Goal: Information Seeking & Learning: Get advice/opinions

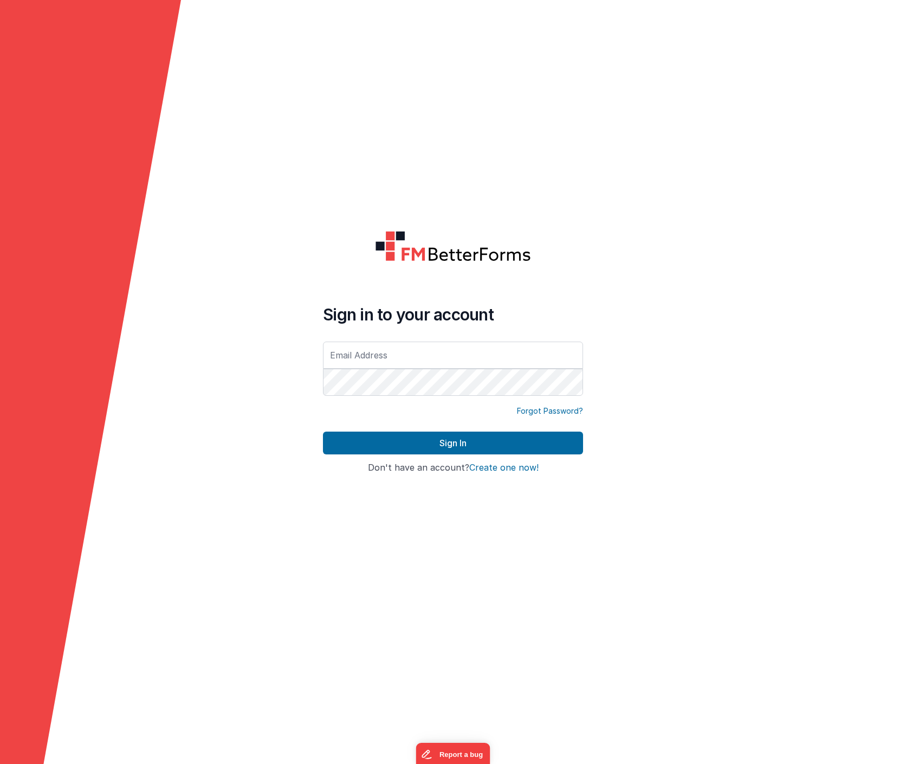
type input "[EMAIL_ADDRESS][DOMAIN_NAME]"
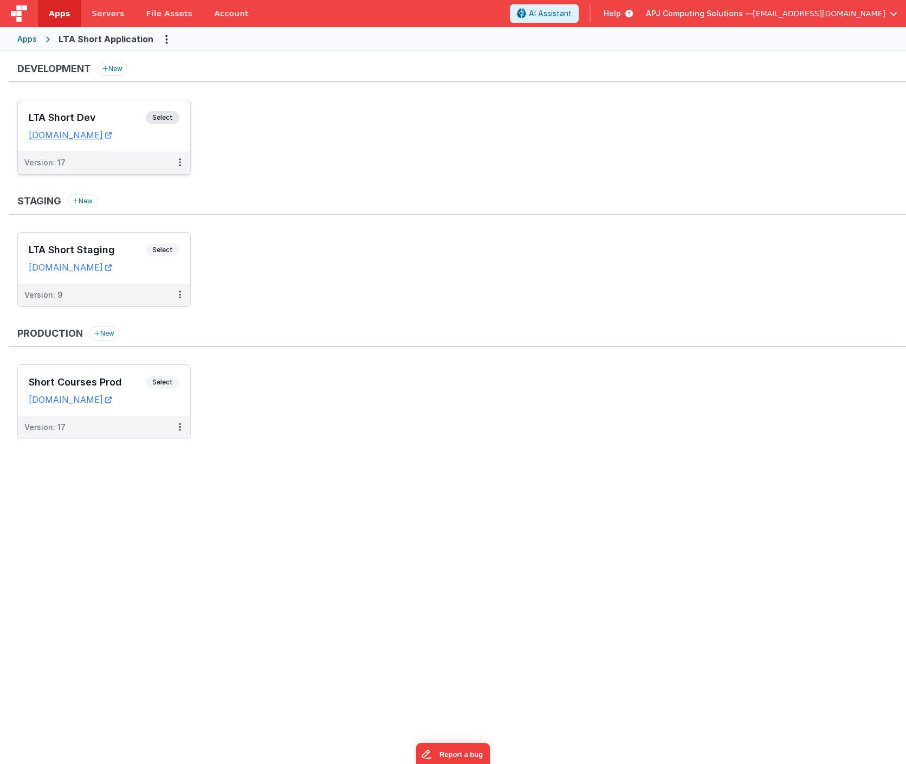
click at [158, 119] on span "Select" at bounding box center [163, 117] width 34 height 13
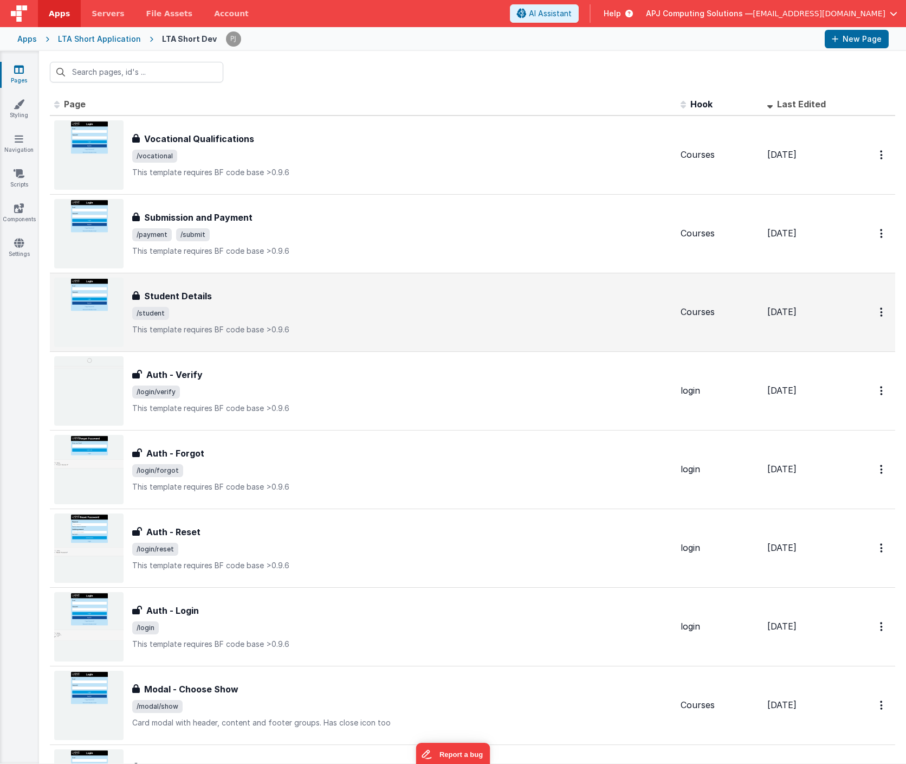
click at [184, 296] on h3 "Student Details" at bounding box center [178, 295] width 68 height 13
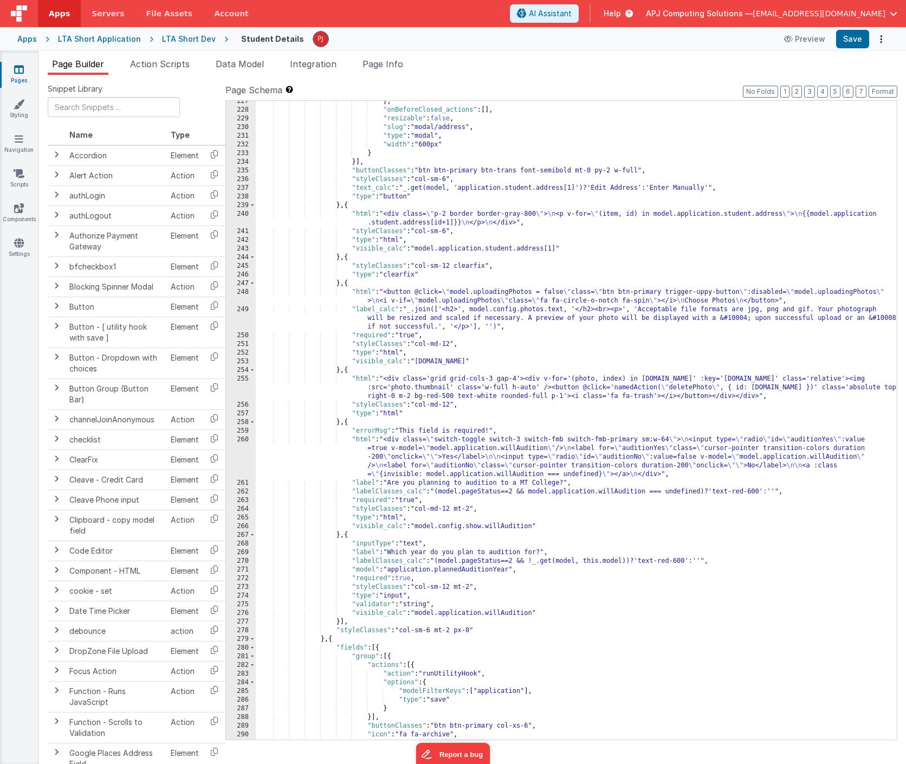
scroll to position [2102, 0]
click at [347, 534] on div "} , "onBeforeClosed_actions" : [ ] , "resizable" : false , "slug" : "modal/addr…" at bounding box center [576, 425] width 641 height 656
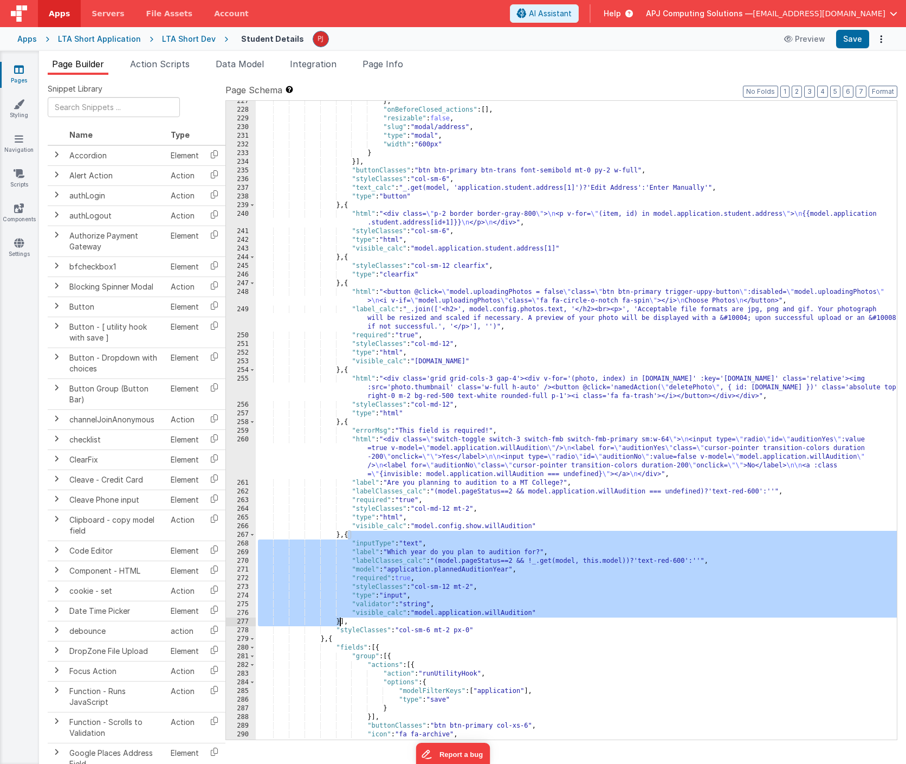
drag, startPoint x: 347, startPoint y: 534, endPoint x: 340, endPoint y: 576, distance: 41.9
click at [339, 623] on div "} , "onBeforeClosed_actions" : [ ] , "resizable" : false , "slug" : "modal/addr…" at bounding box center [576, 425] width 641 height 656
click at [339, 535] on div "} , "onBeforeClosed_actions" : [ ] , "resizable" : false , "slug" : "modal/addr…" at bounding box center [576, 425] width 641 height 656
drag, startPoint x: 339, startPoint y: 535, endPoint x: 339, endPoint y: 623, distance: 87.2
click at [339, 623] on div "} , "onBeforeClosed_actions" : [ ] , "resizable" : false , "slug" : "modal/addr…" at bounding box center [576, 425] width 641 height 656
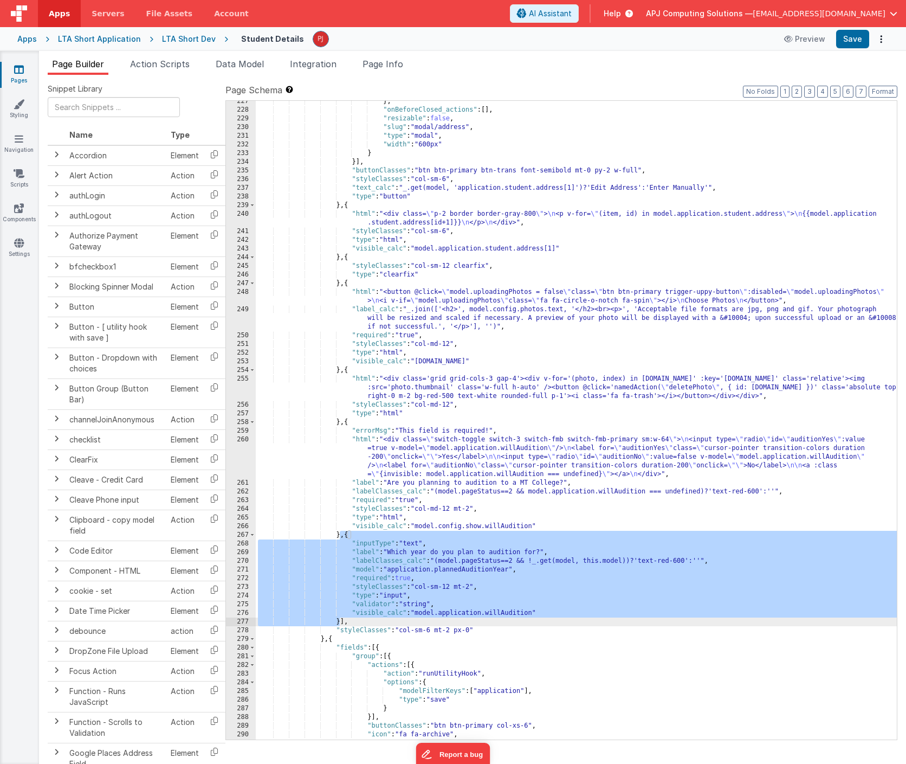
click at [494, 557] on div "} , "onBeforeClosed_actions" : [ ] , "resizable" : false , "slug" : "modal/addr…" at bounding box center [576, 425] width 641 height 656
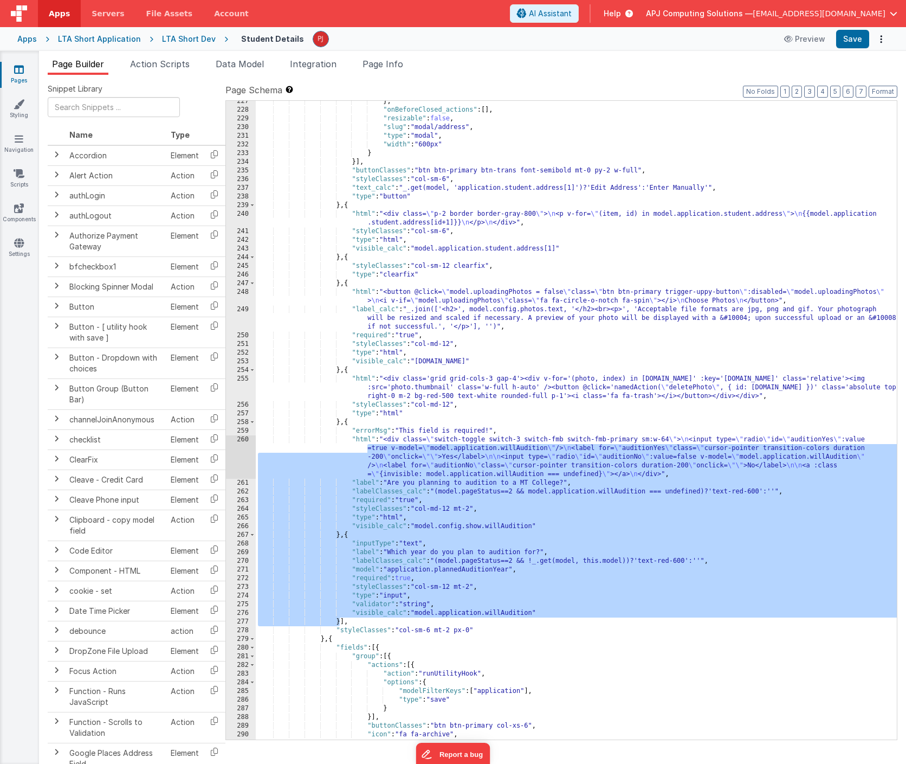
drag, startPoint x: 339, startPoint y: 624, endPoint x: 355, endPoint y: 448, distance: 176.3
click at [355, 448] on div "} , "onBeforeClosed_actions" : [ ] , "resizable" : false , "slug" : "modal/addr…" at bounding box center [576, 425] width 641 height 656
click at [355, 447] on div "} , "onBeforeClosed_actions" : [ ] , "resizable" : false , "slug" : "modal/addr…" at bounding box center [576, 425] width 641 height 656
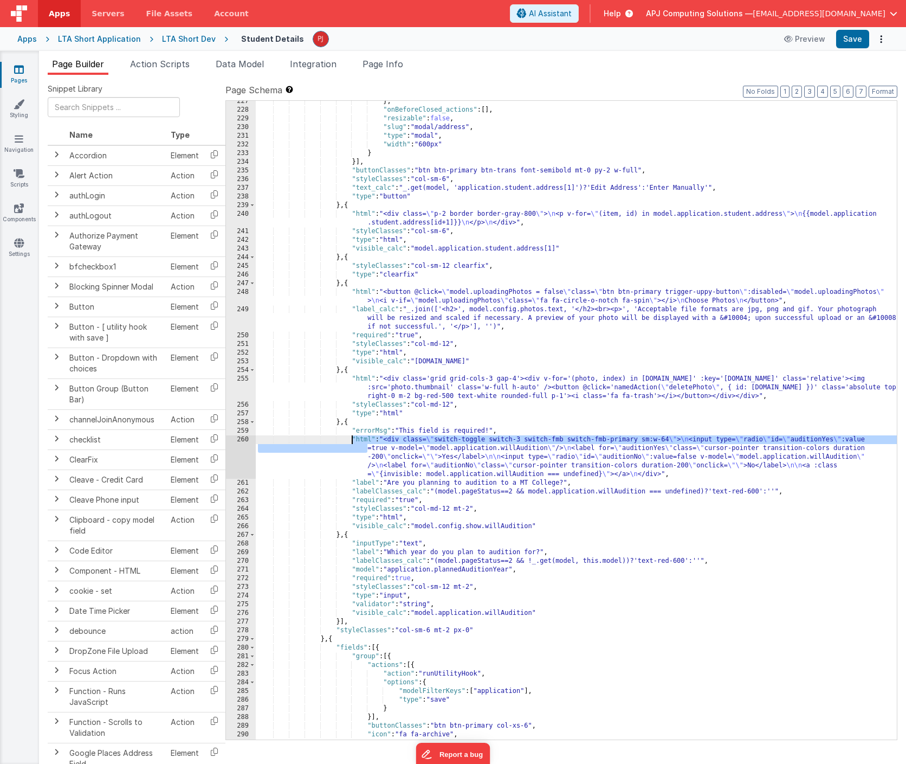
drag, startPoint x: 355, startPoint y: 444, endPoint x: 345, endPoint y: 422, distance: 24.5
click at [352, 435] on div "} , "onBeforeClosed_actions" : [ ] , "resizable" : false , "slug" : "modal/addr…" at bounding box center [576, 425] width 641 height 656
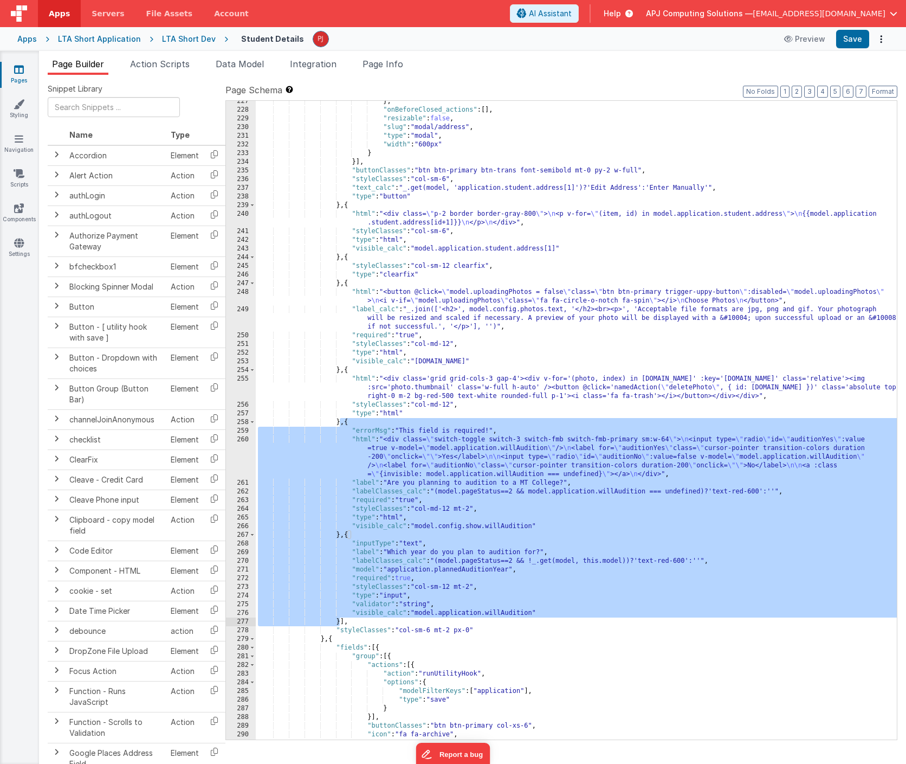
drag, startPoint x: 341, startPoint y: 423, endPoint x: 340, endPoint y: 620, distance: 197.3
click at [340, 620] on div "} , "onBeforeClosed_actions" : [ ] , "resizable" : false , "slug" : "modal/addr…" at bounding box center [576, 425] width 641 height 656
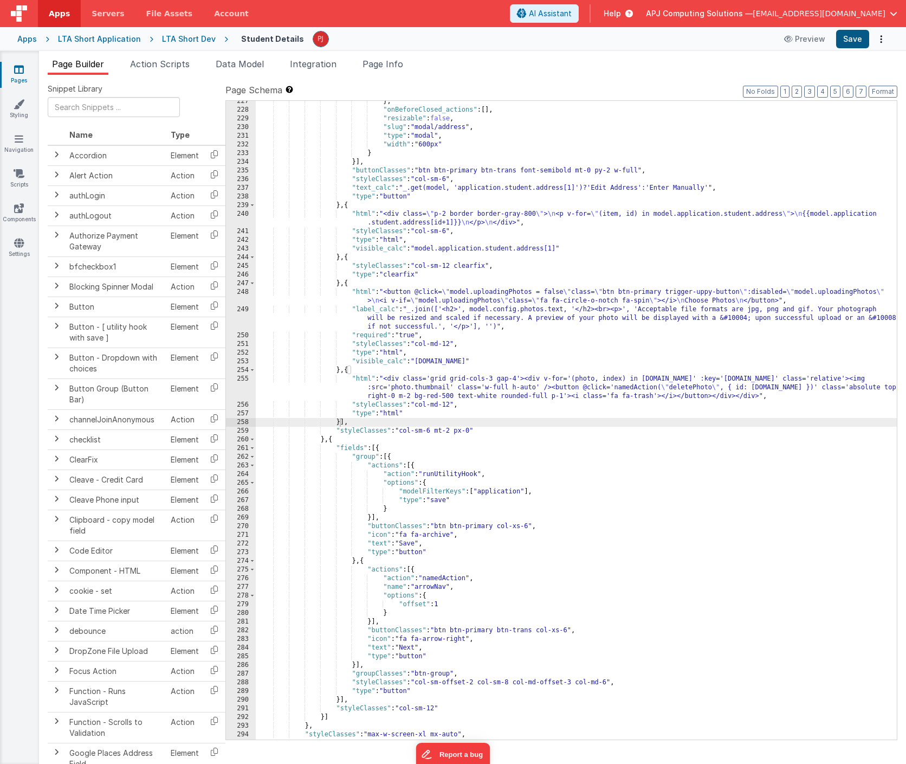
click at [852, 40] on button "Save" at bounding box center [852, 39] width 33 height 18
click at [178, 39] on div "LTA Short Dev" at bounding box center [189, 39] width 54 height 11
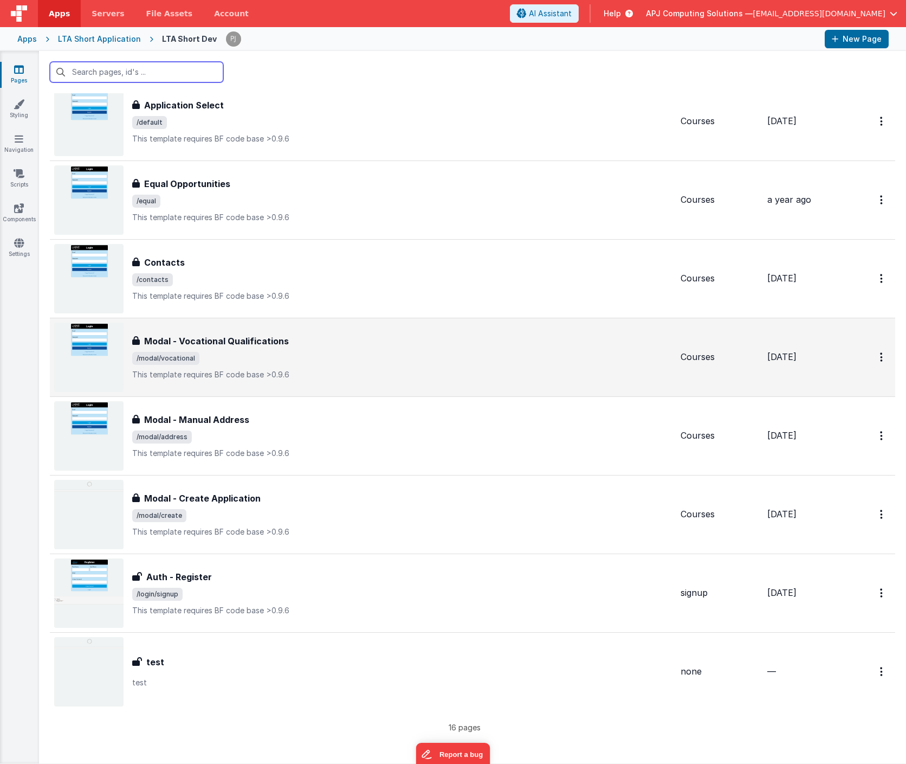
scroll to position [662, 0]
click at [883, 357] on button "Options" at bounding box center [882, 357] width 17 height 22
click at [820, 405] on link "Duplicate" at bounding box center [843, 402] width 95 height 21
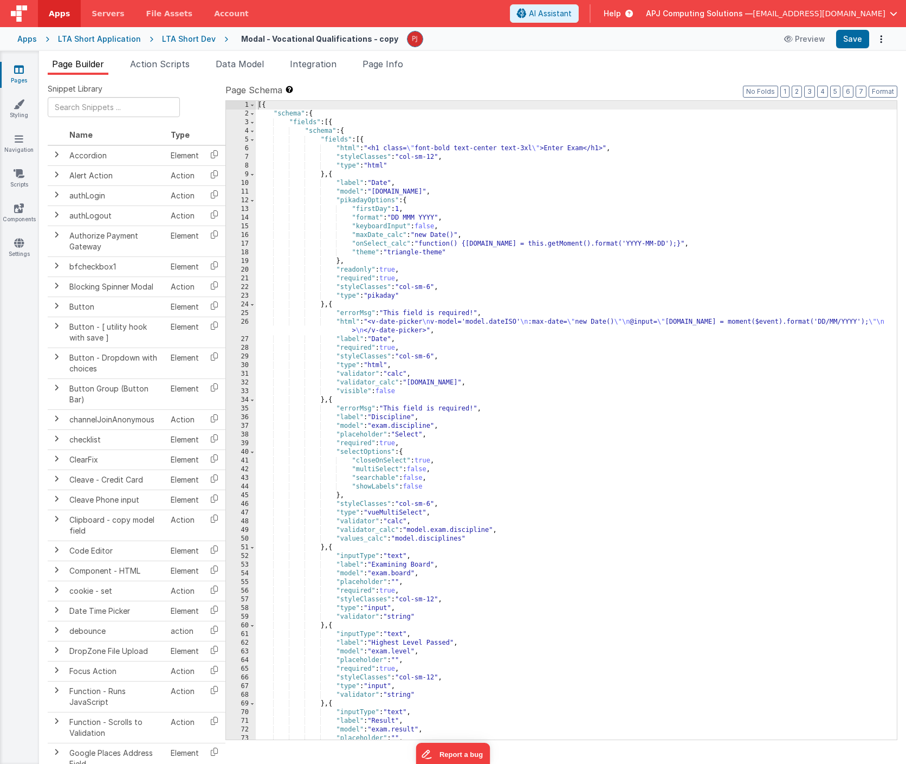
click at [348, 42] on h4 "Modal - Vocational Qualifications - copy" at bounding box center [319, 39] width 157 height 8
click at [373, 41] on h4 "Modal - Vocational Qualifications - copy" at bounding box center [319, 39] width 157 height 8
click at [330, 40] on input "Modal - Vocational Qualifications - copy" at bounding box center [295, 39] width 121 height 16
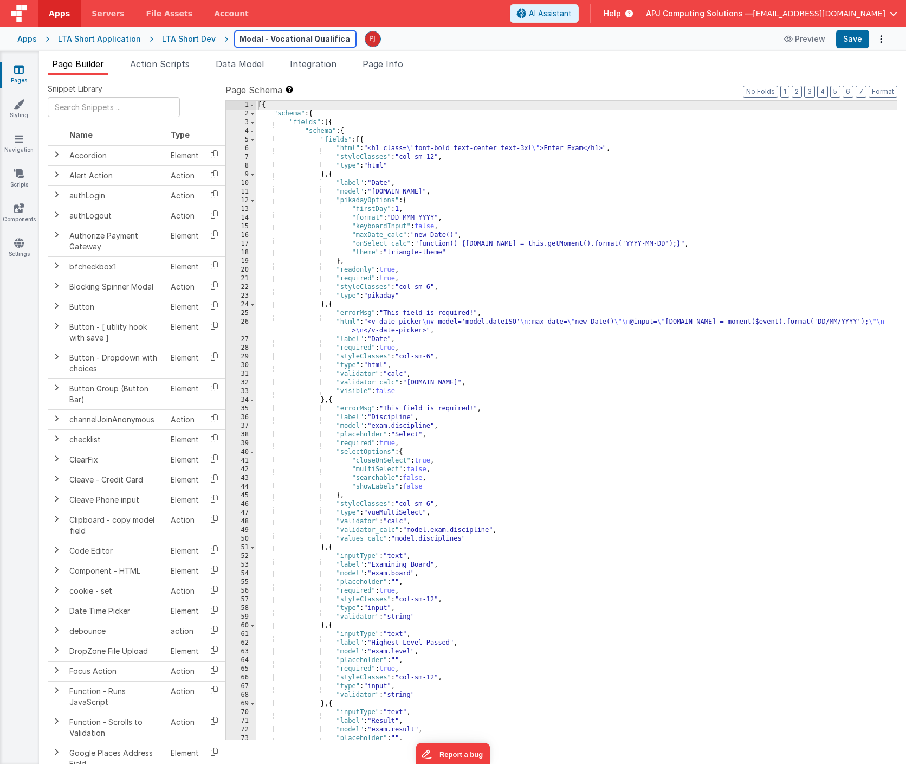
type input "Modal - Vocational Qualifications - Archive 2025"
click at [667, 50] on div "Apps LTA Short Application LTA Short Dev Modal - Vocational Qualifications - Ar…" at bounding box center [453, 39] width 906 height 24
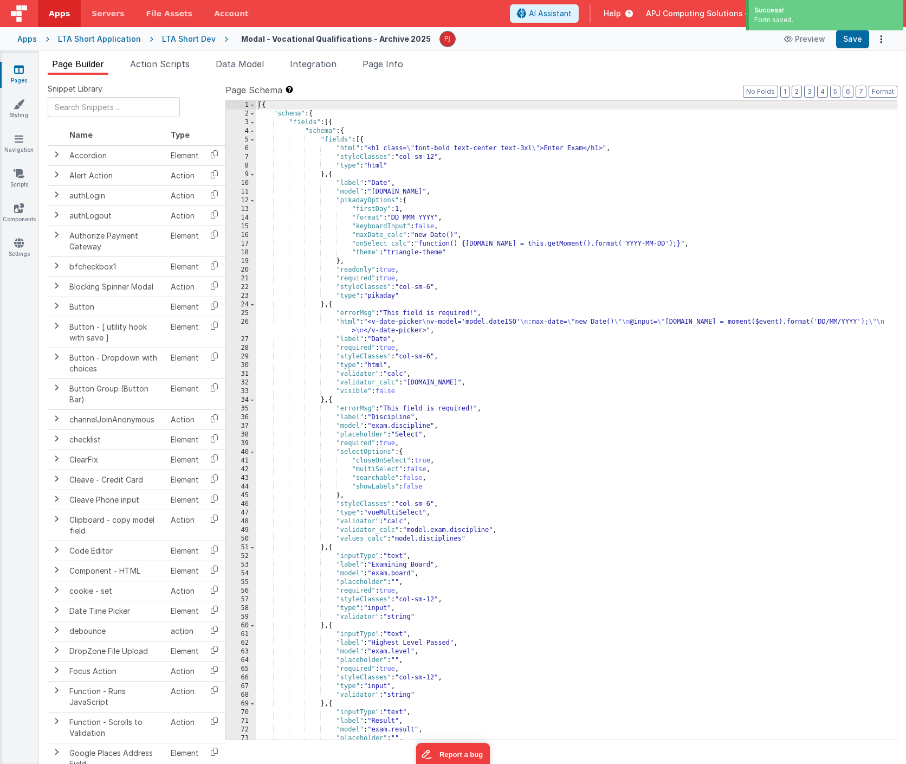
click at [176, 38] on div "LTA Short Dev" at bounding box center [189, 39] width 54 height 11
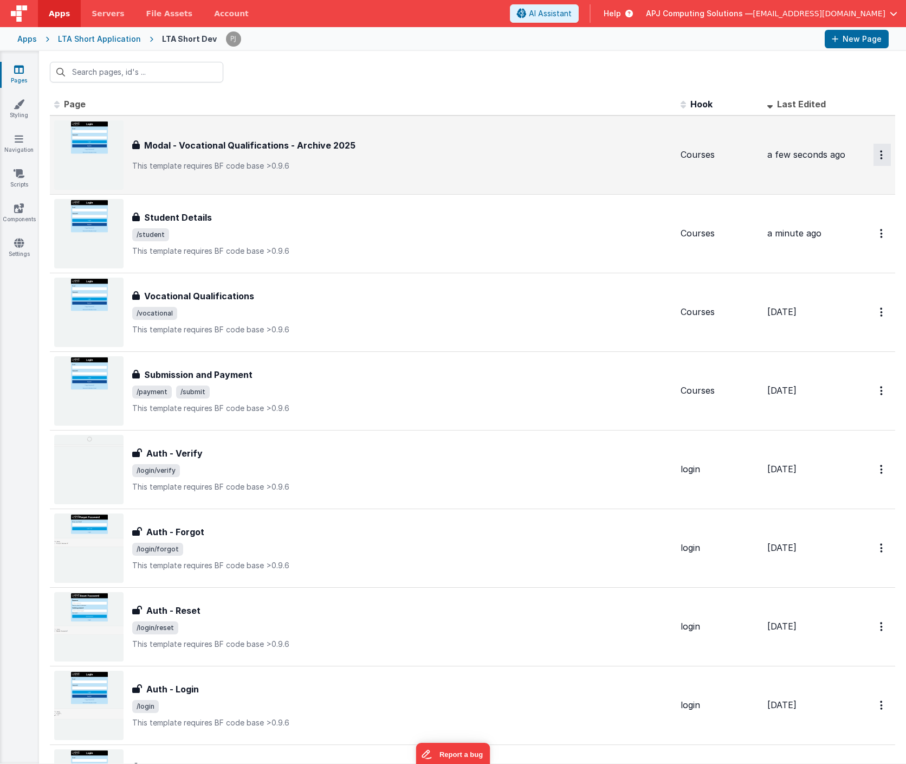
click at [882, 153] on icon "Options" at bounding box center [881, 154] width 3 height 9
click at [823, 218] on link "Delete" at bounding box center [843, 220] width 95 height 20
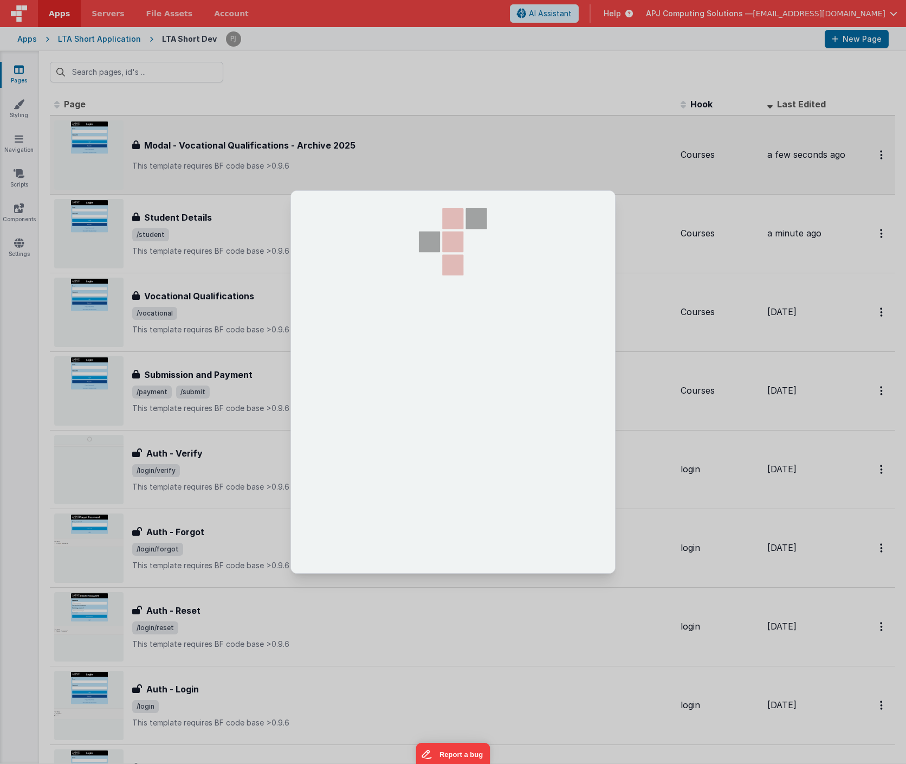
click at [398, 146] on div at bounding box center [453, 382] width 906 height 764
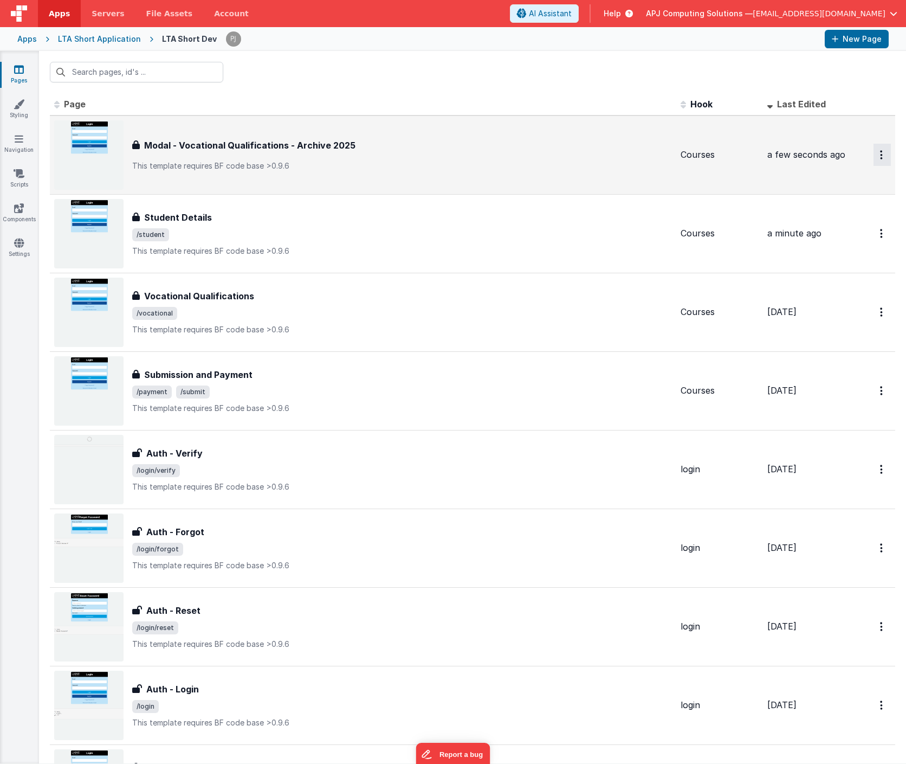
click at [880, 157] on icon "Options" at bounding box center [881, 154] width 3 height 9
click at [827, 223] on link "Delete" at bounding box center [843, 220] width 95 height 20
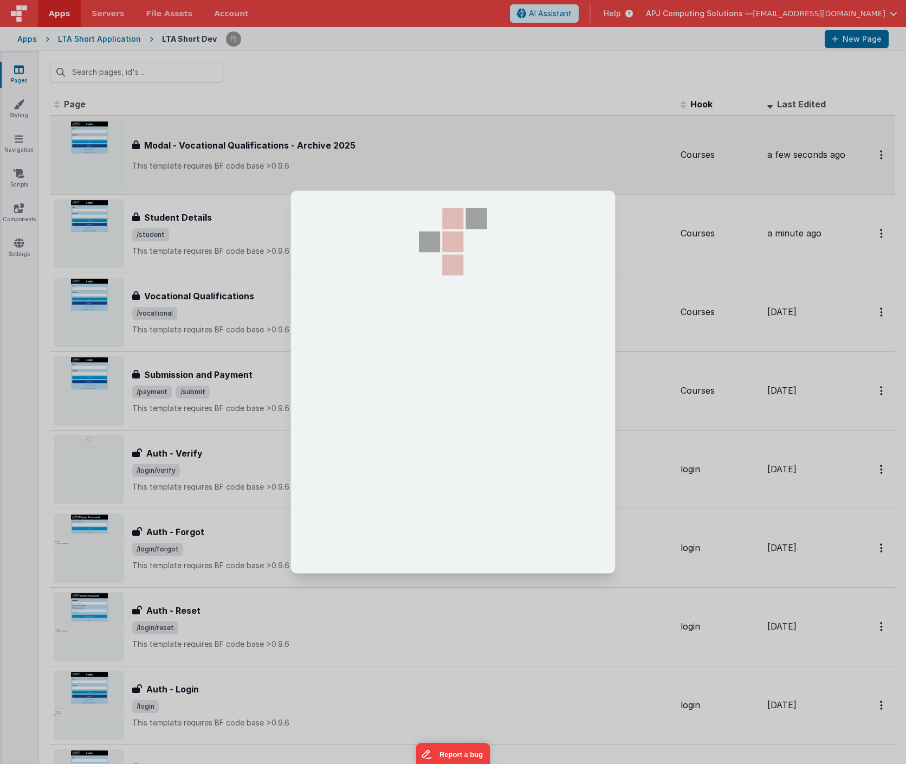
click at [563, 139] on div at bounding box center [453, 382] width 906 height 764
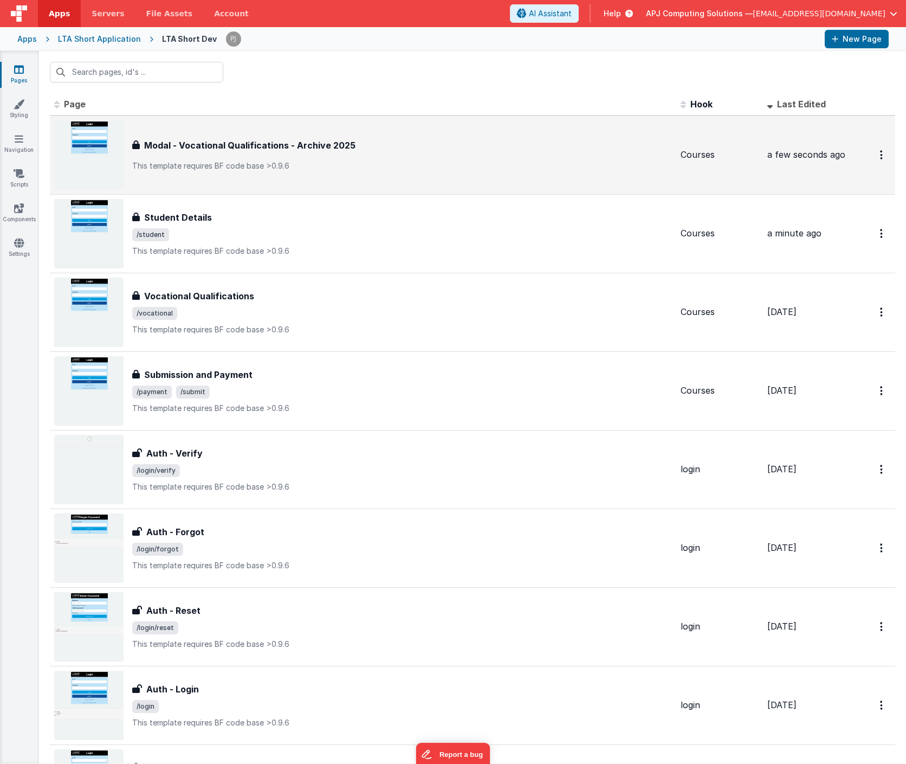
click at [563, 139] on div "Modal - Vocational Qualifications - Archive 2025" at bounding box center [402, 145] width 540 height 13
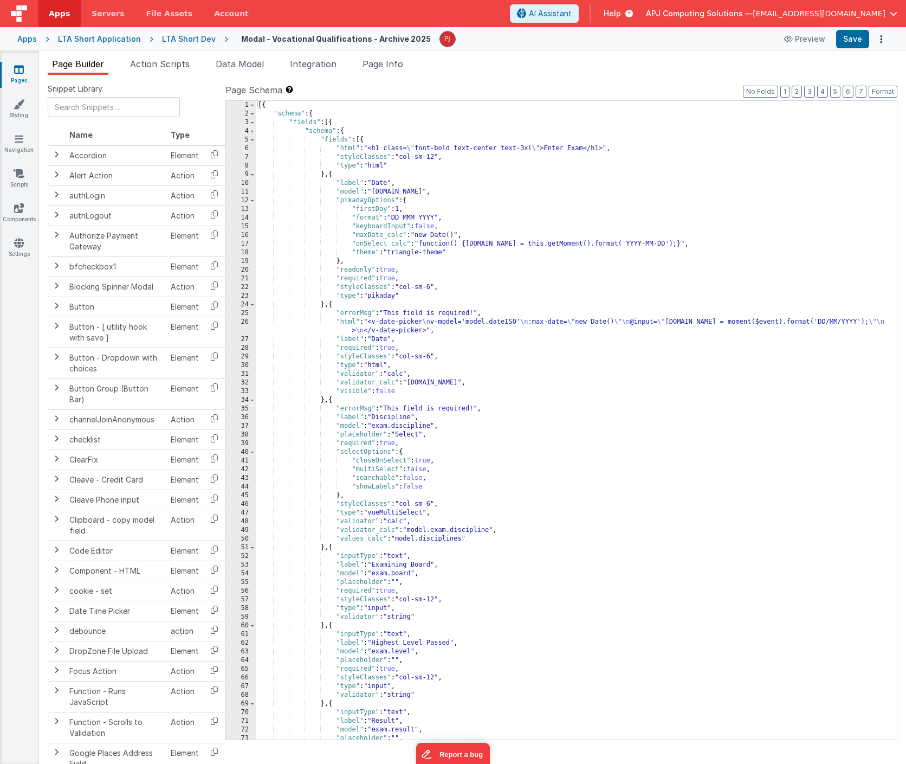
click at [112, 38] on div "LTA Short Application" at bounding box center [99, 39] width 83 height 11
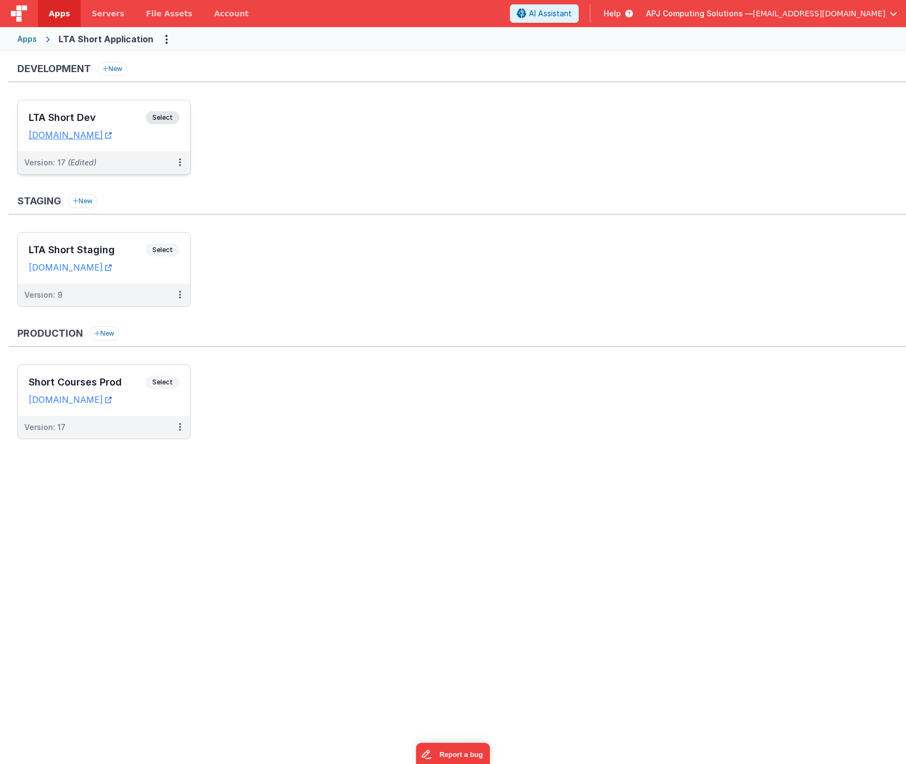
click at [161, 114] on span "Select" at bounding box center [163, 117] width 34 height 13
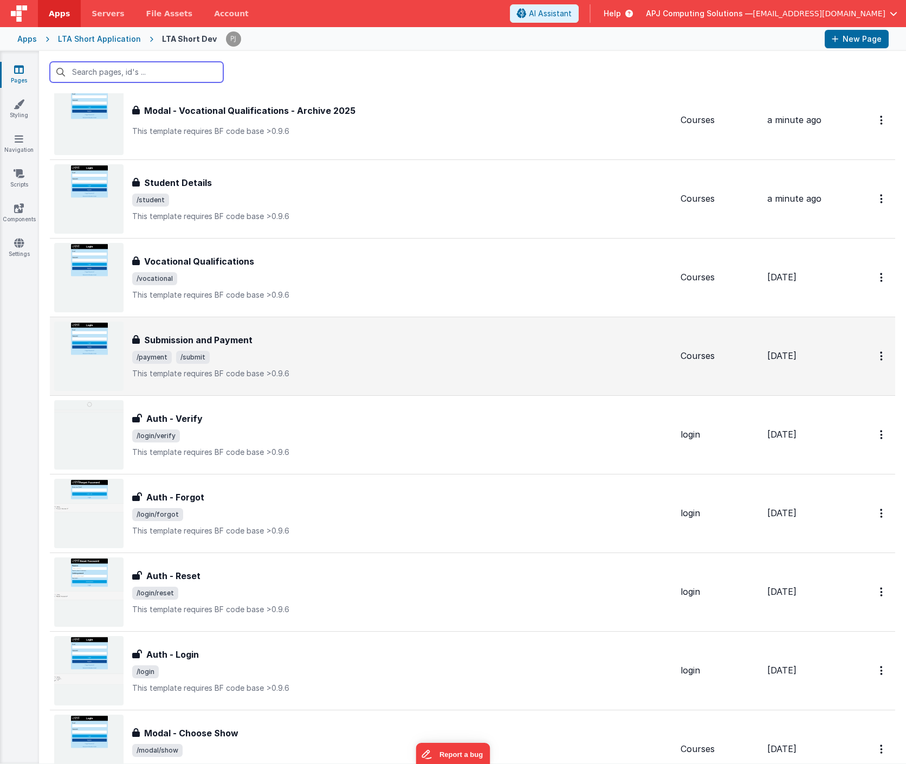
scroll to position [36, 0]
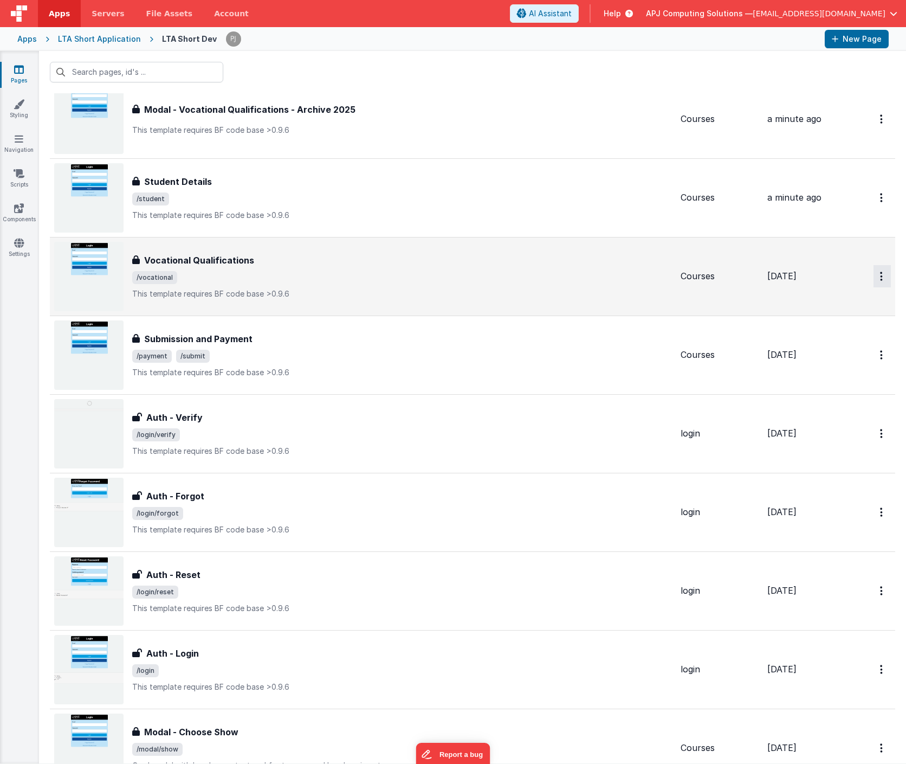
click at [880, 278] on button "Options" at bounding box center [882, 276] width 17 height 22
click at [825, 324] on link "Duplicate" at bounding box center [843, 321] width 95 height 21
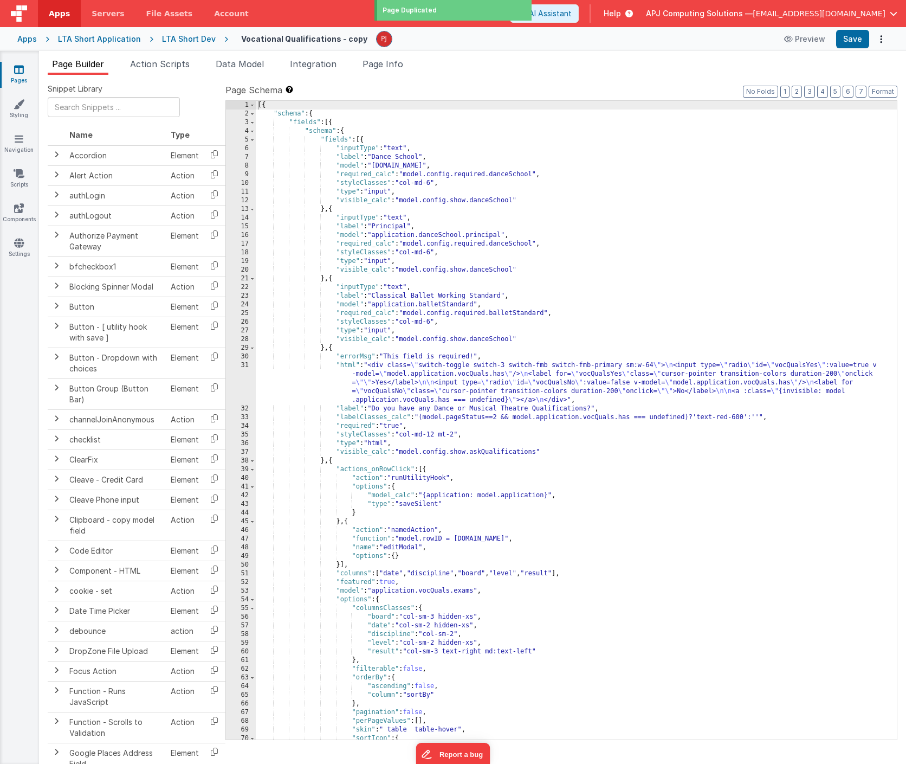
click at [345, 41] on h4 "Vocational Qualifications - copy" at bounding box center [304, 39] width 126 height 8
click at [325, 39] on h4 "Vocational Qualifications - copy" at bounding box center [304, 39] width 126 height 8
click at [337, 40] on input "Vocational Qualifications - copy" at bounding box center [295, 39] width 121 height 16
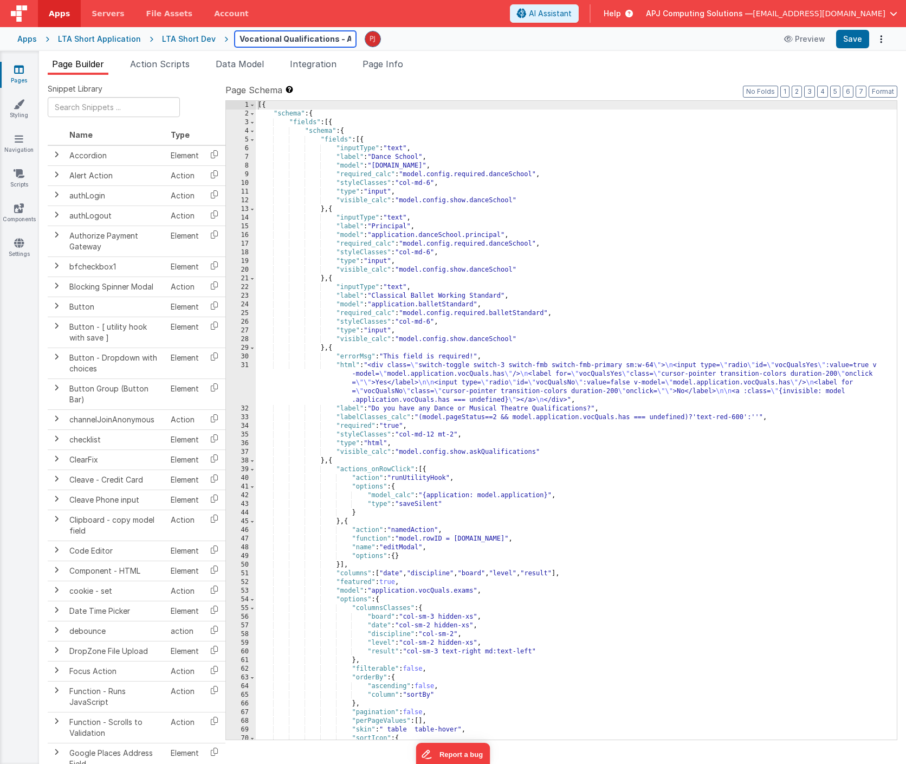
type input "Vocational Qualifications - Archive 2025"
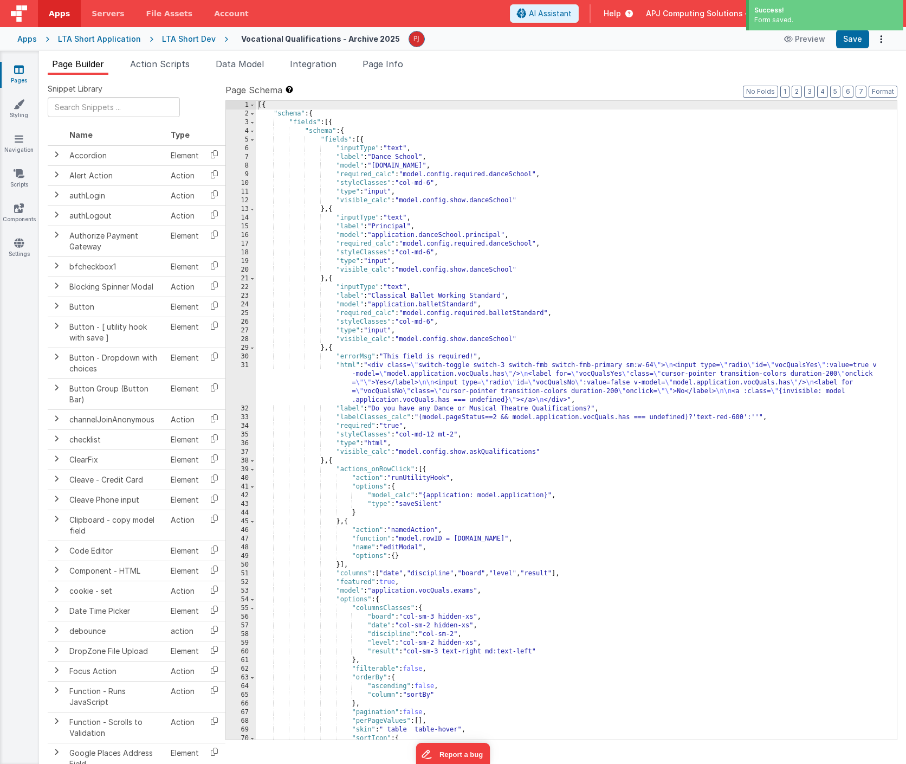
click at [175, 38] on div "LTA Short Dev" at bounding box center [189, 39] width 54 height 11
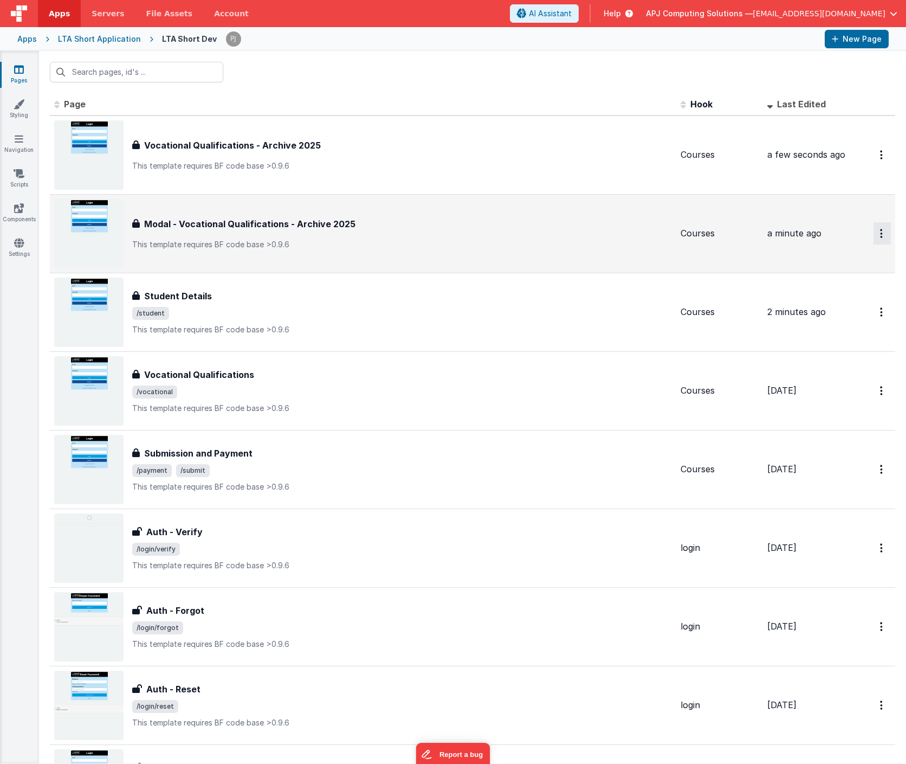
click at [882, 235] on icon "Options" at bounding box center [881, 233] width 3 height 9
click at [831, 300] on link "Delete" at bounding box center [843, 299] width 95 height 20
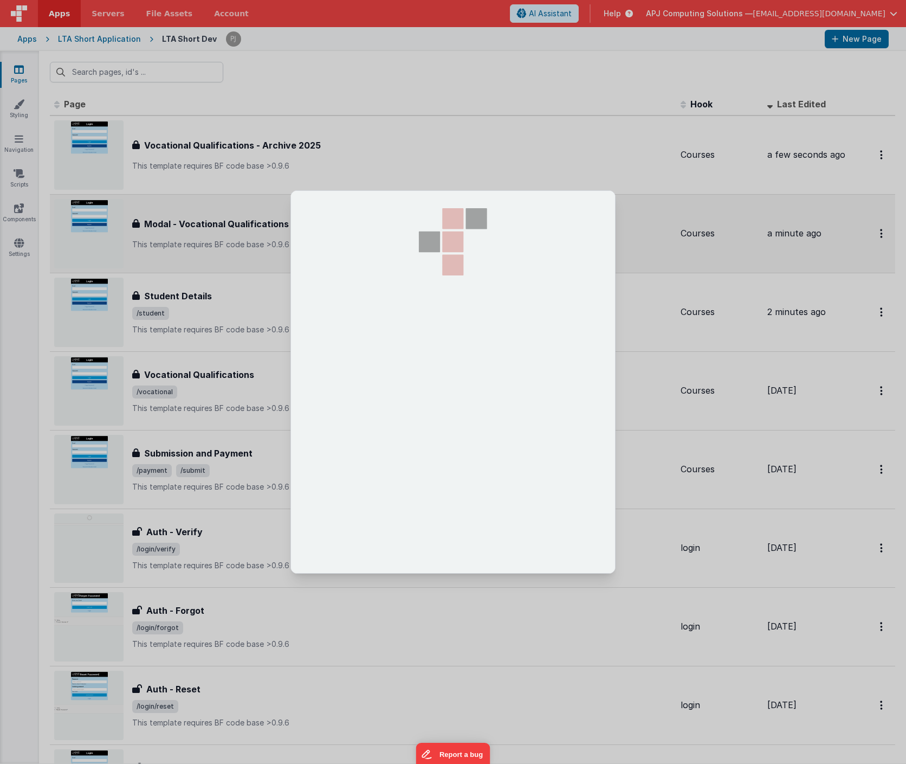
click at [661, 130] on div at bounding box center [453, 382] width 906 height 764
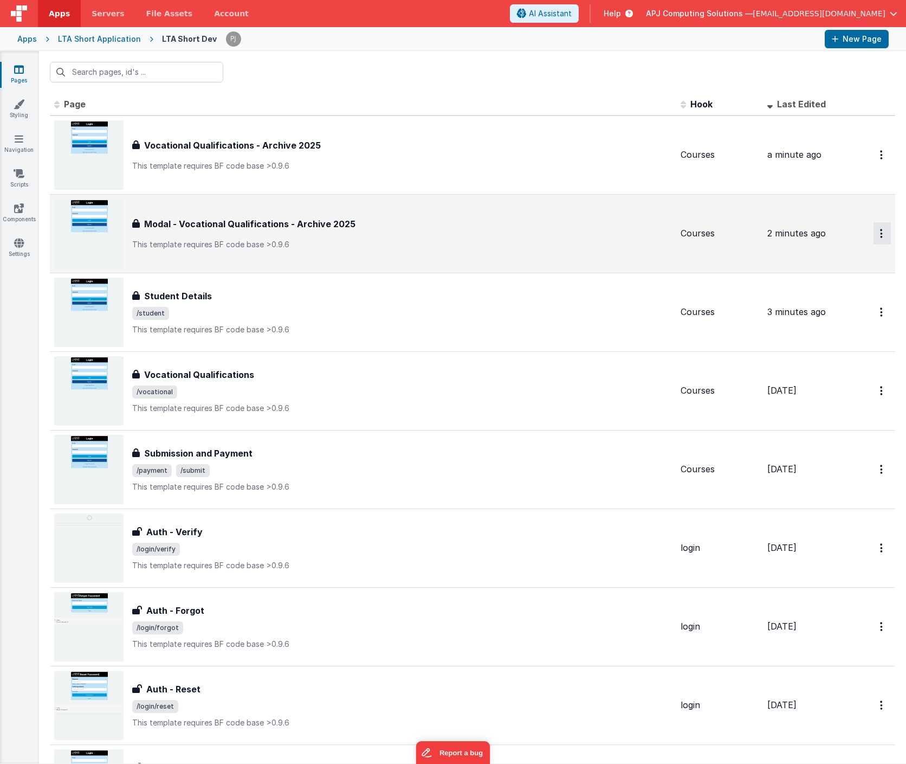
click at [882, 231] on icon "Options" at bounding box center [881, 233] width 3 height 9
click at [830, 297] on link "Delete" at bounding box center [843, 299] width 95 height 20
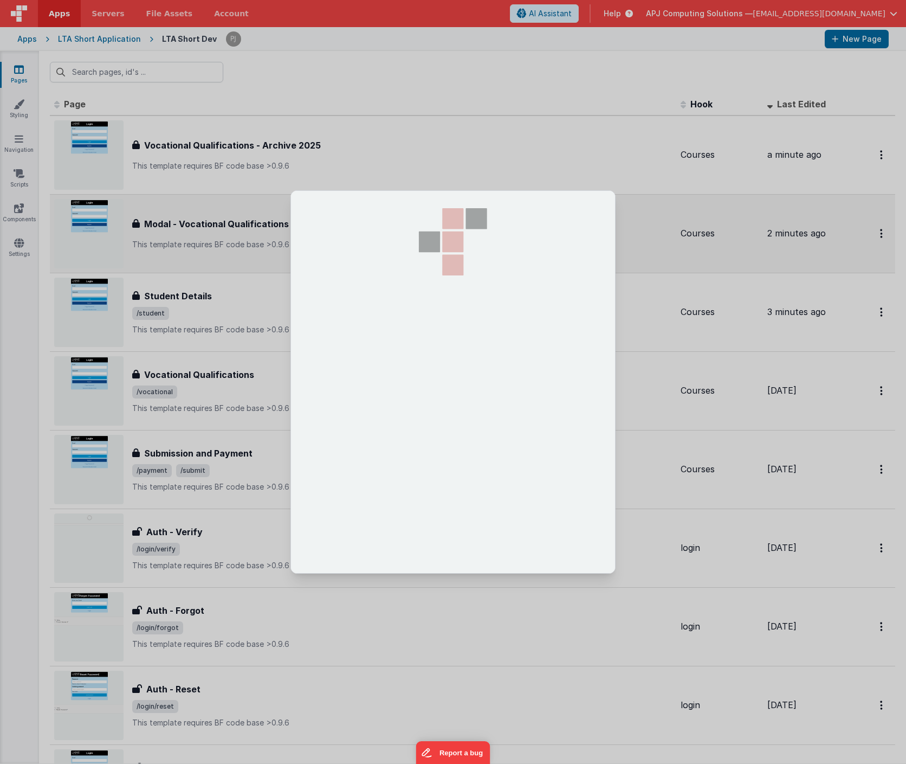
click at [533, 167] on div at bounding box center [453, 382] width 906 height 764
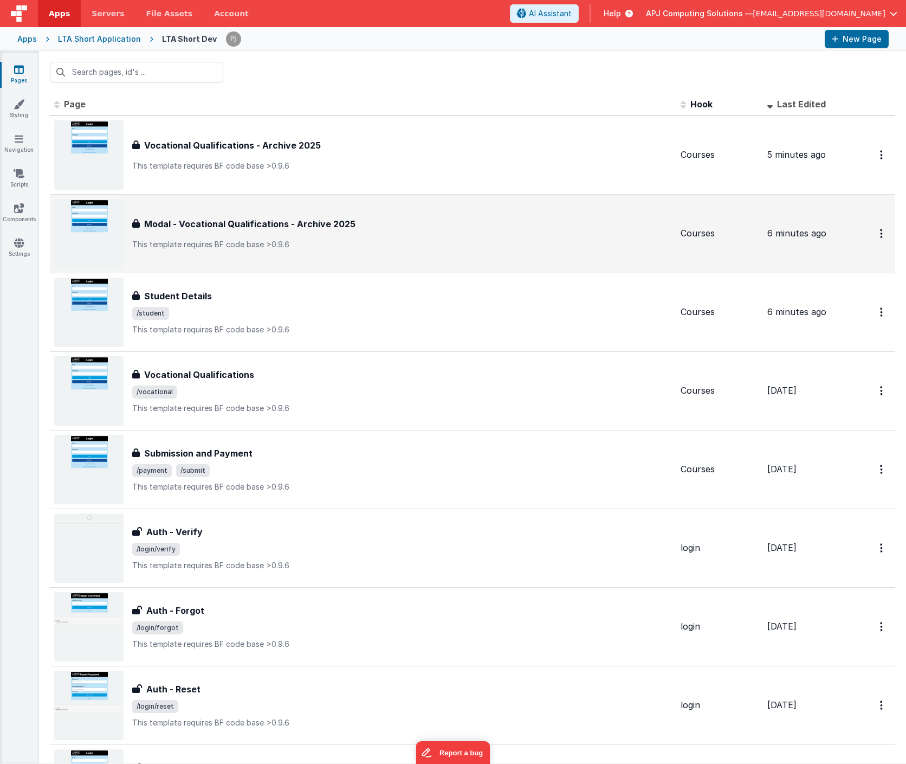
click at [671, 248] on p "This template requires BF code base >0.9.6" at bounding box center [402, 244] width 540 height 11
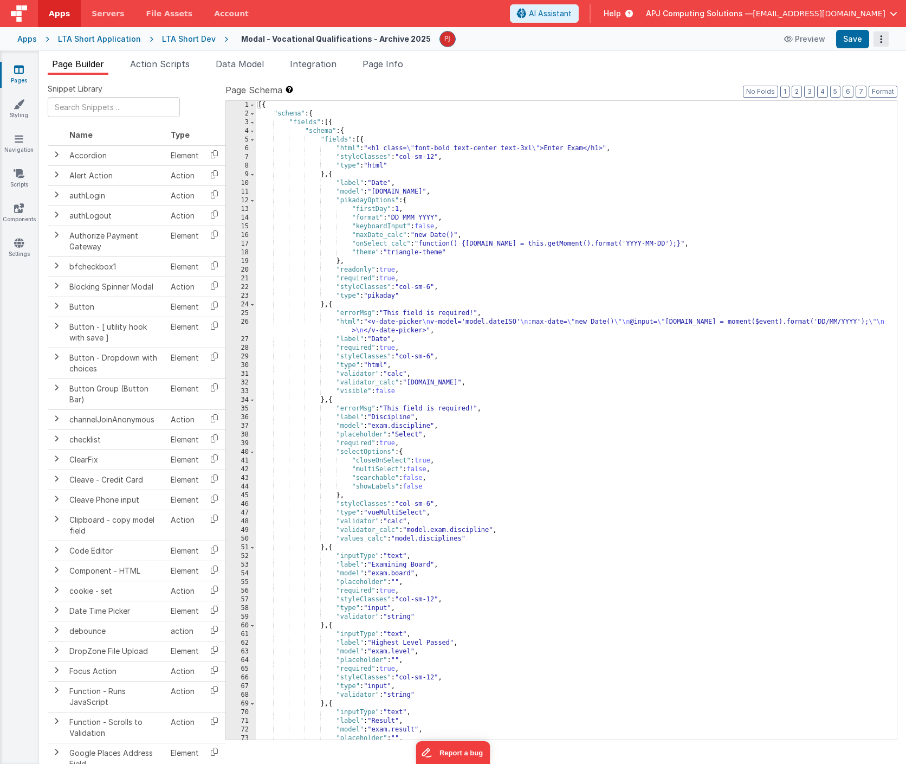
click at [882, 40] on icon "Options" at bounding box center [881, 39] width 15 height 1
click at [846, 105] on link "Delete" at bounding box center [840, 102] width 95 height 20
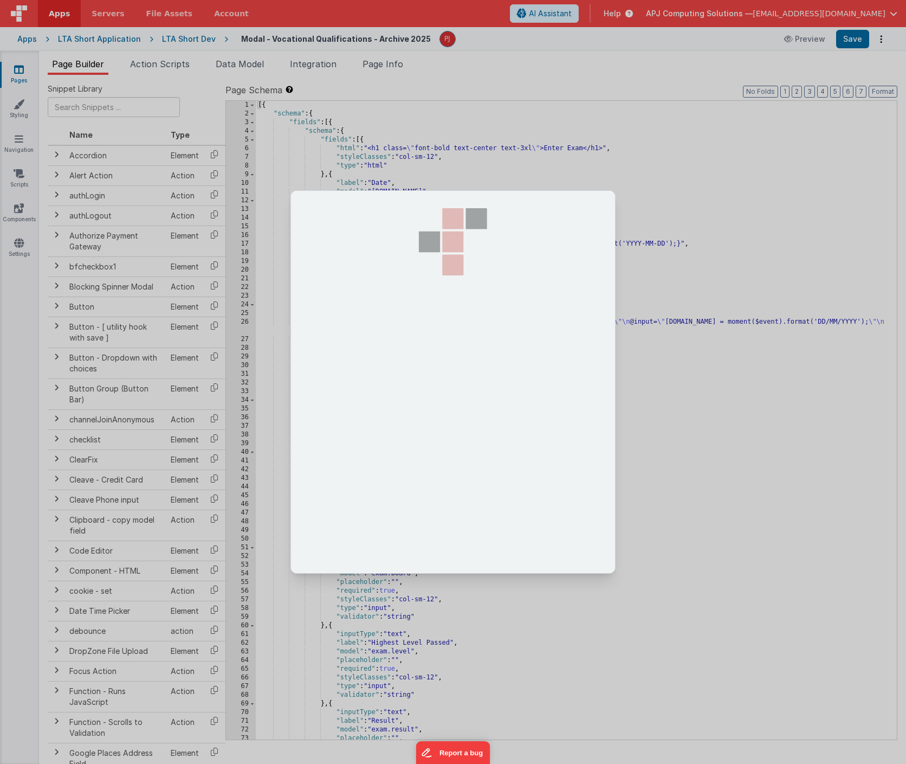
click at [182, 39] on div at bounding box center [453, 382] width 906 height 764
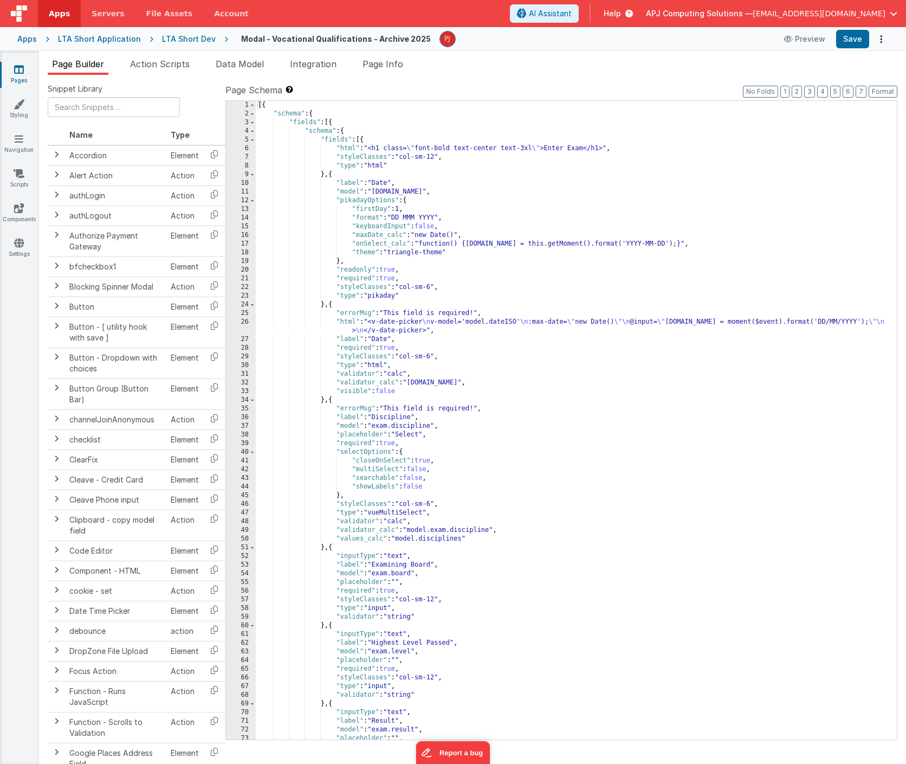
click at [182, 39] on div at bounding box center [453, 382] width 906 height 764
click at [182, 39] on div "LTA Short Dev" at bounding box center [189, 39] width 54 height 11
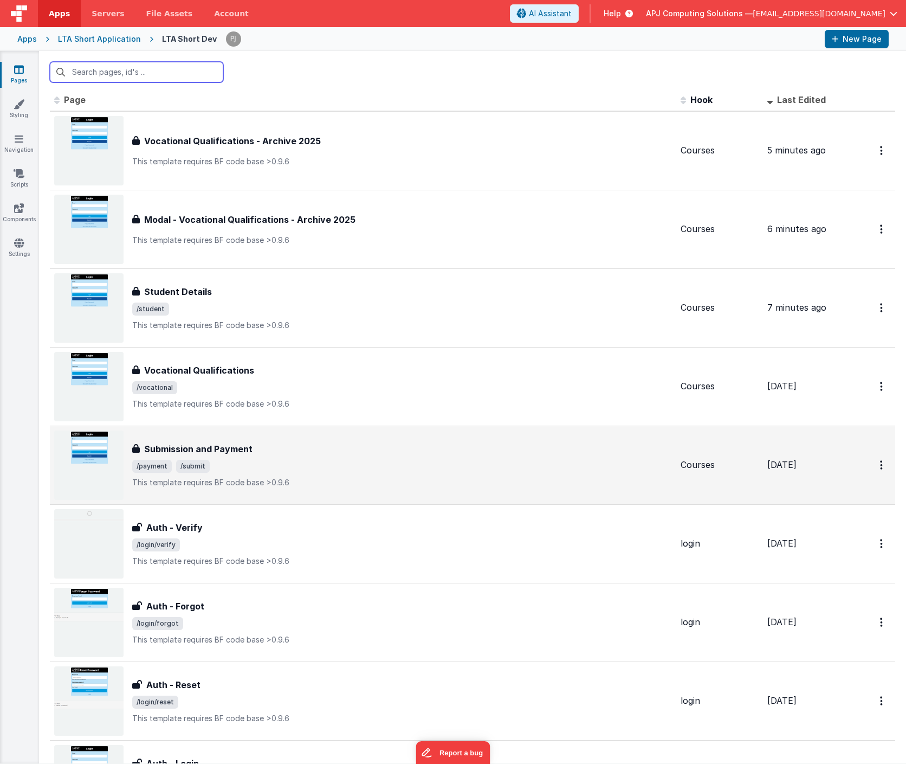
scroll to position [6, 0]
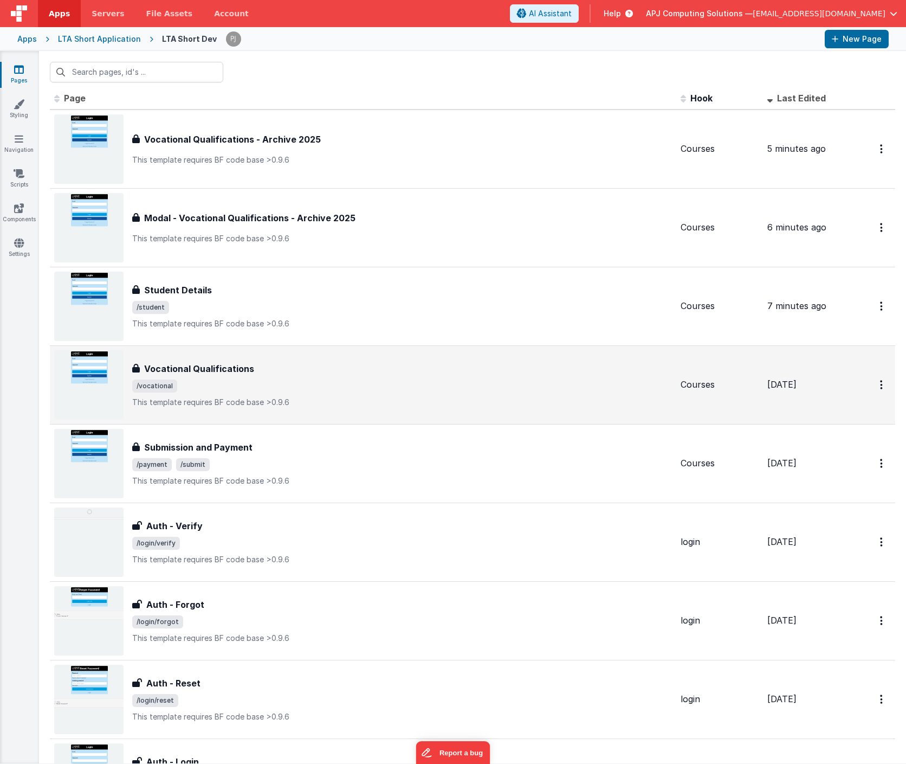
click at [190, 367] on h3 "Vocational Qualifications" at bounding box center [199, 368] width 110 height 13
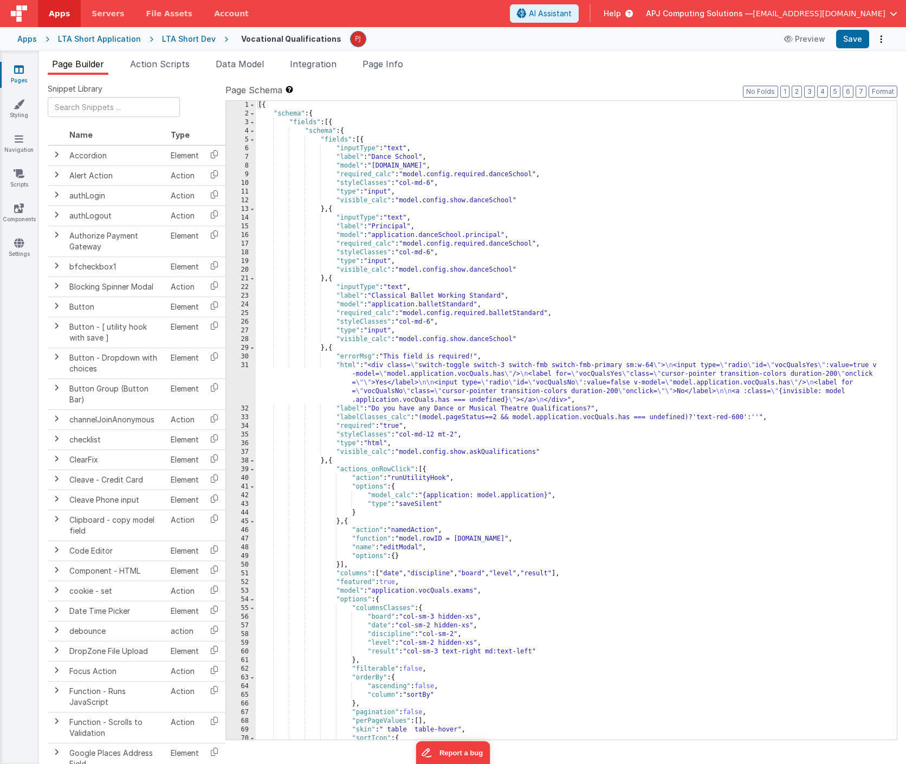
click at [184, 34] on div "LTA Short Dev" at bounding box center [189, 39] width 54 height 11
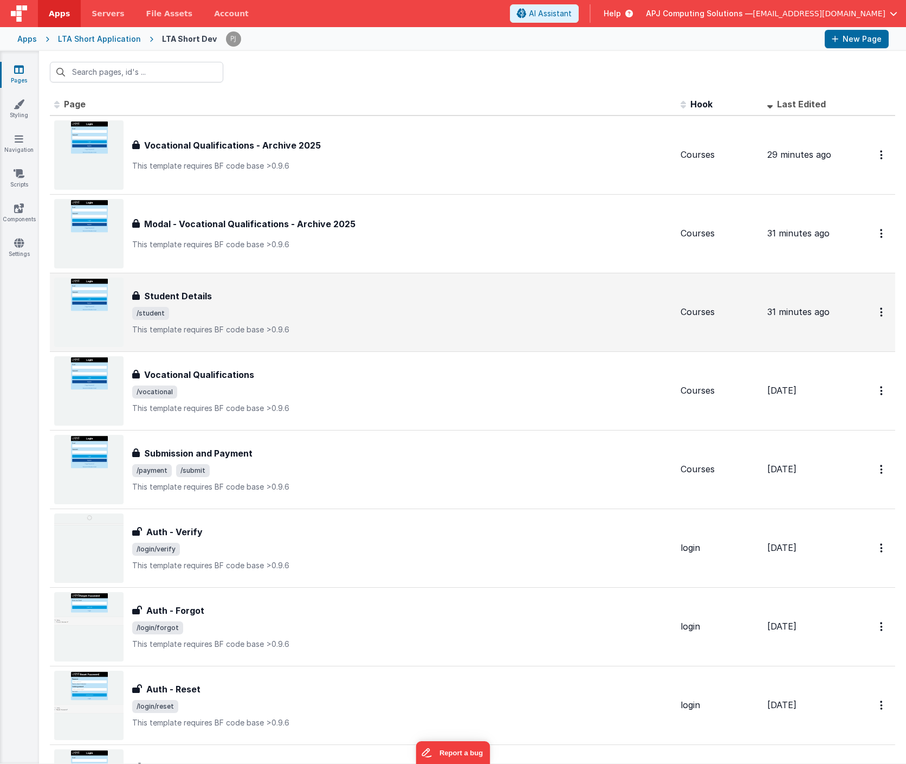
click at [177, 293] on h3 "Student Details" at bounding box center [178, 295] width 68 height 13
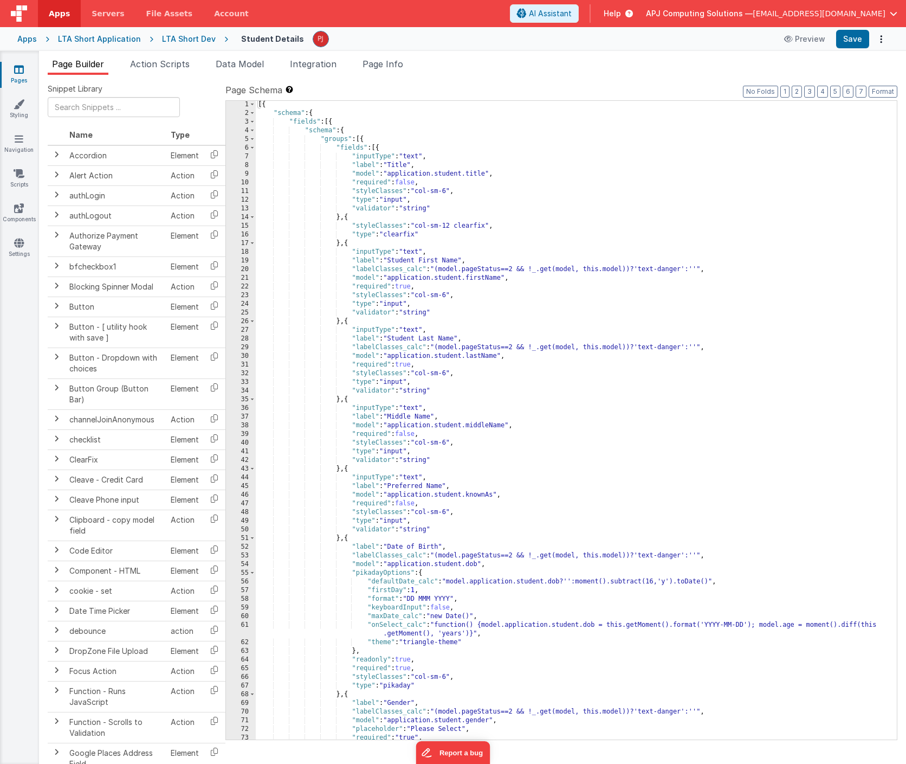
scroll to position [1, 0]
click at [545, 420] on div "[{ "schema" : { "fields" : [{ "schema" : { "groups" : [{ "fields" : [{ "inputTy…" at bounding box center [576, 428] width 641 height 656
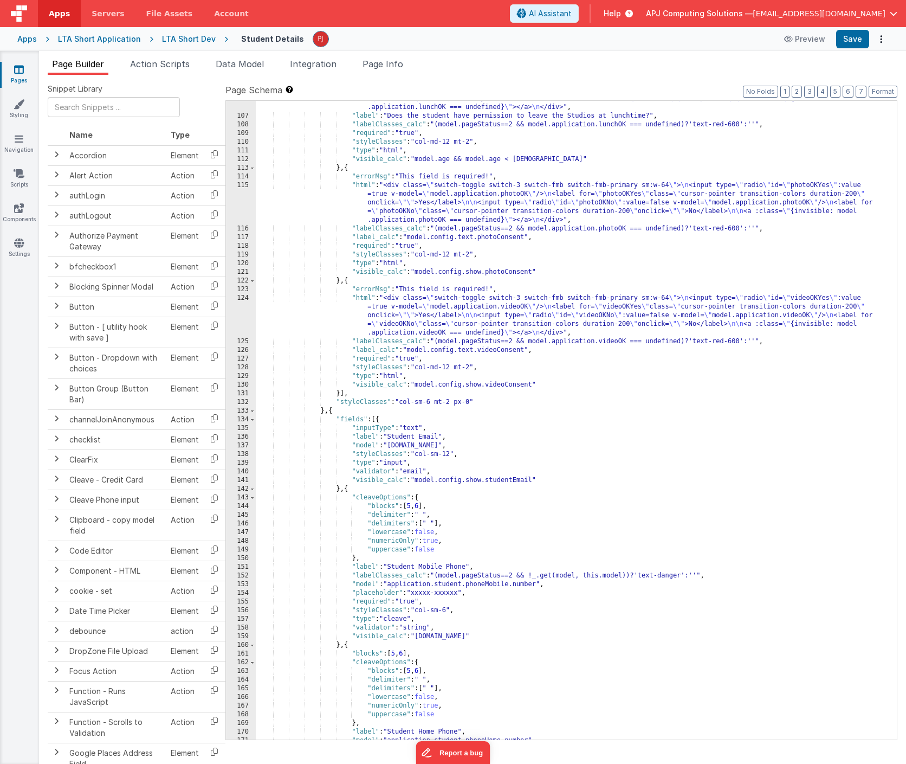
scroll to position [951, 0]
click at [255, 66] on span "Data Model" at bounding box center [240, 64] width 48 height 11
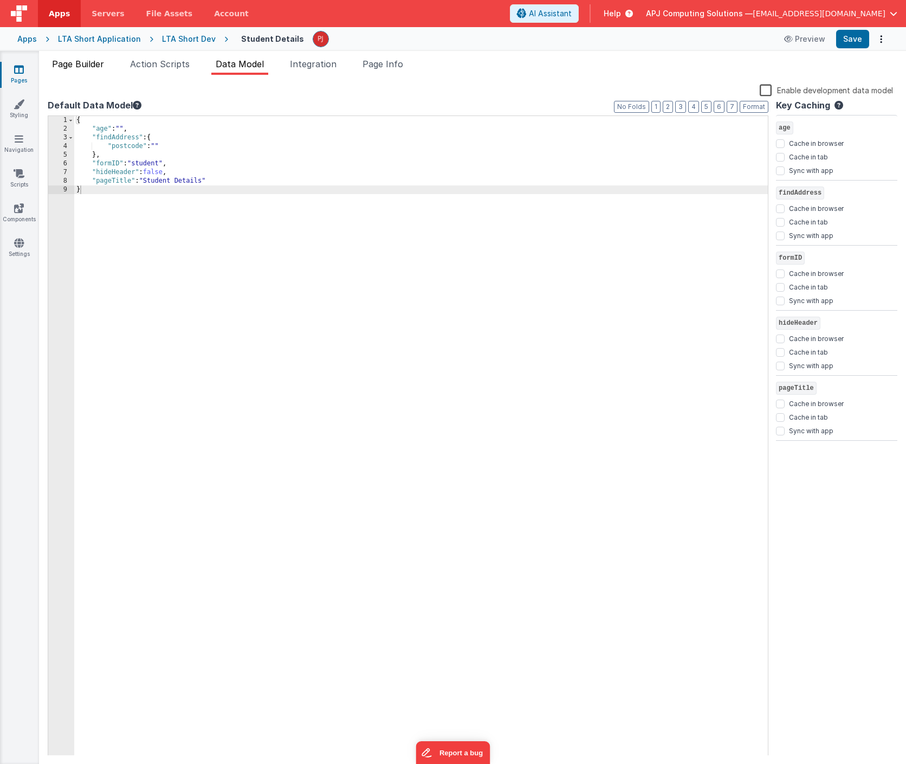
click at [96, 60] on span "Page Builder" at bounding box center [78, 64] width 52 height 11
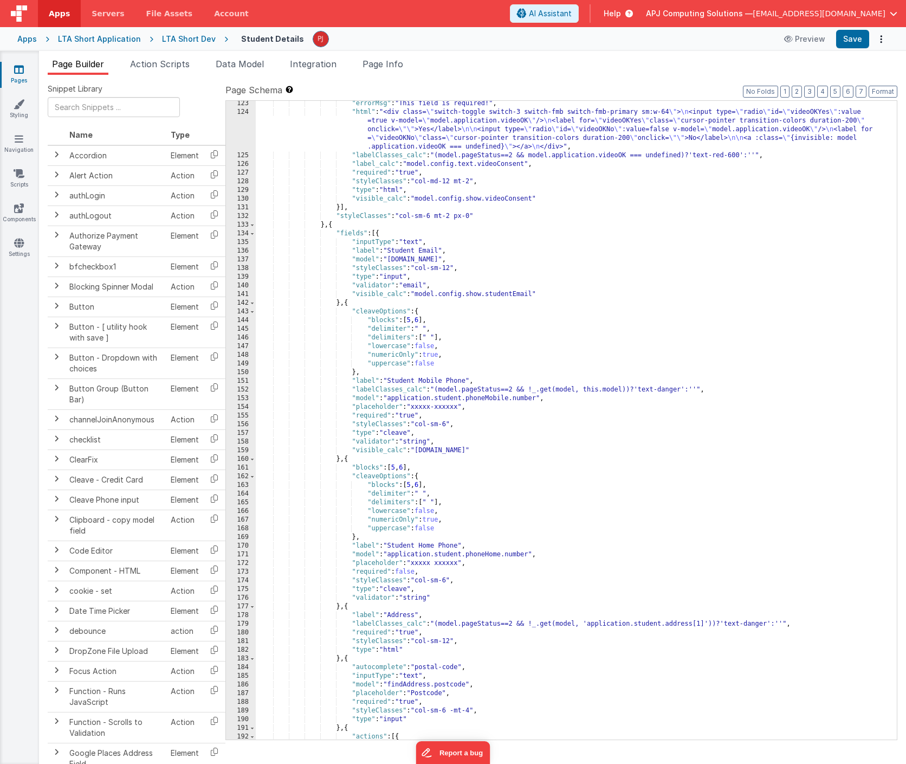
scroll to position [1135, 0]
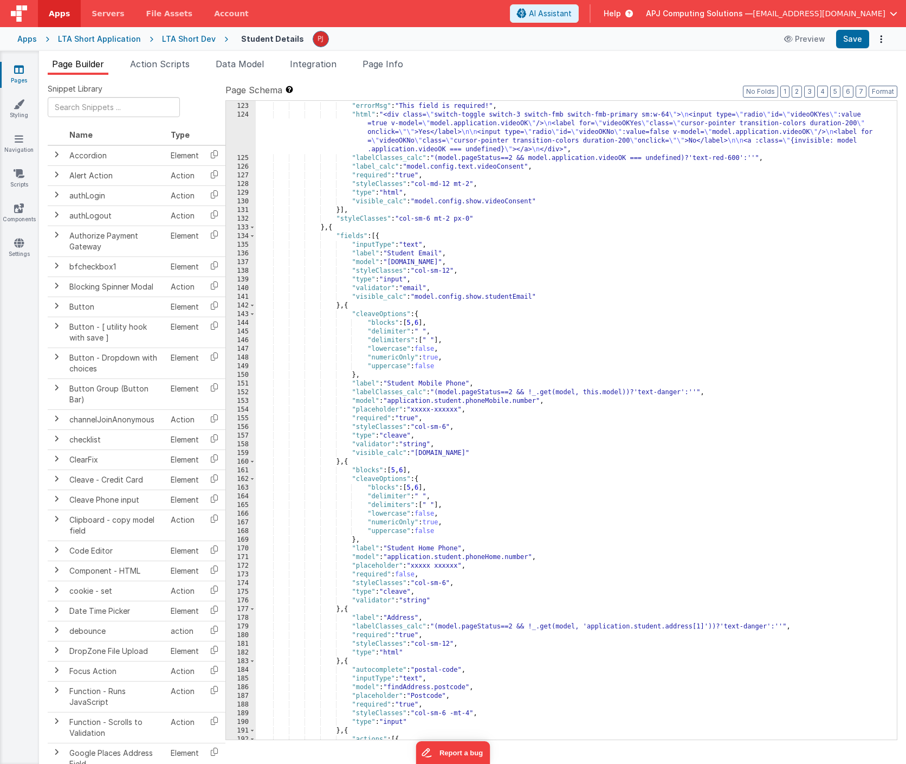
click at [514, 481] on div "} , { "errorMsg" : "This field is required!" , "html" : "<div class= \" switch-…" at bounding box center [576, 421] width 641 height 656
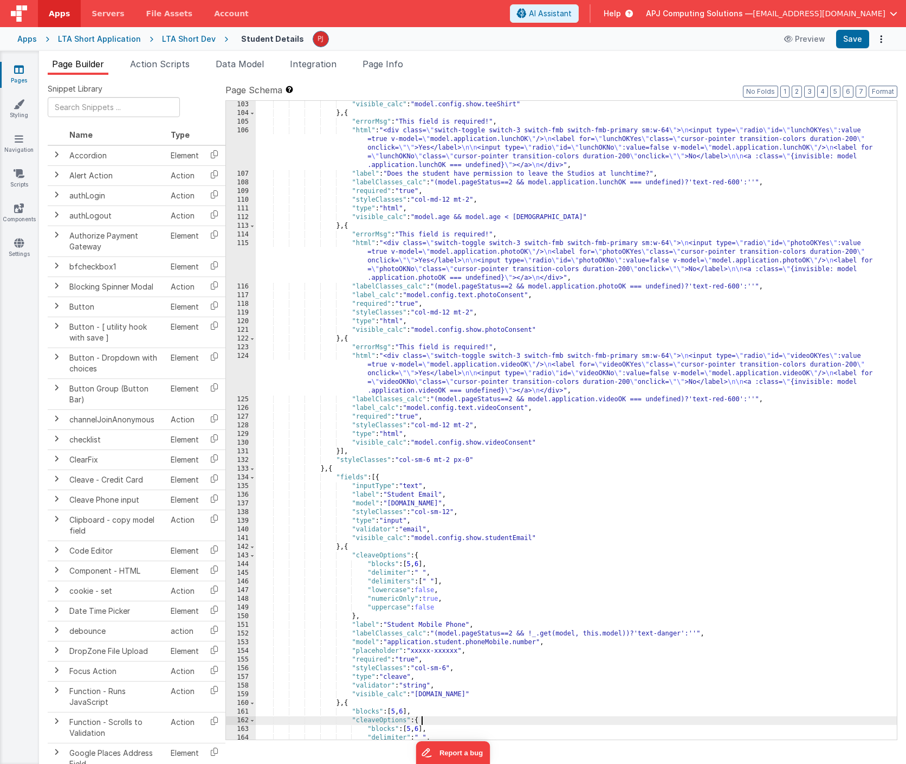
scroll to position [889, 0]
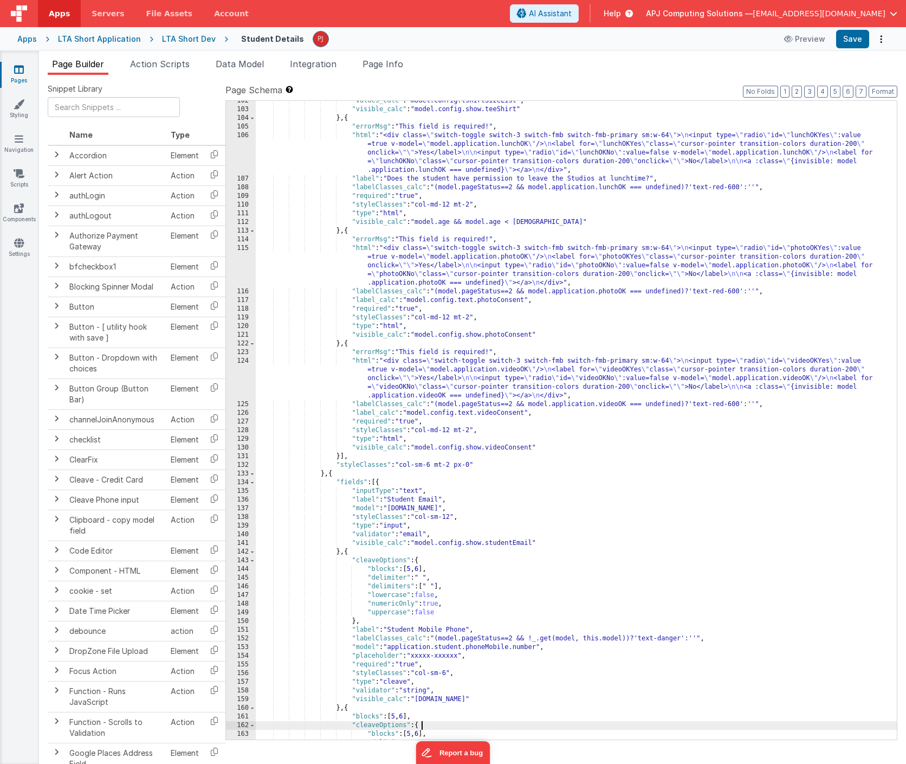
click at [594, 306] on div ""values_calc" : "model.config.tshirtSizeList" , "visible_calc" : "model.config.…" at bounding box center [576, 424] width 641 height 656
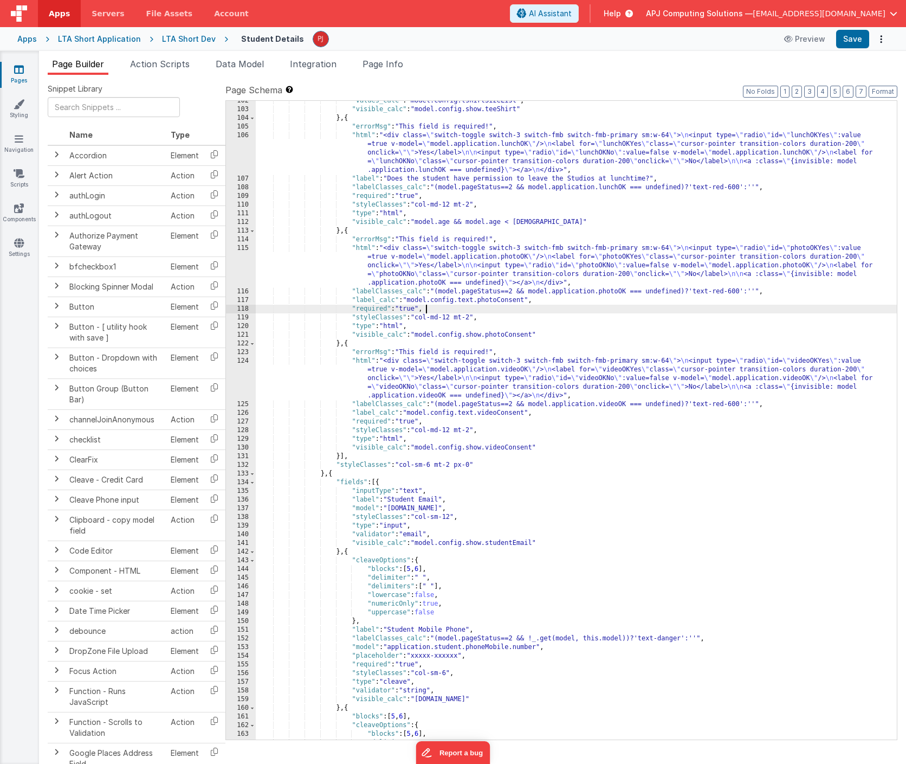
click at [544, 295] on div ""values_calc" : "model.config.tshirtSizeList" , "visible_calc" : "model.config.…" at bounding box center [576, 424] width 641 height 656
click at [176, 38] on div "LTA Short Dev" at bounding box center [189, 39] width 54 height 11
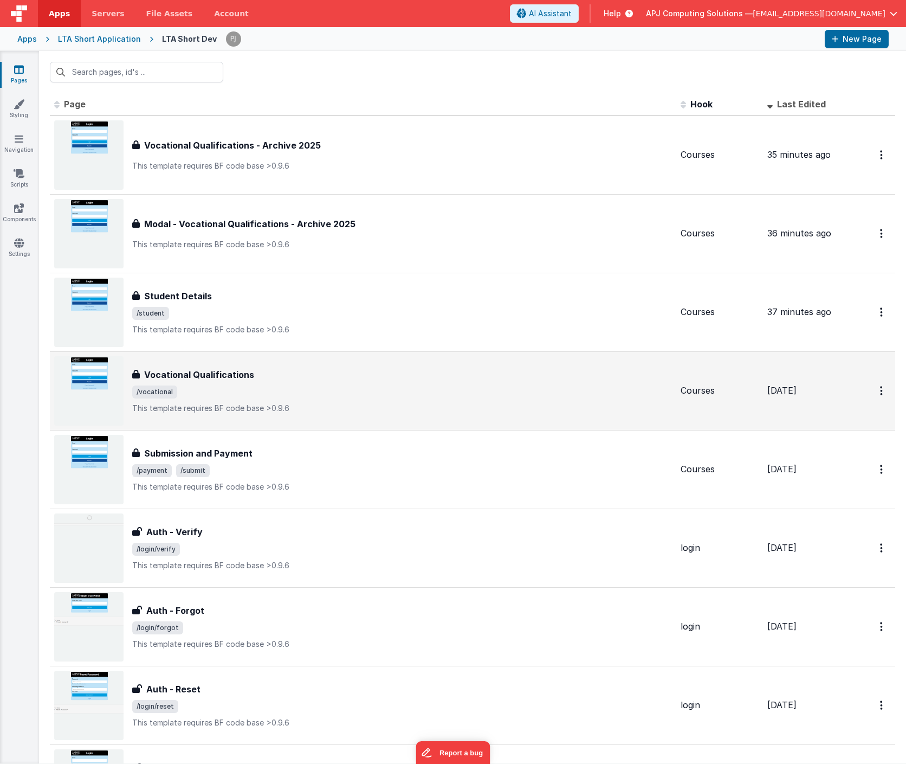
click at [194, 372] on h3 "Vocational Qualifications" at bounding box center [199, 374] width 110 height 13
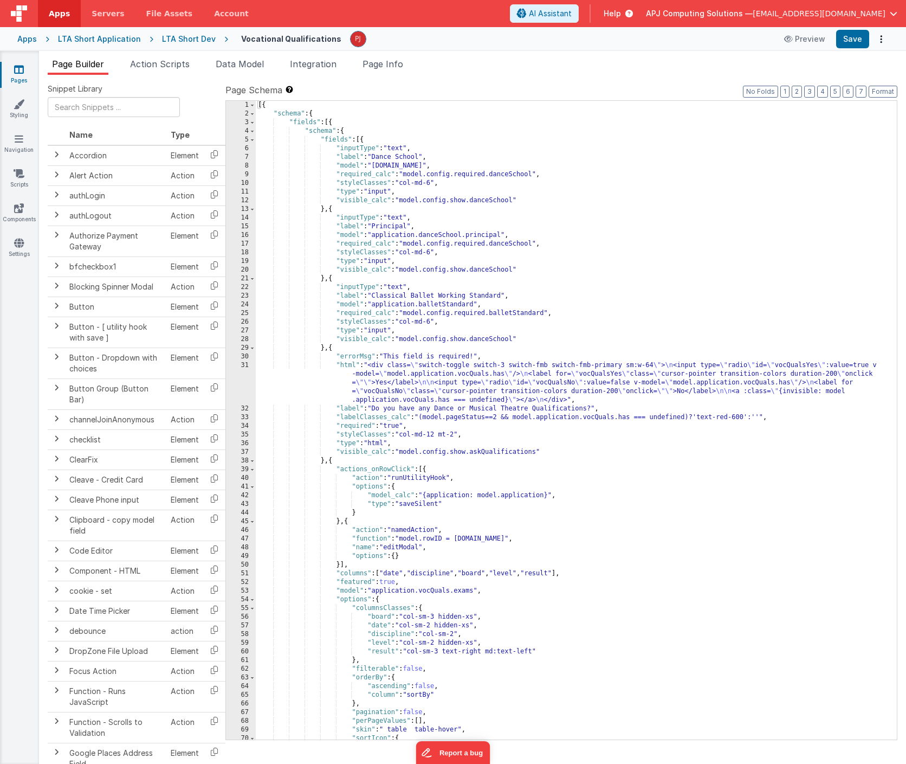
scroll to position [2, 0]
click at [562, 151] on div "[{ "schema" : { "fields" : [{ "schema" : { "fields" : [{ "inputType" : "text" ,…" at bounding box center [576, 427] width 641 height 656
click at [177, 37] on div "LTA Short Dev" at bounding box center [189, 39] width 54 height 11
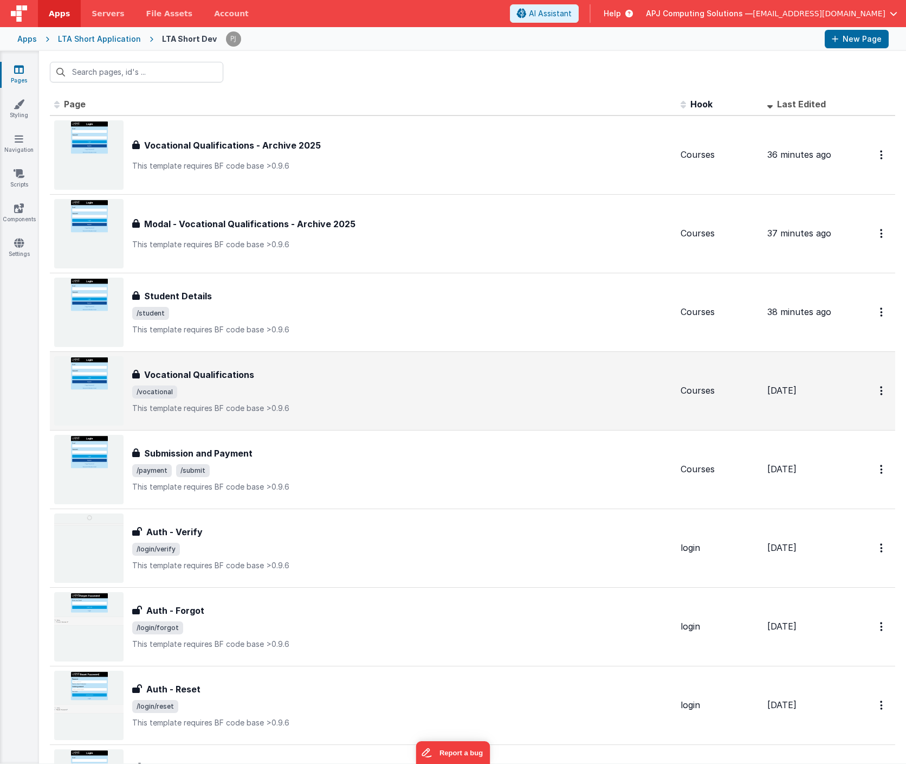
click at [186, 371] on h3 "Vocational Qualifications" at bounding box center [199, 374] width 110 height 13
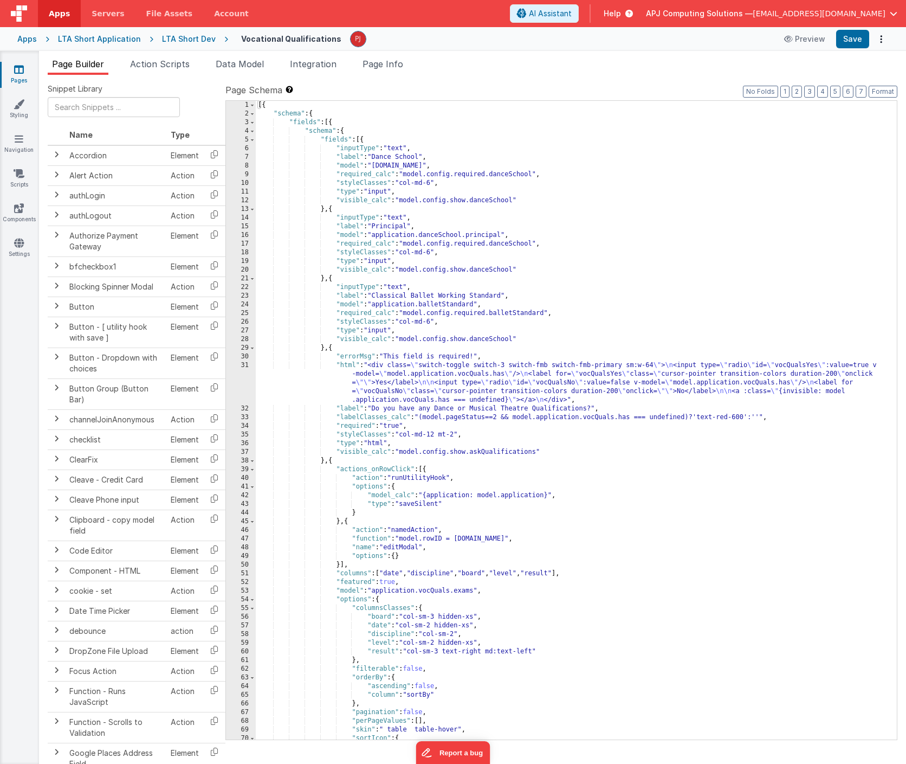
click at [367, 357] on div "[{ "schema" : { "fields" : [{ "schema" : { "fields" : [{ "inputType" : "text" ,…" at bounding box center [576, 429] width 641 height 656
drag, startPoint x: 402, startPoint y: 201, endPoint x: 515, endPoint y: 202, distance: 113.8
click at [515, 202] on div "[{ "schema" : { "fields" : [{ "schema" : { "fields" : [{ "inputType" : "text" ,…" at bounding box center [576, 429] width 641 height 656
click at [852, 40] on button "Save" at bounding box center [852, 39] width 33 height 18
click at [88, 106] on input "text" at bounding box center [114, 107] width 132 height 20
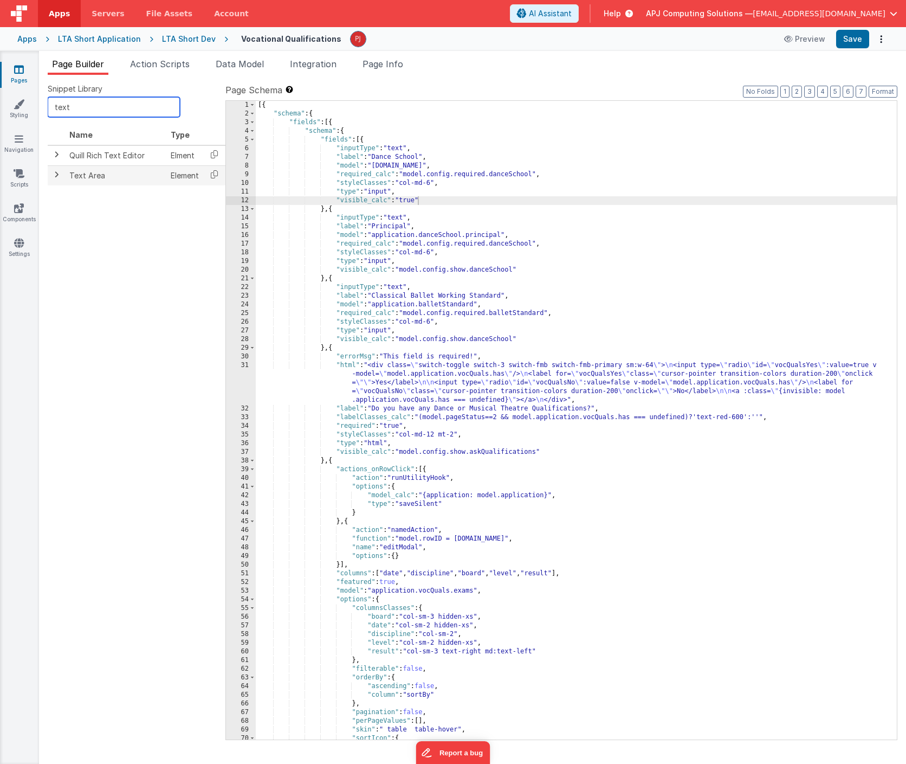
type input "text"
click at [57, 173] on span at bounding box center [56, 174] width 9 height 9
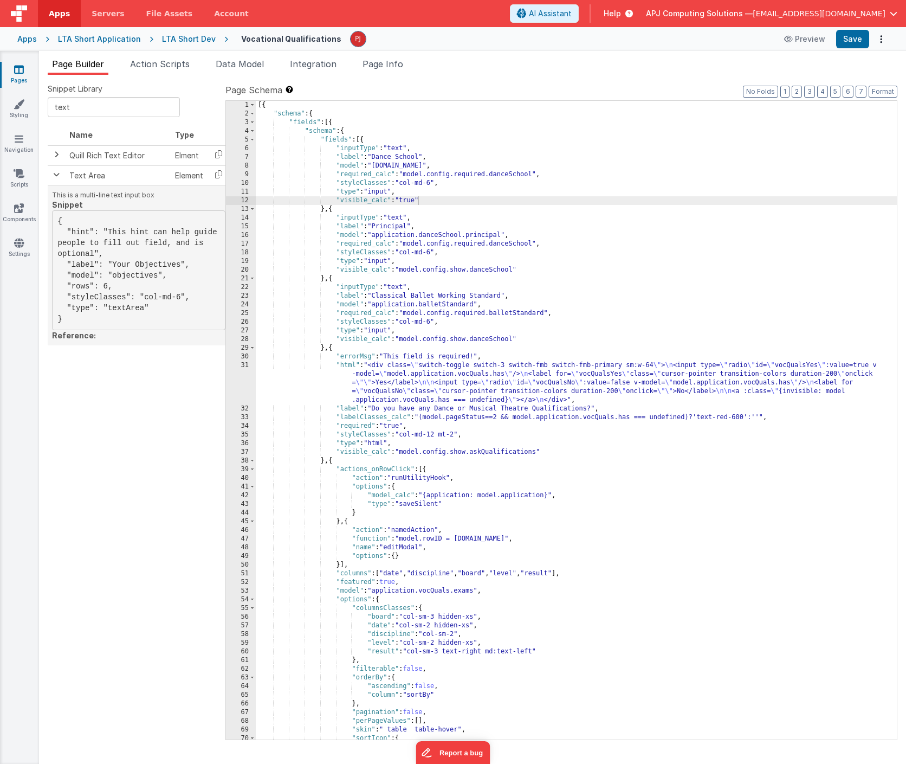
click at [131, 307] on pre "{ "hint": "This hint can help guide people to fill out field, and is optional",…" at bounding box center [138, 270] width 173 height 120
copy pre "textArea"
click at [382, 191] on div "[{ "schema" : { "fields" : [{ "schema" : { "fields" : [{ "inputType" : "text" ,…" at bounding box center [576, 429] width 641 height 656
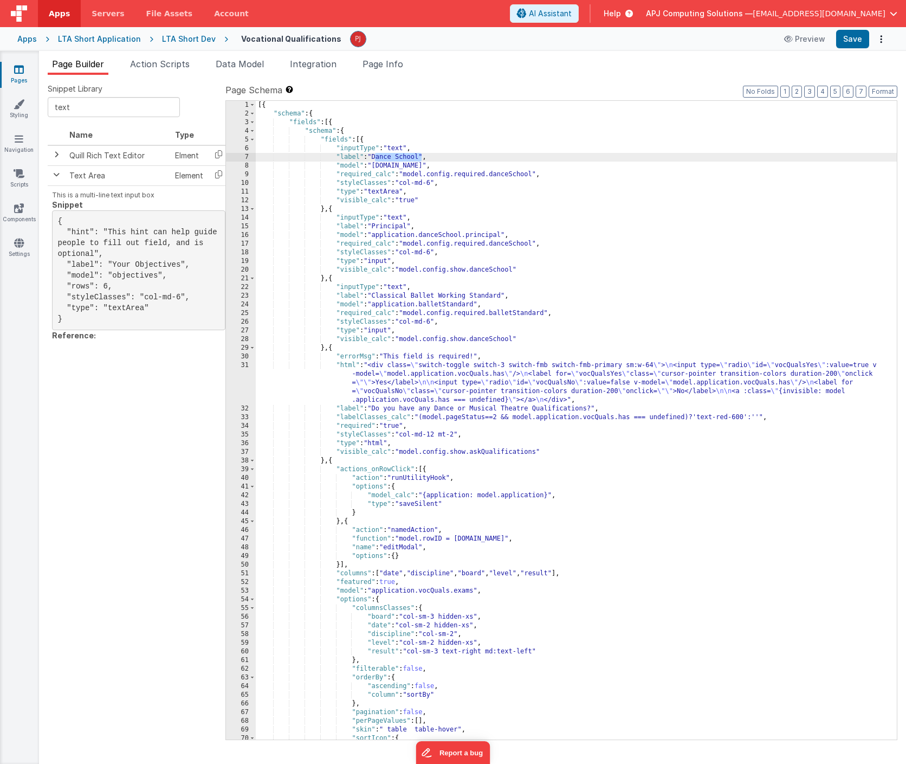
drag, startPoint x: 374, startPoint y: 158, endPoint x: 422, endPoint y: 156, distance: 47.2
click at [422, 156] on div "[{ "schema" : { "fields" : [{ "schema" : { "fields" : [{ "inputType" : "text" ,…" at bounding box center [576, 429] width 641 height 656
click at [106, 284] on pre "{ "hint": "This hint can help guide people to fill out field, and is optional",…" at bounding box center [138, 270] width 173 height 120
click at [109, 242] on pre "{ "hint": "This hint can help guide people to fill out field, and is optional",…" at bounding box center [138, 270] width 173 height 120
click at [476, 166] on div "[{ "schema" : { "fields" : [{ "schema" : { "fields" : [{ "inputType" : "text" ,…" at bounding box center [576, 429] width 641 height 656
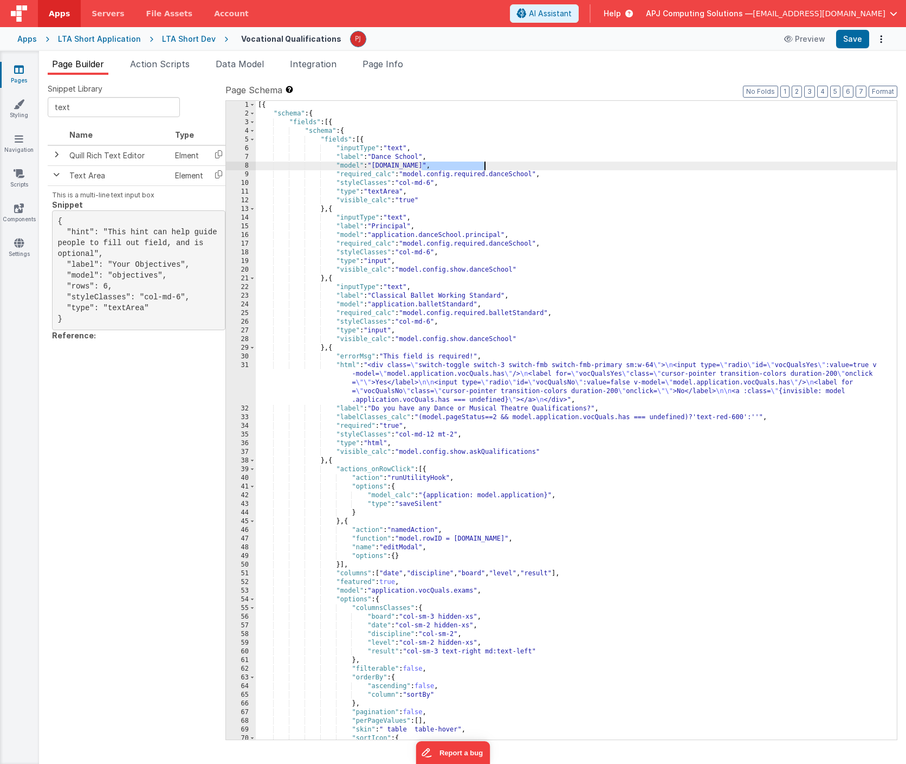
drag, startPoint x: 424, startPoint y: 166, endPoint x: 484, endPoint y: 165, distance: 60.7
click at [484, 165] on div "[{ "schema" : { "fields" : [{ "schema" : { "fields" : [{ "inputType" : "text" ,…" at bounding box center [576, 429] width 641 height 656
click at [649, 203] on div "[{ "schema" : { "fields" : [{ "schema" : { "fields" : [{ "inputType" : "text" ,…" at bounding box center [576, 429] width 641 height 656
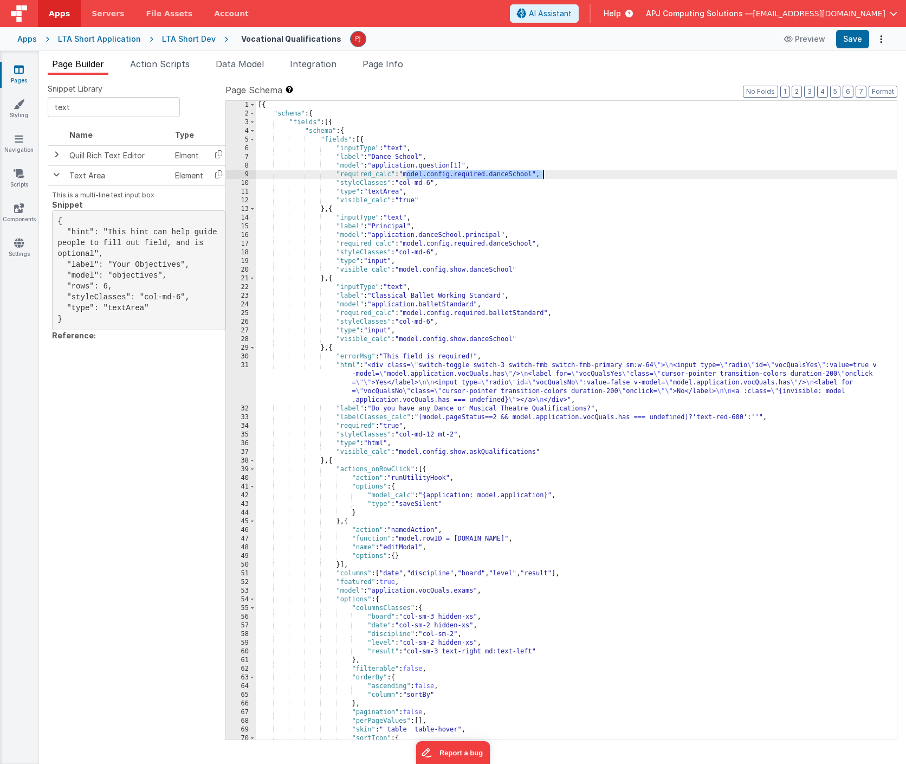
drag, startPoint x: 406, startPoint y: 172, endPoint x: 550, endPoint y: 174, distance: 143.6
click at [550, 174] on div "[{ "schema" : { "fields" : [{ "schema" : { "fields" : [{ "inputType" : "text" ,…" at bounding box center [576, 429] width 641 height 656
drag, startPoint x: 550, startPoint y: 174, endPoint x: 538, endPoint y: 174, distance: 12.5
click at [531, 175] on div "[{ "schema" : { "fields" : [{ "schema" : { "fields" : [{ "inputType" : "text" ,…" at bounding box center [576, 429] width 641 height 656
drag, startPoint x: 405, startPoint y: 174, endPoint x: 535, endPoint y: 174, distance: 130.1
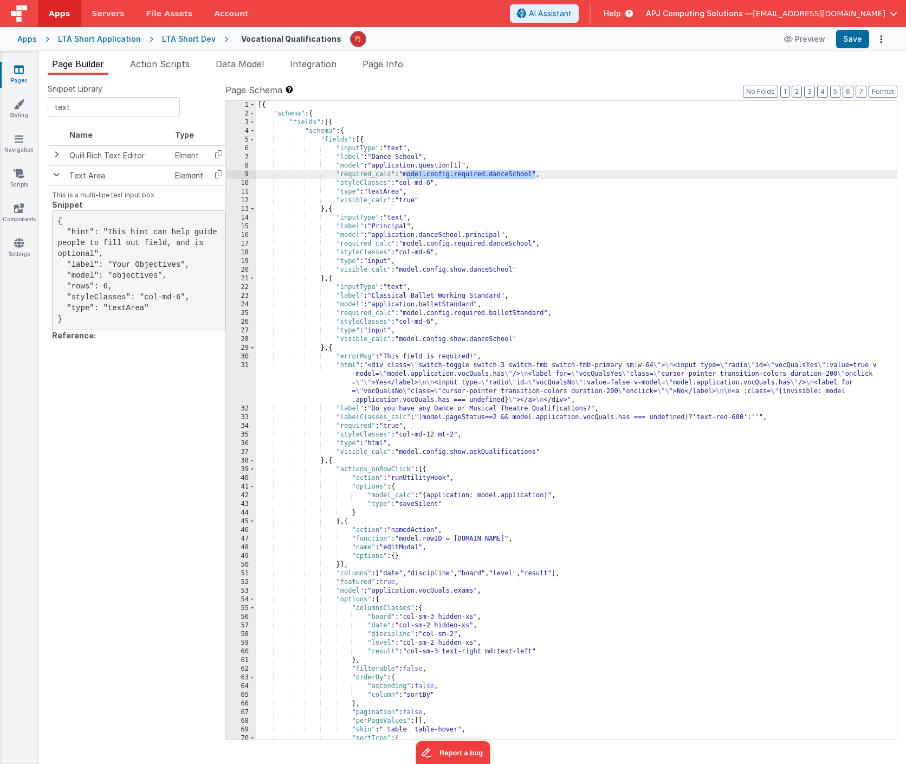
click at [535, 174] on div "[{ "schema" : { "fields" : [{ "schema" : { "fields" : [{ "inputType" : "text" ,…" at bounding box center [576, 429] width 641 height 656
click at [852, 38] on button "Save" at bounding box center [852, 39] width 33 height 18
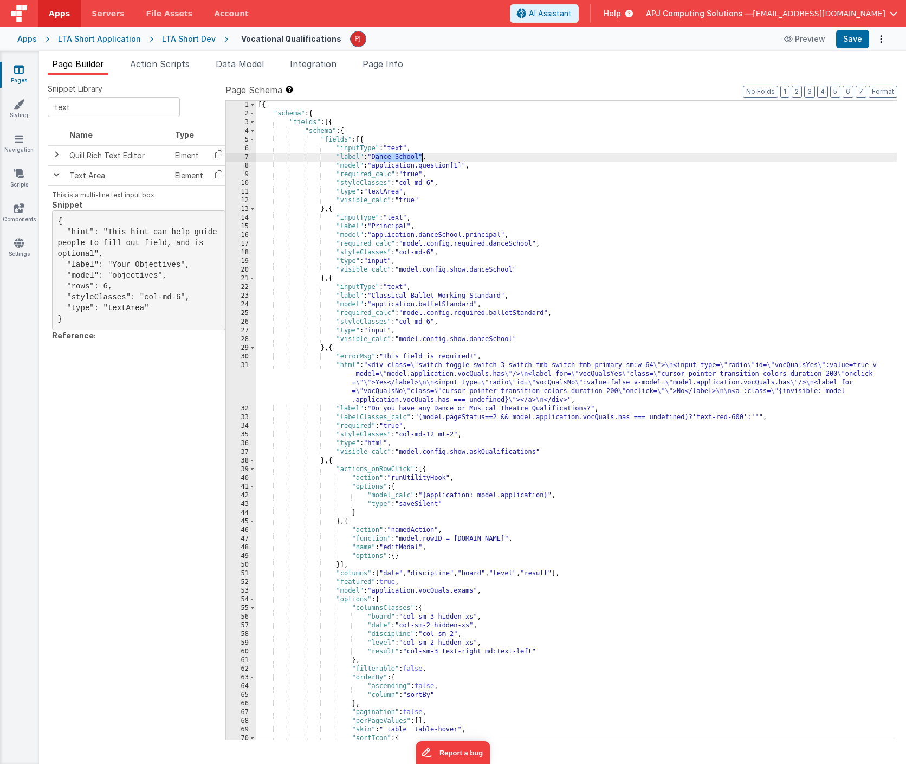
drag, startPoint x: 376, startPoint y: 156, endPoint x: 420, endPoint y: 156, distance: 43.9
click at [420, 156] on div "[{ "schema" : { "fields" : [{ "schema" : { "fields" : [{ "inputType" : "text" ,…" at bounding box center [576, 429] width 641 height 656
click at [519, 158] on div "[{ "schema" : { "fields" : [{ "schema" : { "fields" : [{ "inputType" : "text" ,…" at bounding box center [576, 429] width 641 height 656
click at [505, 156] on div "[{ "schema" : { "fields" : [{ "schema" : { "fields" : [{ "inputType" : "text" ,…" at bounding box center [576, 429] width 641 height 656
click at [852, 41] on button "Save" at bounding box center [852, 39] width 33 height 18
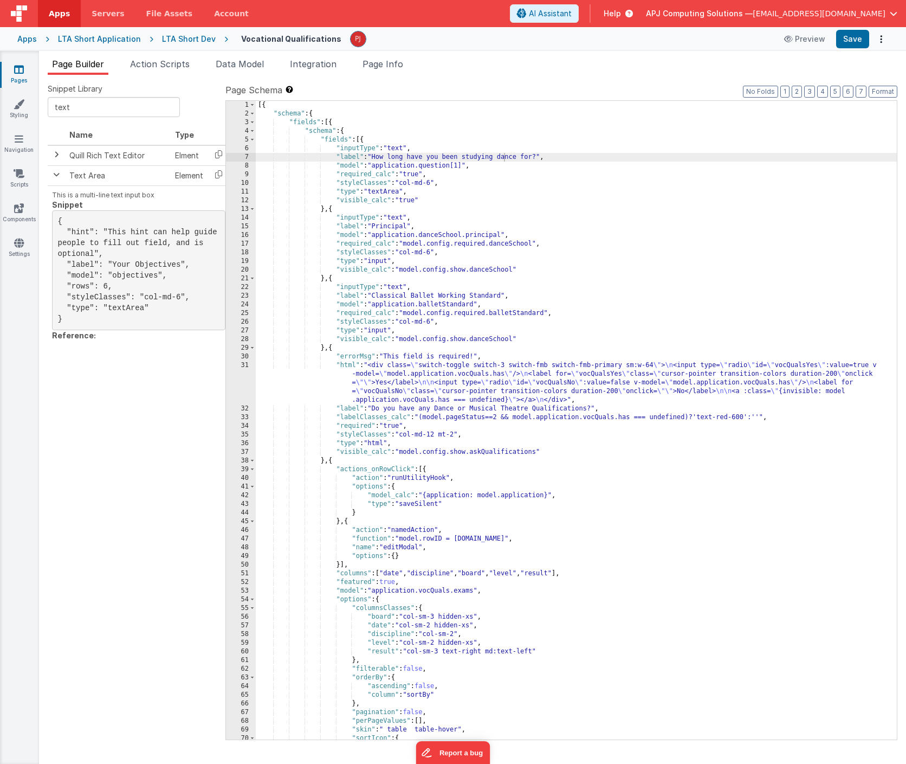
click at [466, 167] on div "[{ "schema" : { "fields" : [{ "schema" : { "fields" : [{ "inputType" : "text" ,…" at bounding box center [576, 429] width 641 height 656
click at [854, 40] on button "Save" at bounding box center [852, 39] width 33 height 18
click at [560, 79] on div "Snippet Library text Name Type Quill Rich Text Editor Elment Text Area Element …" at bounding box center [472, 419] width 867 height 689
click at [621, 11] on span "Help" at bounding box center [612, 13] width 17 height 11
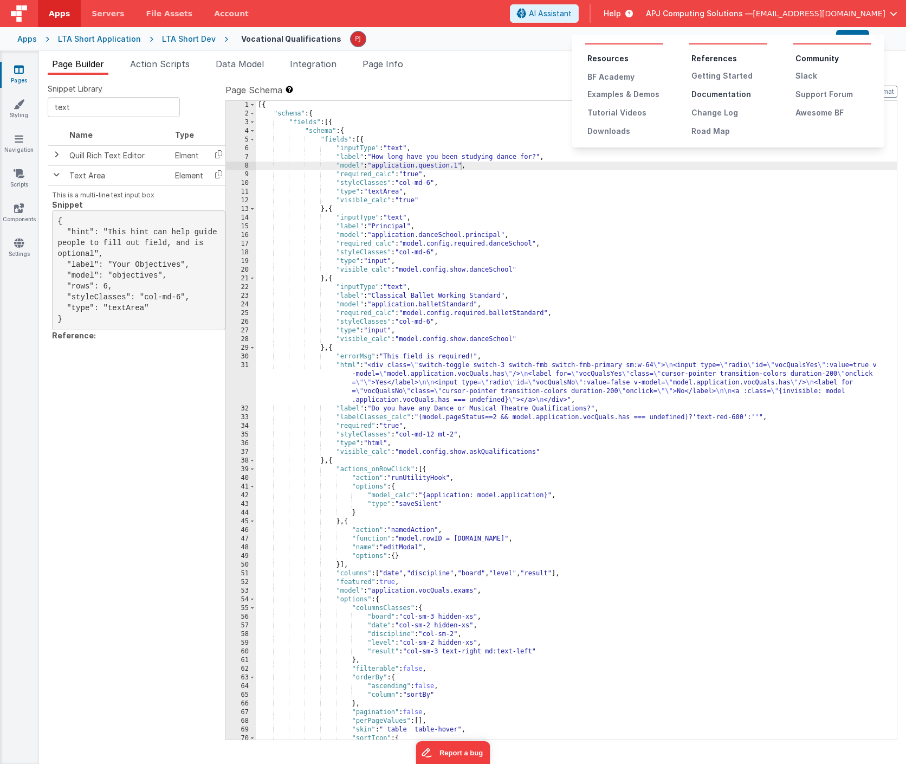
click at [709, 94] on div "Documentation" at bounding box center [729, 94] width 76 height 11
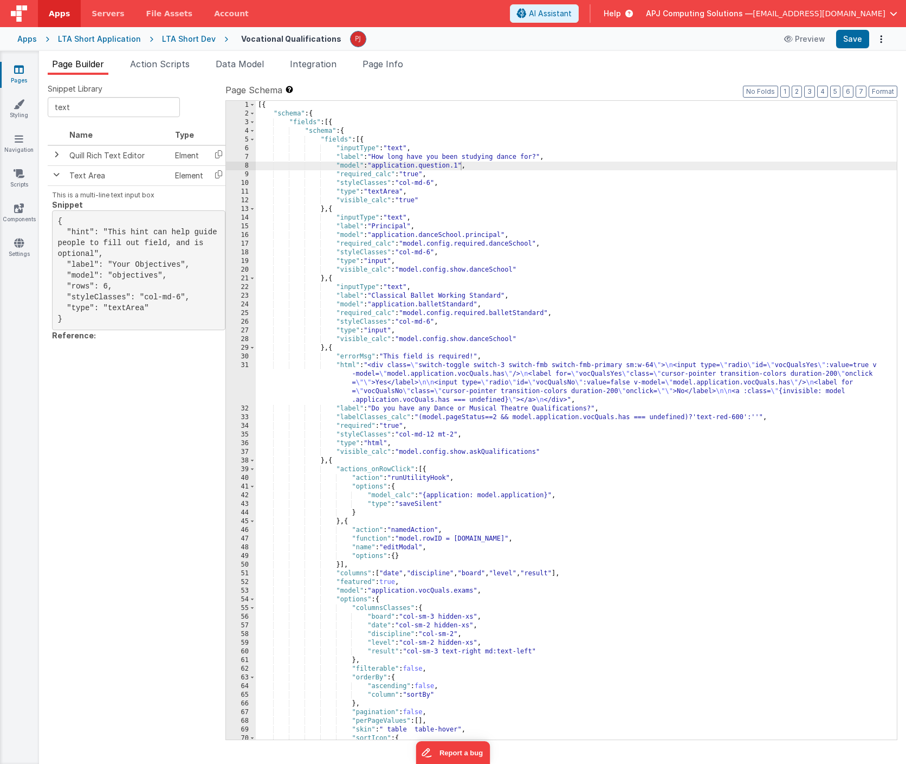
click at [443, 168] on div "[{ "schema" : { "fields" : [{ "schema" : { "fields" : [{ "inputType" : "text" ,…" at bounding box center [576, 429] width 641 height 656
click at [572, 15] on span "AI Assistant" at bounding box center [550, 13] width 43 height 11
click at [572, 11] on span "AI Assistant" at bounding box center [550, 13] width 43 height 11
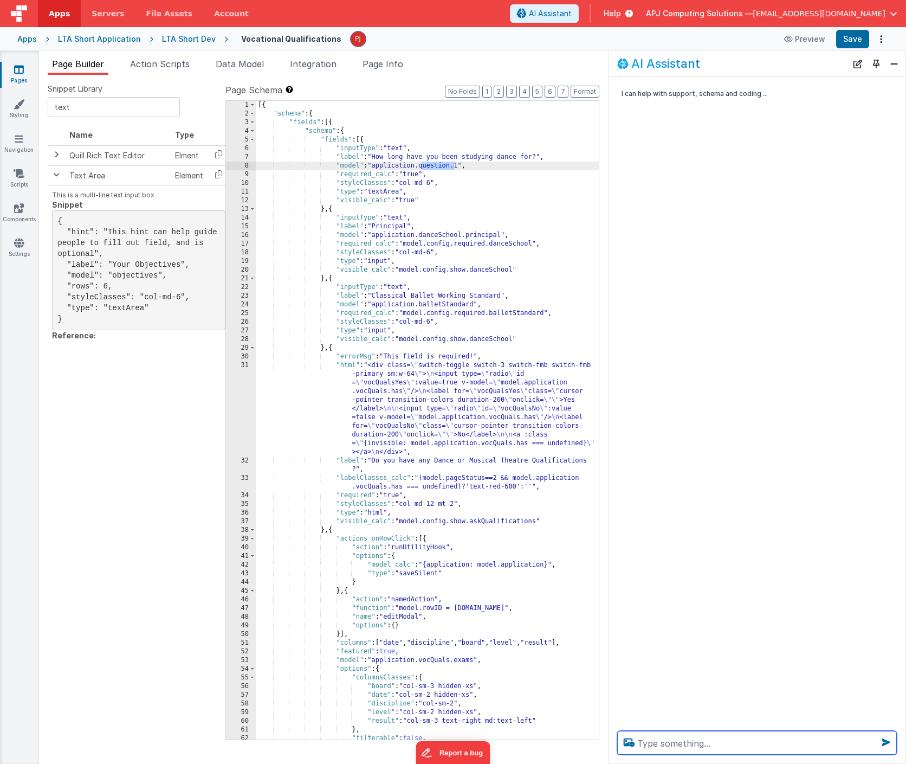
click at [664, 742] on textarea at bounding box center [757, 743] width 280 height 24
type textarea "how do I target an array element in the data model"
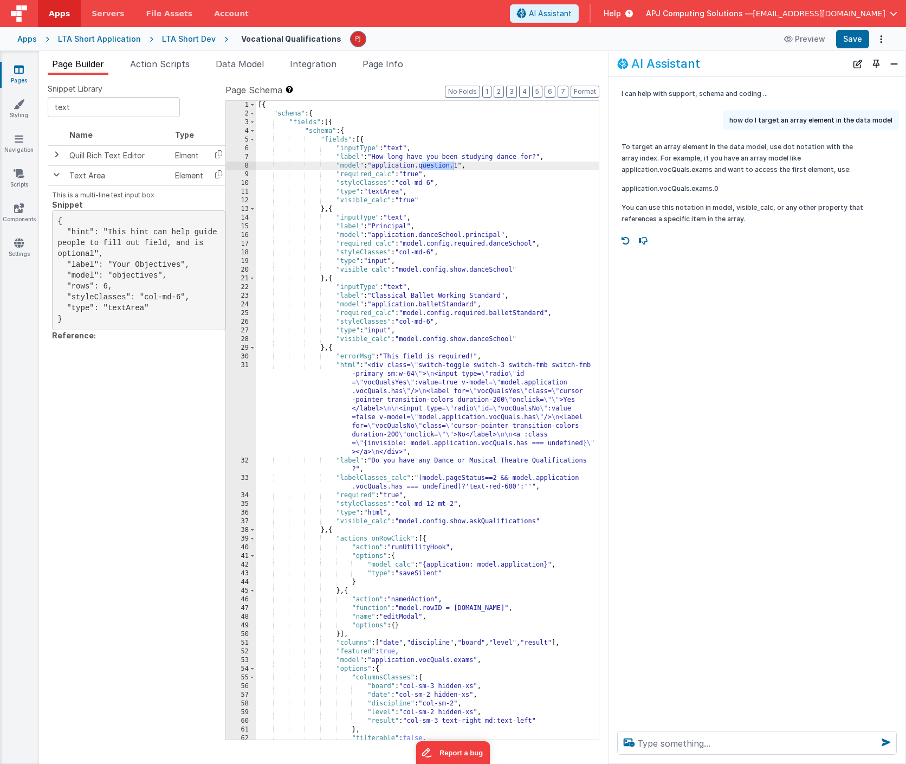
click at [458, 166] on div "[{ "schema" : { "fields" : [{ "schema" : { "fields" : [{ "inputType" : "text" ,…" at bounding box center [427, 429] width 343 height 656
click at [462, 166] on div "[{ "schema" : { "fields" : [{ "schema" : { "fields" : [{ "inputType" : "text" ,…" at bounding box center [427, 429] width 343 height 656
click at [856, 37] on button "Save" at bounding box center [852, 39] width 33 height 18
click at [254, 64] on span "Data Model" at bounding box center [240, 64] width 48 height 11
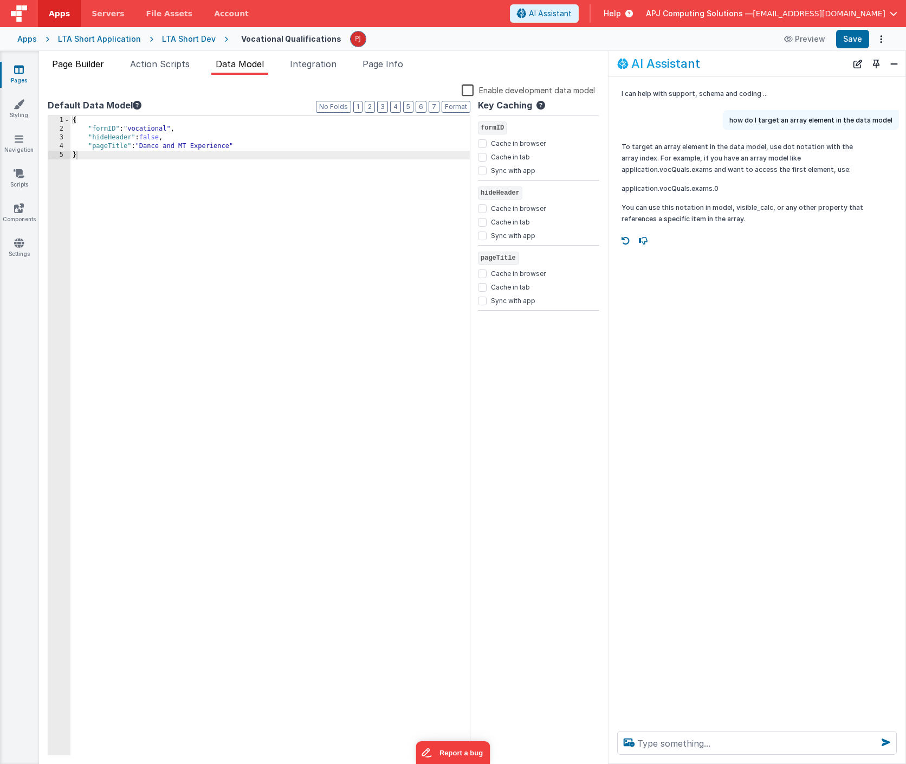
click at [84, 62] on span "Page Builder" at bounding box center [78, 64] width 52 height 11
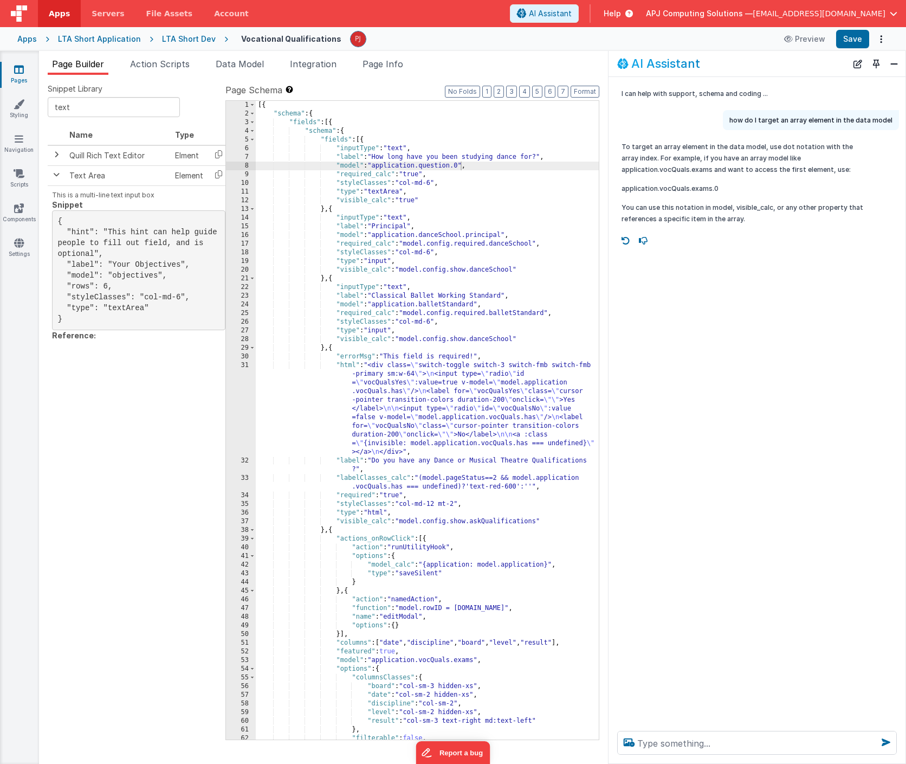
click at [73, 62] on span "Page Builder" at bounding box center [78, 64] width 52 height 11
click at [105, 38] on div "LTA Short Application" at bounding box center [99, 39] width 83 height 11
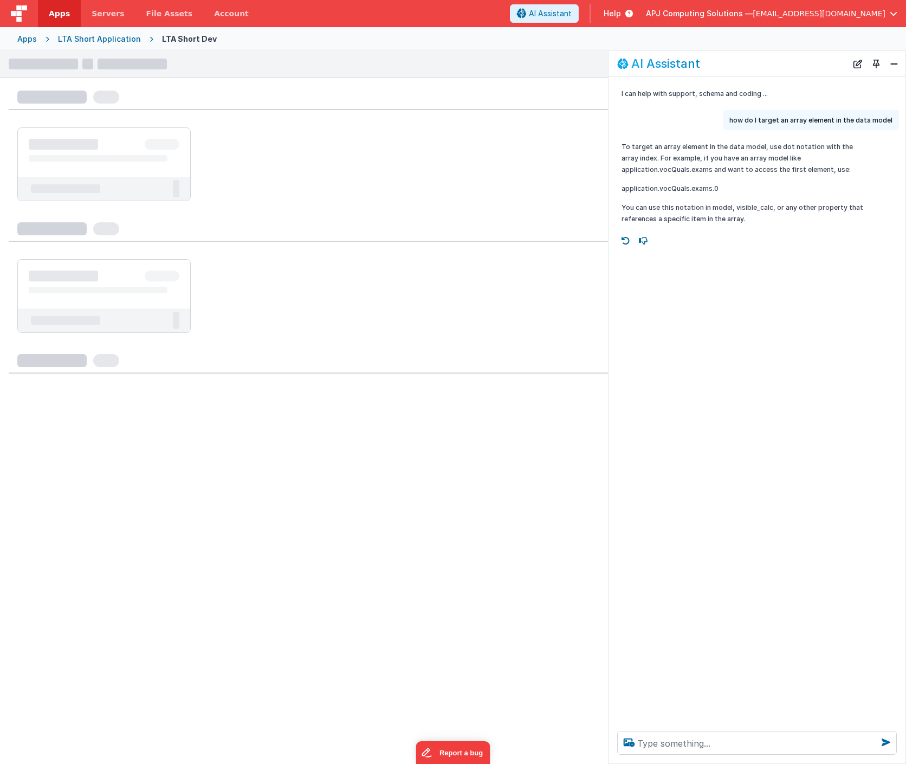
click at [180, 38] on div "LTA Short Dev" at bounding box center [189, 39] width 55 height 11
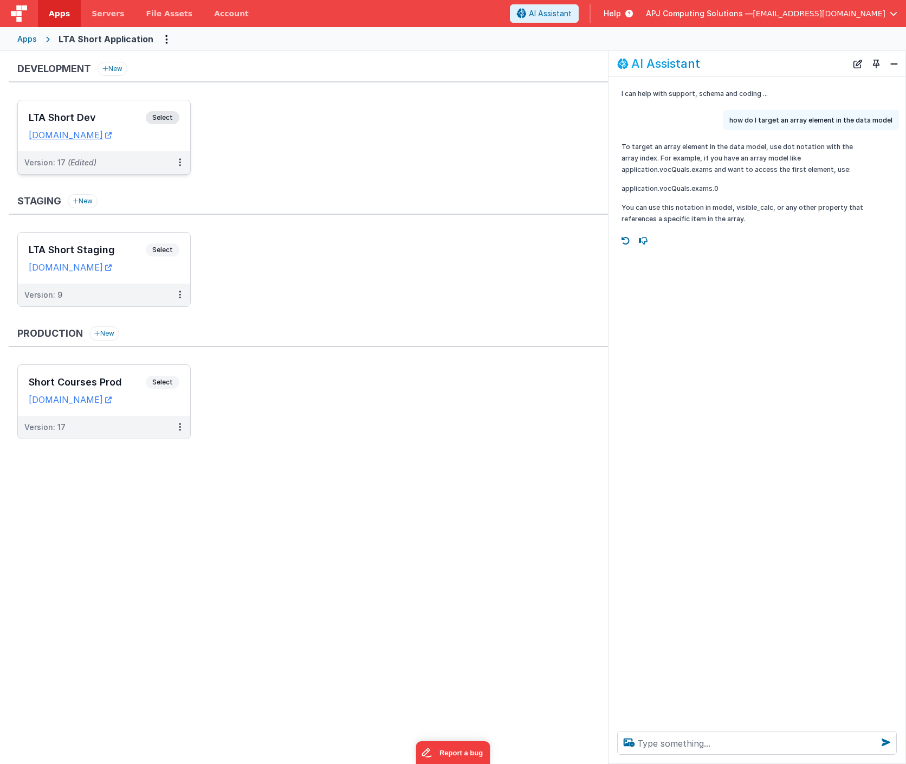
click at [158, 115] on span "Select" at bounding box center [163, 117] width 34 height 13
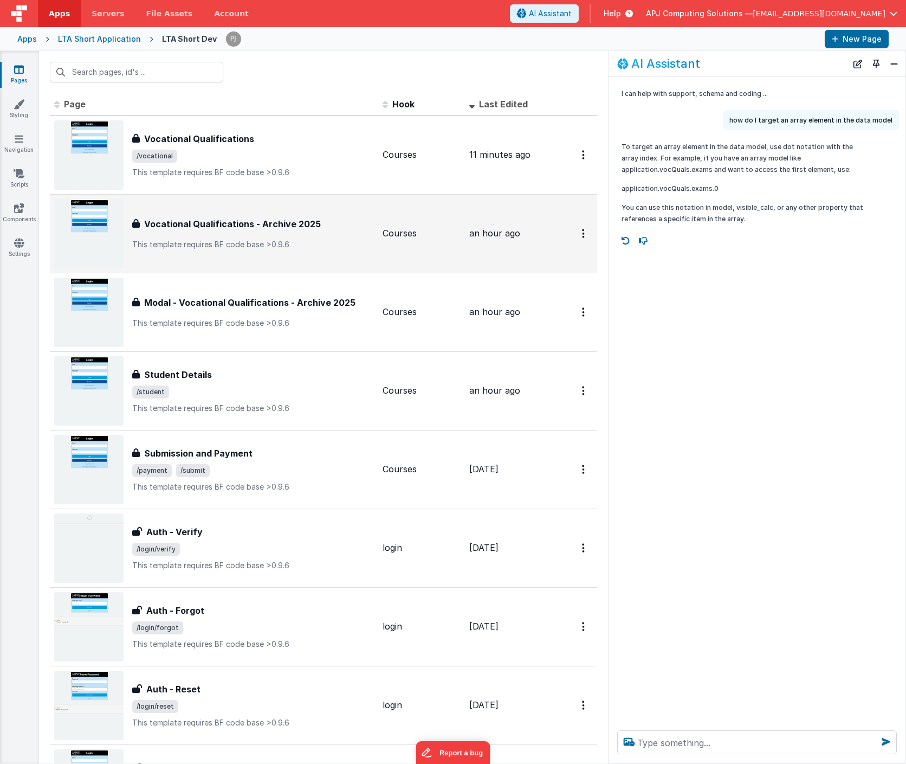
click at [256, 222] on h3 "Vocational Qualifications - Archive 2025" at bounding box center [232, 223] width 177 height 13
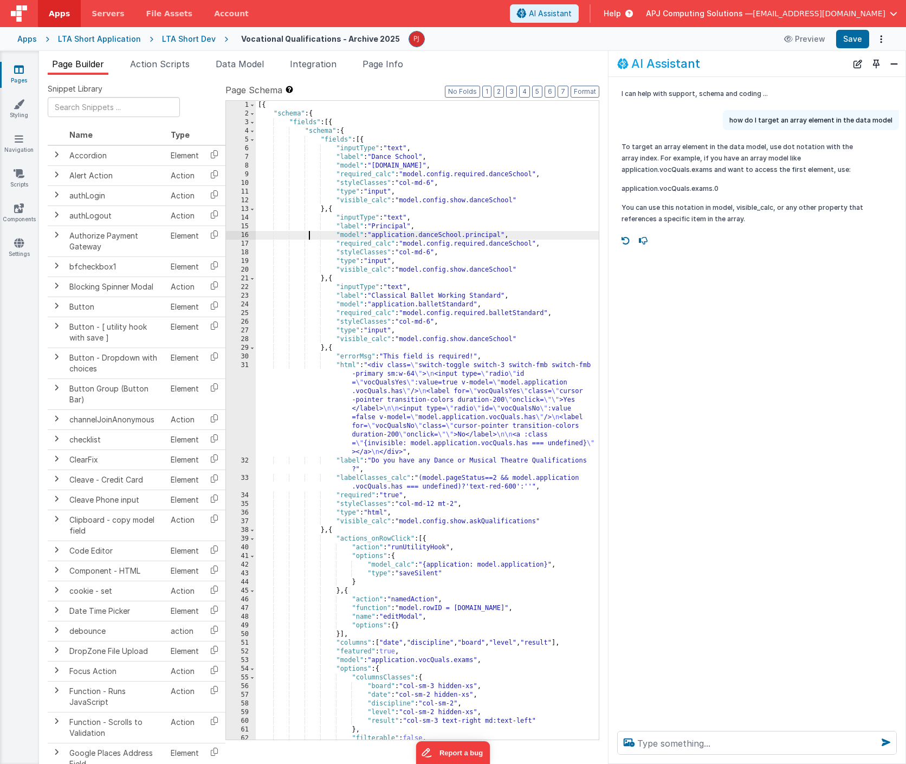
click at [310, 236] on div "[{ "schema" : { "fields" : [{ "schema" : { "fields" : [{ "inputType" : "text" ,…" at bounding box center [427, 429] width 343 height 656
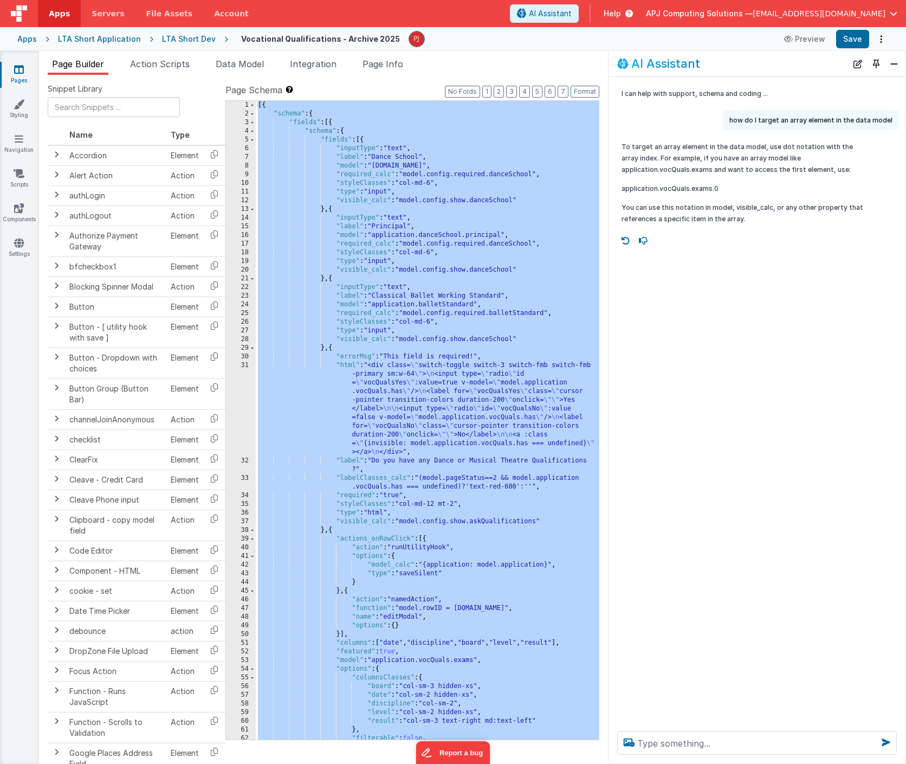
click at [174, 37] on div "LTA Short Dev" at bounding box center [189, 39] width 54 height 11
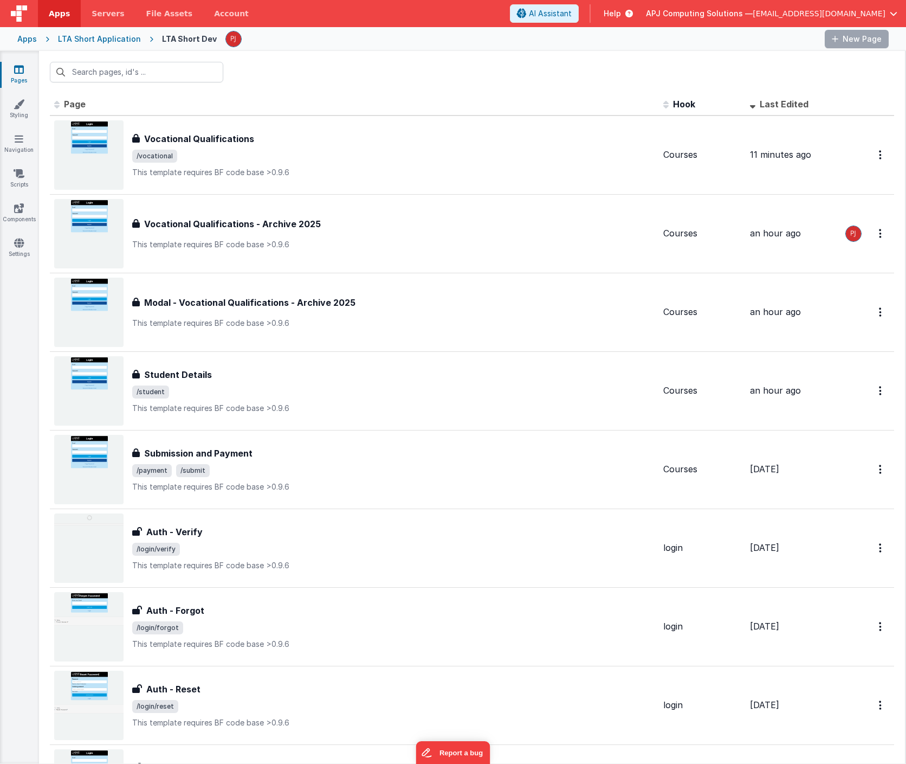
click at [174, 37] on div "LTA Short Dev" at bounding box center [189, 39] width 55 height 11
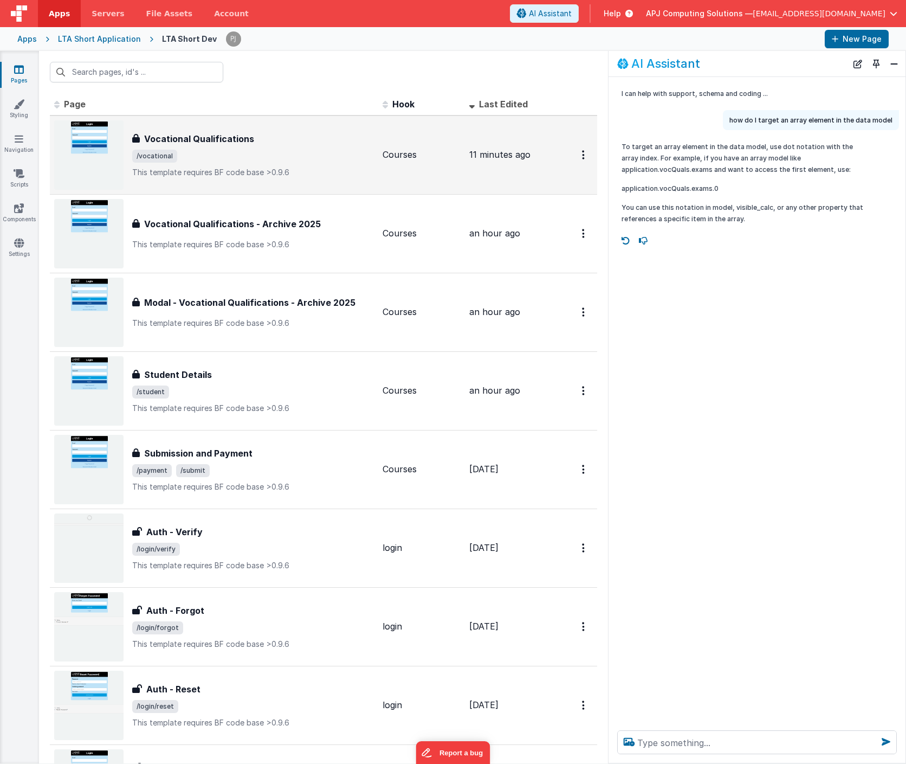
click at [202, 136] on h3 "Vocational Qualifications" at bounding box center [199, 138] width 110 height 13
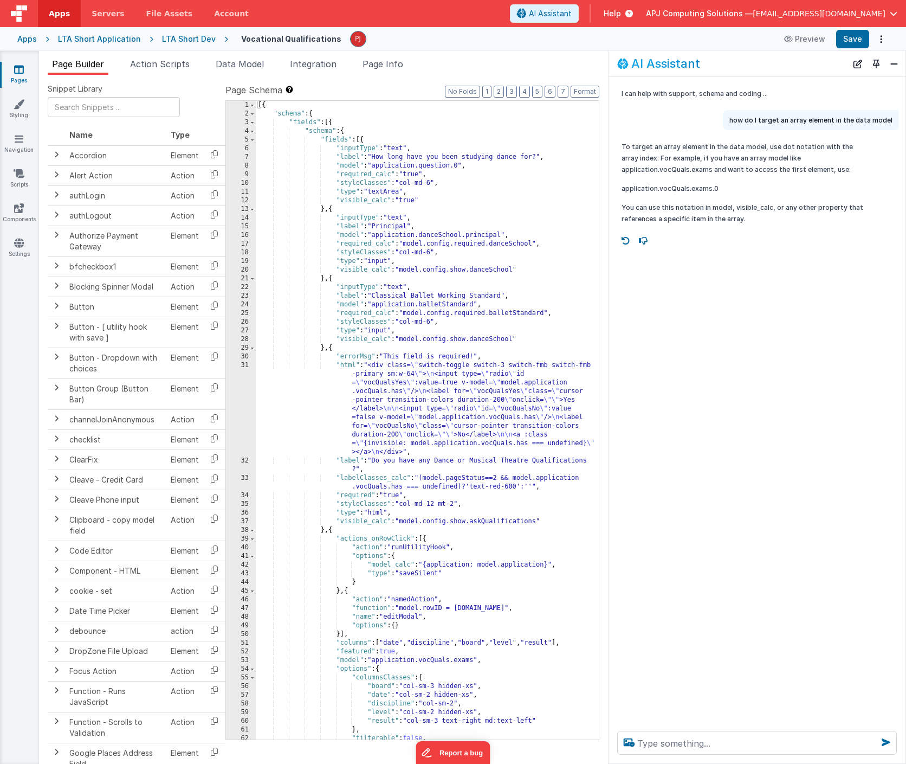
click at [360, 224] on div "[{ "schema" : { "fields" : [{ "schema" : { "fields" : [{ "inputType" : "text" ,…" at bounding box center [427, 429] width 343 height 656
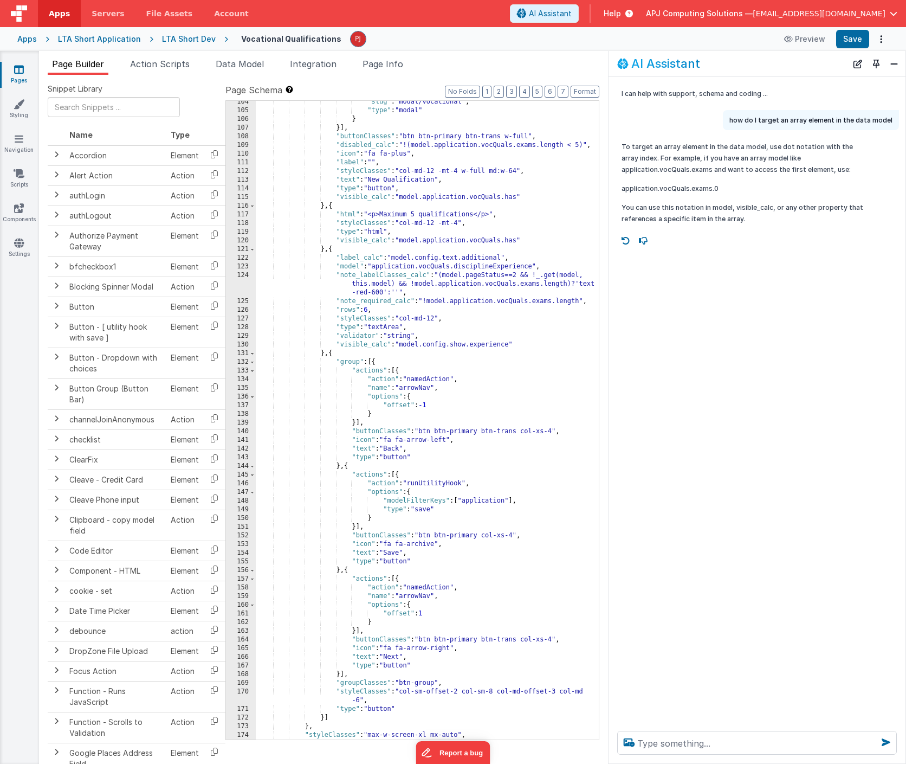
scroll to position [1009, 0]
click at [846, 41] on button "Save" at bounding box center [852, 39] width 33 height 18
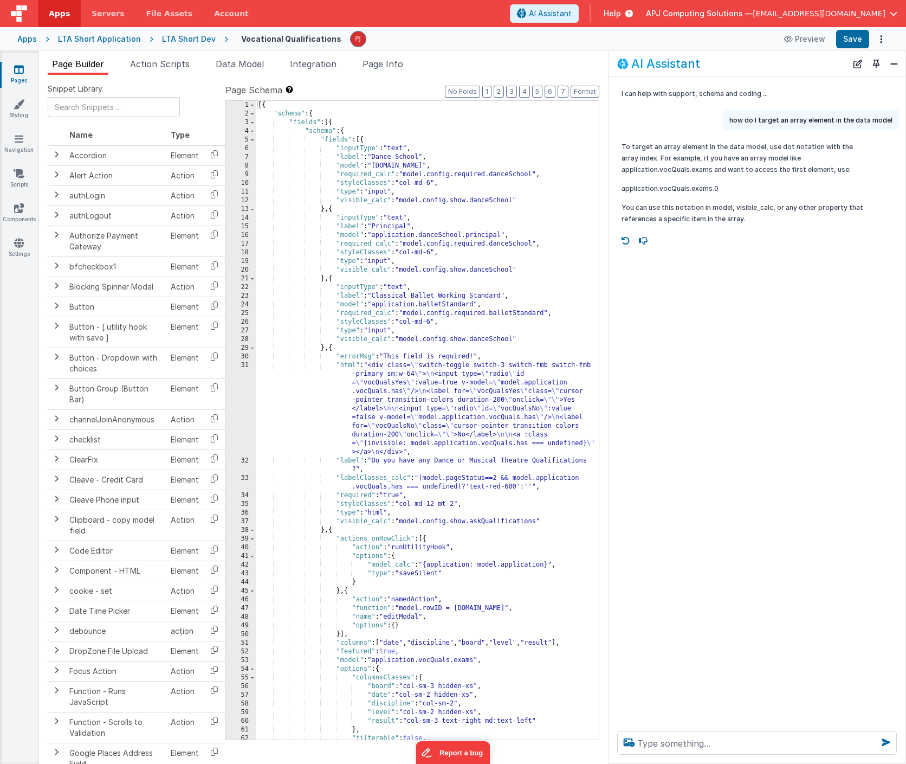
click at [363, 140] on div "[{ "schema" : { "fields" : [{ "schema" : { "fields" : [{ "inputType" : "text" ,…" at bounding box center [427, 429] width 343 height 656
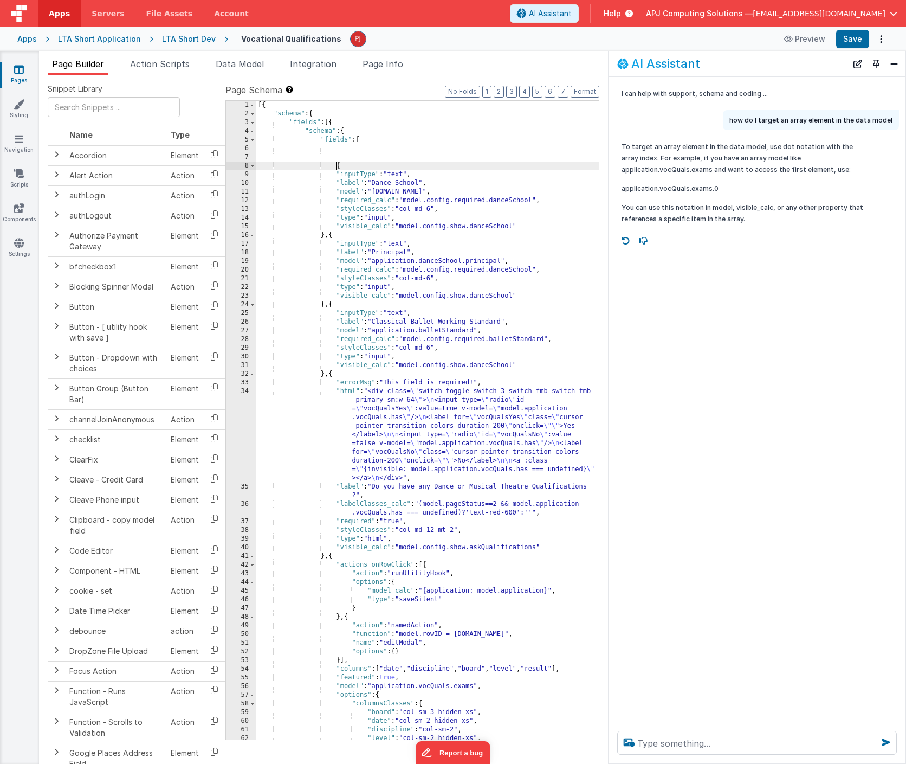
click at [336, 148] on div "[{ "schema" : { "fields" : [{ "schema" : { "fields" : [ { "inputType" : "text" …" at bounding box center [427, 429] width 343 height 656
click at [340, 148] on div "[{ "schema" : { "fields" : [{ "schema" : { "fields" : [ { } , { "inputType" : "…" at bounding box center [427, 429] width 343 height 656
click at [106, 108] on input "text" at bounding box center [114, 107] width 132 height 20
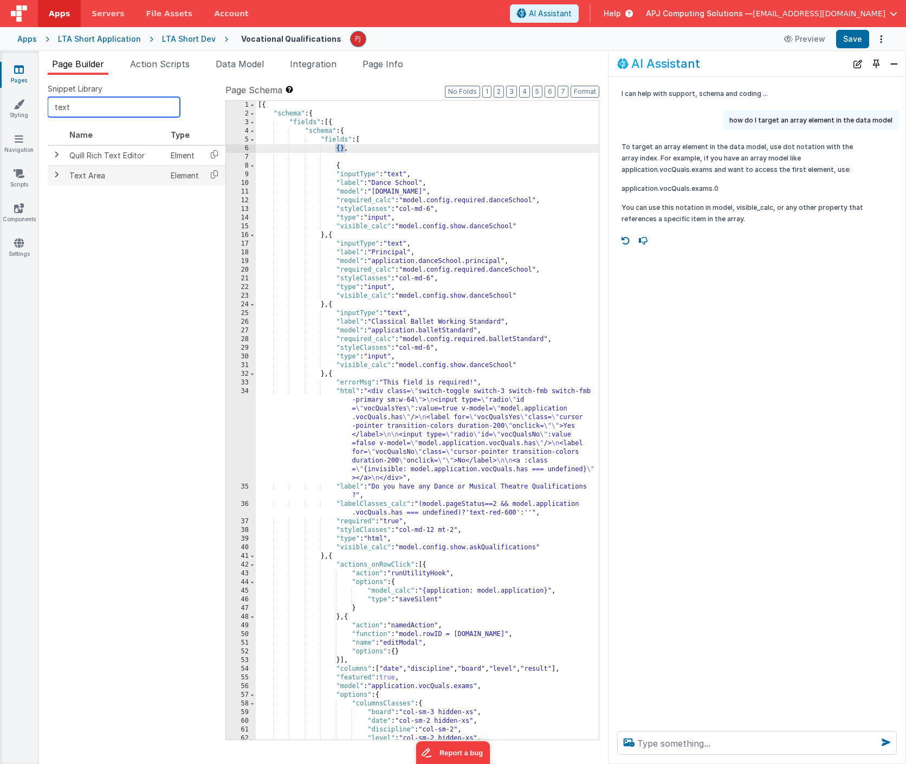
type input "text"
click at [97, 177] on td "Text Area" at bounding box center [115, 175] width 101 height 20
click at [71, 173] on td "Text Area" at bounding box center [115, 175] width 101 height 20
click at [57, 172] on span at bounding box center [56, 174] width 9 height 9
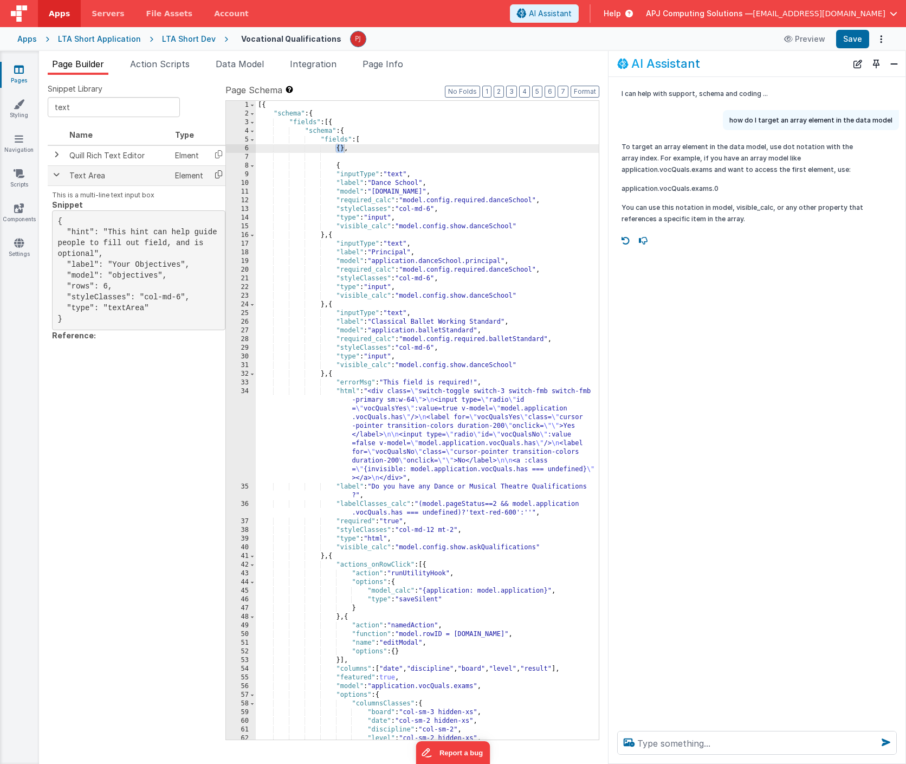
click at [215, 173] on icon at bounding box center [219, 174] width 22 height 17
click at [212, 173] on icon at bounding box center [219, 174] width 22 height 17
click at [342, 150] on div "[{ "schema" : { "fields" : [{ "schema" : { "fields" : [ { } , { "inputType" : "…" at bounding box center [427, 429] width 343 height 656
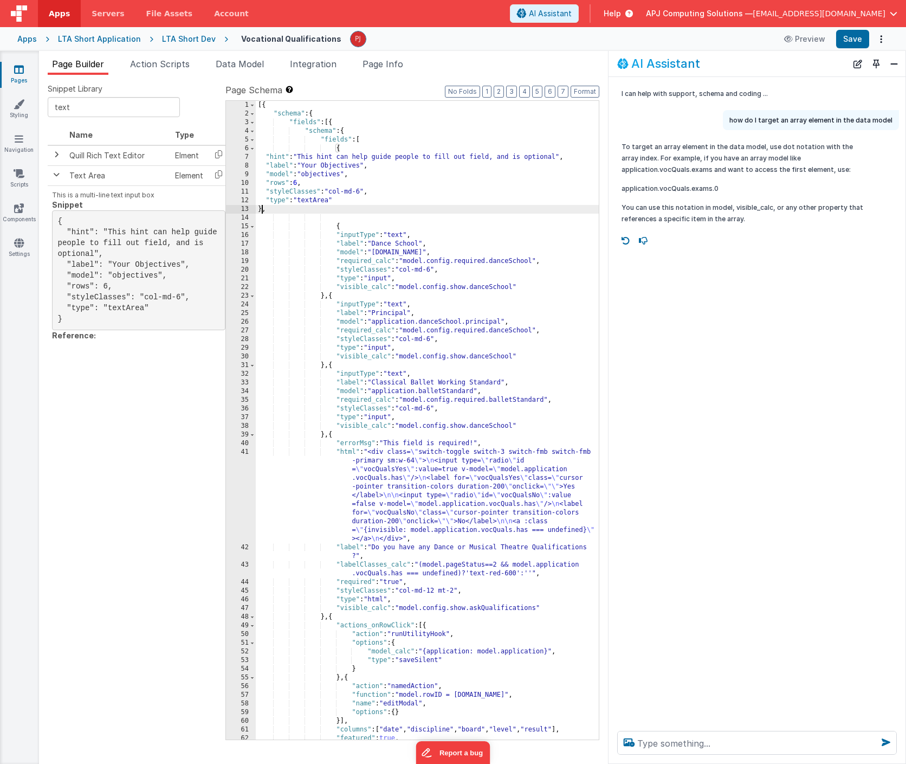
click at [359, 156] on div "[{ "schema" : { "fields" : [{ "schema" : { "fields" : [ { "hint" : "This hint c…" at bounding box center [427, 429] width 343 height 656
click at [322, 157] on div "[{ "schema" : { "fields" : [{ "schema" : { "fields" : [ { "hint" : "This hint c…" at bounding box center [427, 429] width 343 height 656
click at [317, 157] on div "[{ "schema" : { "fields" : [{ "schema" : { "fields" : [ { "hint" : "This hint c…" at bounding box center [427, 429] width 343 height 656
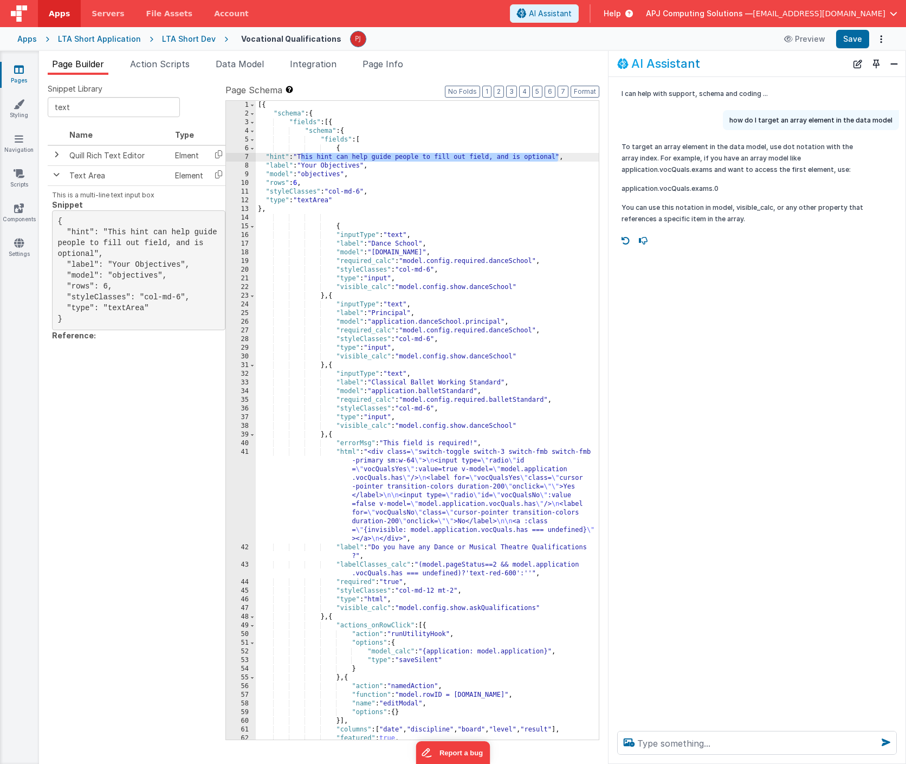
drag, startPoint x: 301, startPoint y: 156, endPoint x: 558, endPoint y: 154, distance: 256.9
click at [558, 154] on div "[{ "schema" : { "fields" : [{ "schema" : { "fields" : [ { "hint" : "This hint c…" at bounding box center [427, 429] width 343 height 656
drag, startPoint x: 305, startPoint y: 165, endPoint x: 363, endPoint y: 166, distance: 58.5
click at [363, 166] on div "[{ "schema" : { "fields" : [{ "schema" : { "fields" : [ { "hint" : "" , "label"…" at bounding box center [427, 429] width 343 height 656
click at [415, 358] on div "[{ "schema" : { "fields" : [{ "schema" : { "fields" : [ { "hint" : "" , "label"…" at bounding box center [427, 429] width 343 height 656
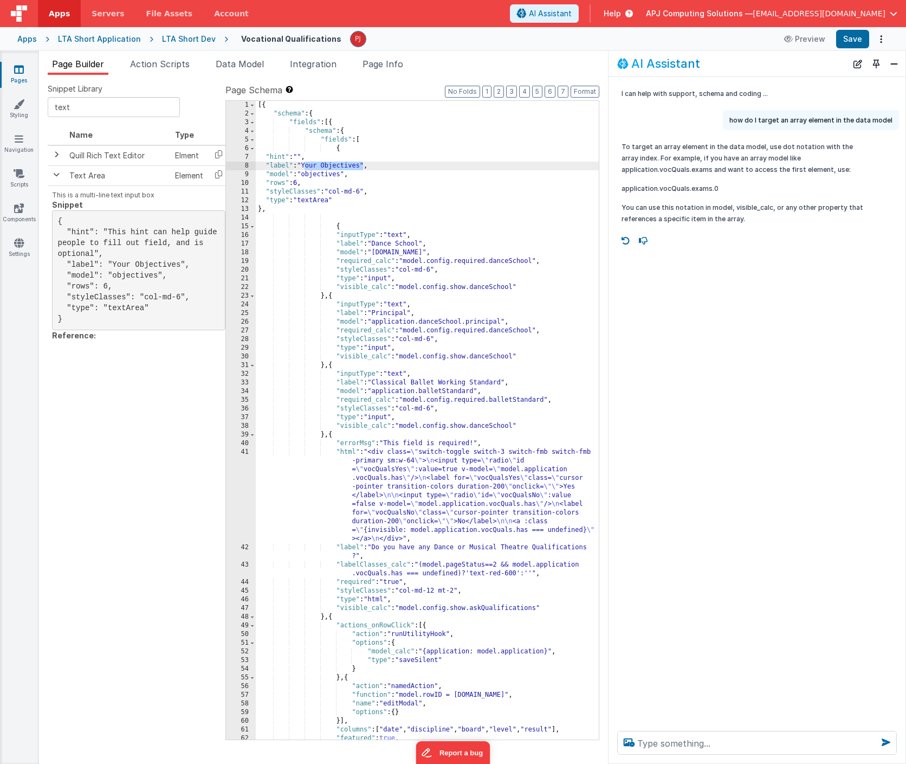
click at [415, 358] on div "[{ "schema" : { "fields" : [{ "schema" : { "fields" : [ { "hint" : "" , "label"…" at bounding box center [427, 429] width 343 height 656
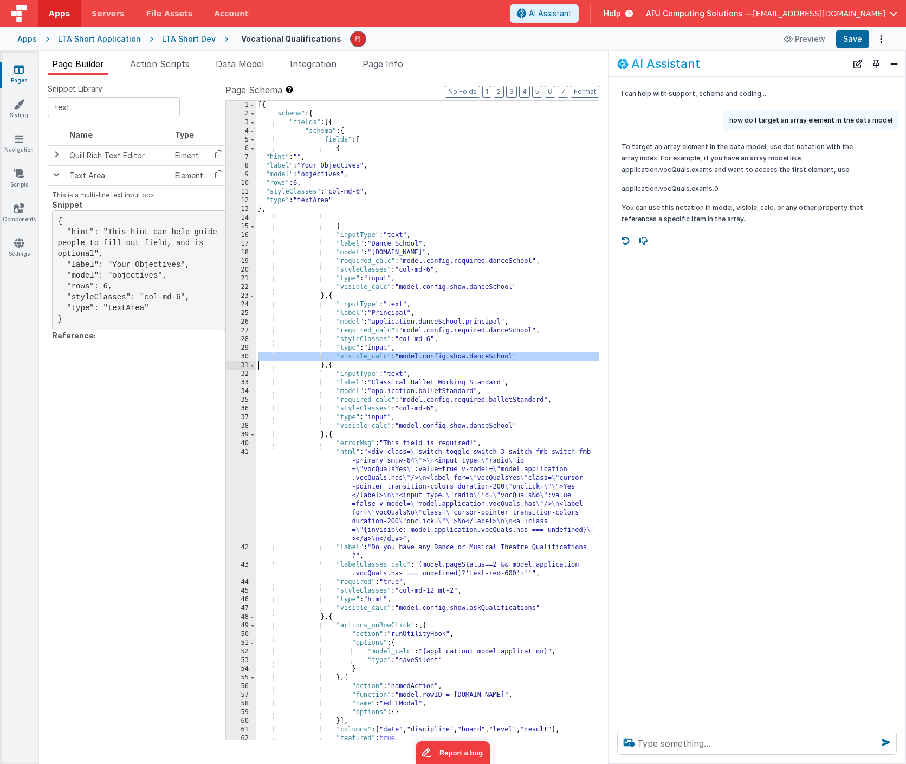
click at [344, 201] on div "[{ "schema" : { "fields" : [{ "schema" : { "fields" : [ { "hint" : "" , "label"…" at bounding box center [427, 429] width 343 height 656
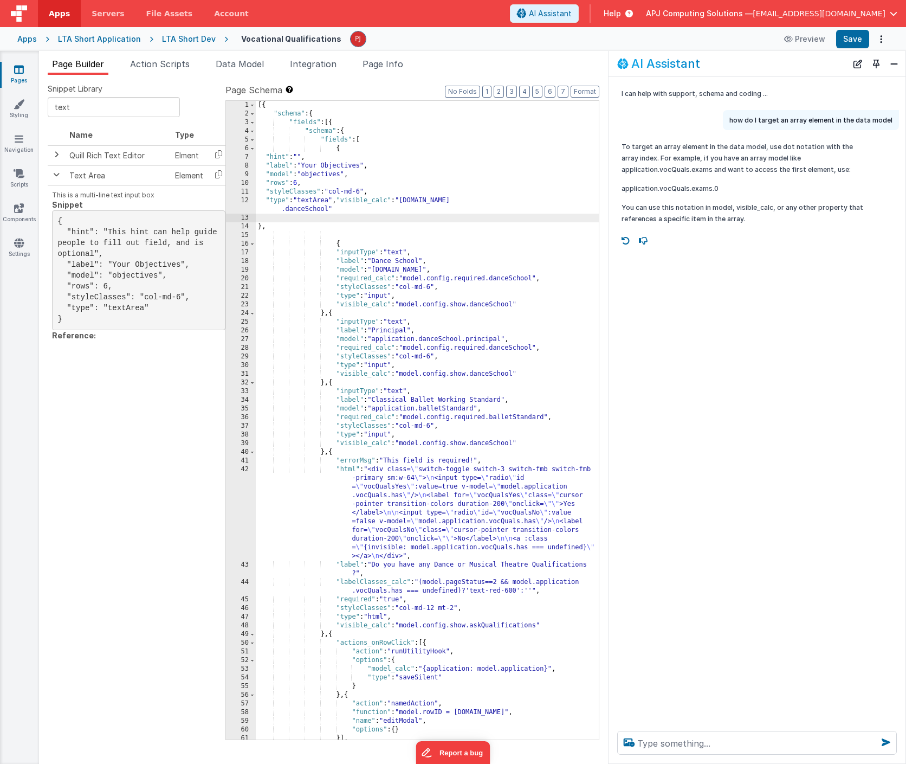
click at [344, 201] on div "[{ "schema" : { "fields" : [{ "schema" : { "fields" : [ { "hint" : "" , "label"…" at bounding box center [427, 429] width 343 height 656
click at [377, 209] on div "[{ "schema" : { "fields" : [{ "schema" : { "fields" : [ { "hint" : "" , "label"…" at bounding box center [427, 429] width 343 height 656
click at [410, 210] on div "[{ "schema" : { "fields" : [{ "schema" : { "fields" : [ { "hint" : "" , "label"…" at bounding box center [427, 429] width 343 height 656
drag, startPoint x: 402, startPoint y: 208, endPoint x: 444, endPoint y: 209, distance: 41.7
click at [444, 209] on div "[{ "schema" : { "fields" : [{ "schema" : { "fields" : [ { "hint" : "" , "label"…" at bounding box center [427, 429] width 343 height 656
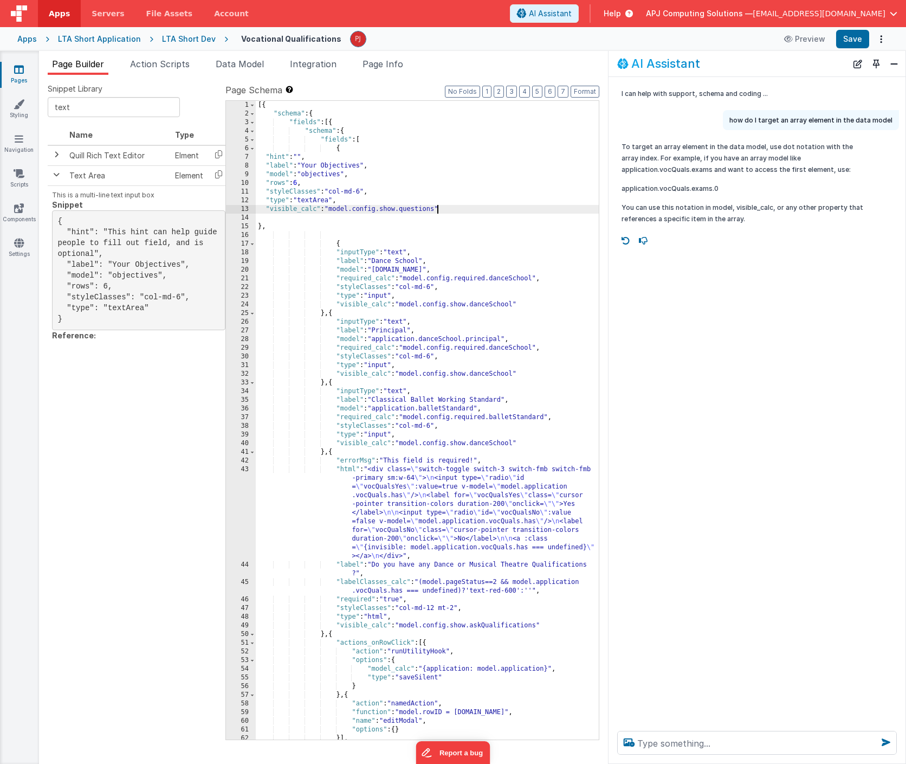
click at [472, 184] on div "[{ "schema" : { "fields" : [{ "schema" : { "fields" : [ { "hint" : "" , "label"…" at bounding box center [427, 429] width 343 height 656
click at [852, 41] on button "Save" at bounding box center [852, 39] width 33 height 18
drag, startPoint x: 305, startPoint y: 167, endPoint x: 530, endPoint y: 381, distance: 310.9
click at [363, 165] on div "[{ "schema" : { "fields" : [{ "schema" : { "fields" : [ { "hint" : "" , "label"…" at bounding box center [427, 429] width 343 height 656
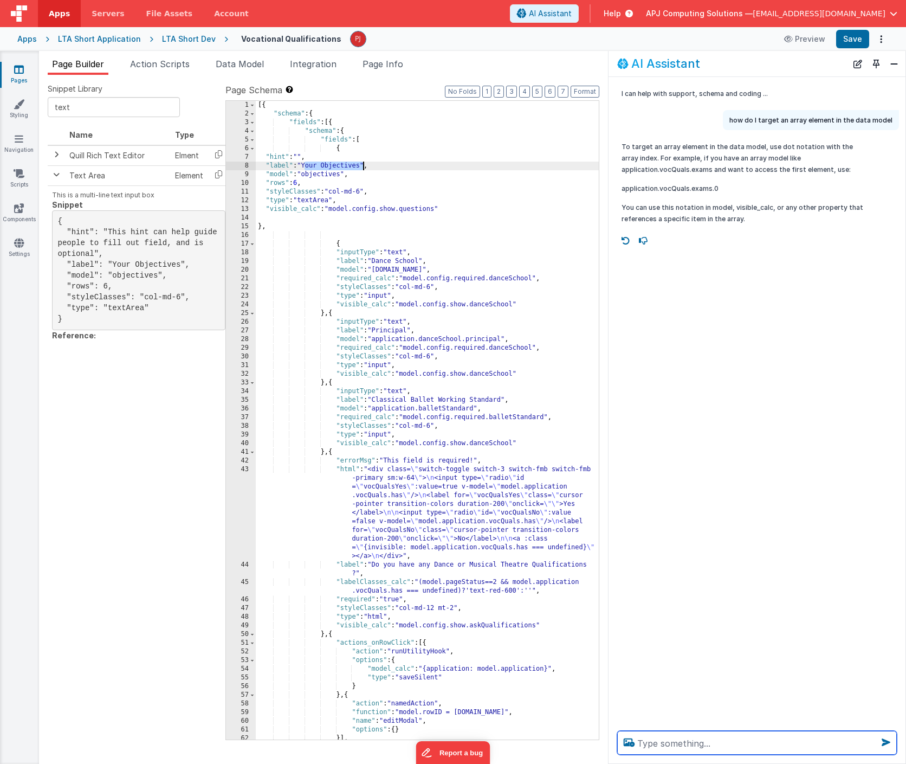
click at [697, 753] on textarea at bounding box center [757, 743] width 280 height 24
click at [773, 744] on textarea "how do I display config.questiosn.0." at bounding box center [757, 743] width 280 height 24
click at [797, 745] on textarea "how do I display config.questions.0." at bounding box center [757, 743] width 280 height 24
type textarea "how do I display config.questions.0.question as a label"
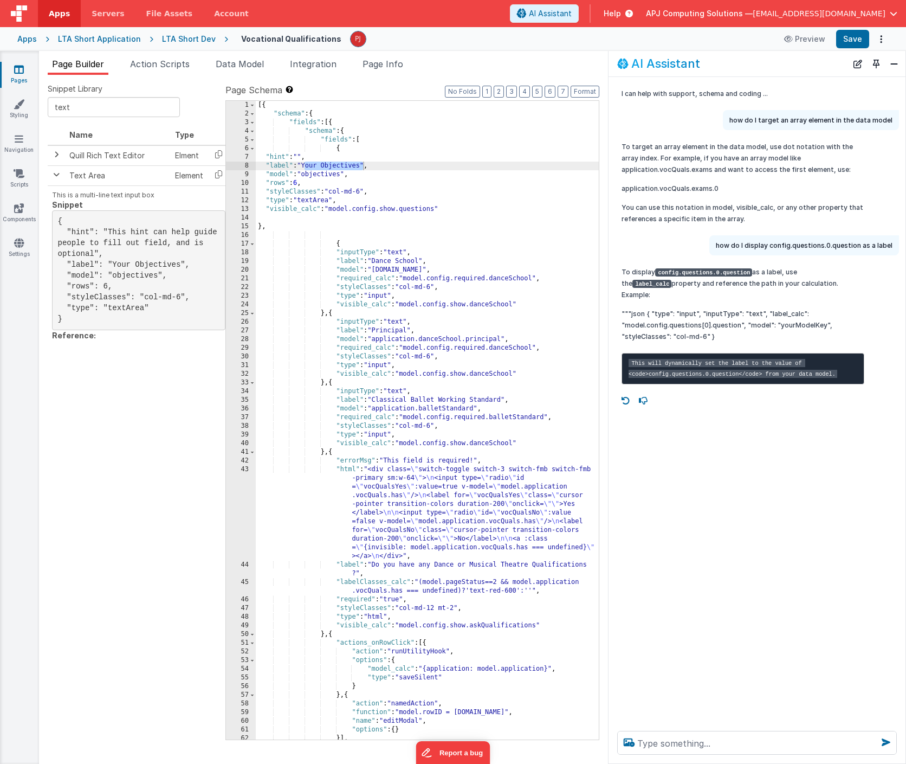
click at [645, 311] on p """"json { "type": "input", "inputType": "text", "label_calc": "model.config.que…" at bounding box center [743, 325] width 243 height 34
drag, startPoint x: 623, startPoint y: 314, endPoint x: 741, endPoint y: 313, distance: 118.1
click at [741, 313] on p """"json { "type": "input", "inputType": "text", "label_calc": "model.config.que…" at bounding box center [743, 325] width 243 height 34
drag, startPoint x: 766, startPoint y: 300, endPoint x: 740, endPoint y: 314, distance: 28.8
click at [740, 314] on p """"json { "type": "input", "inputType": "text", "label_calc": "model.config.que…" at bounding box center [743, 325] width 243 height 34
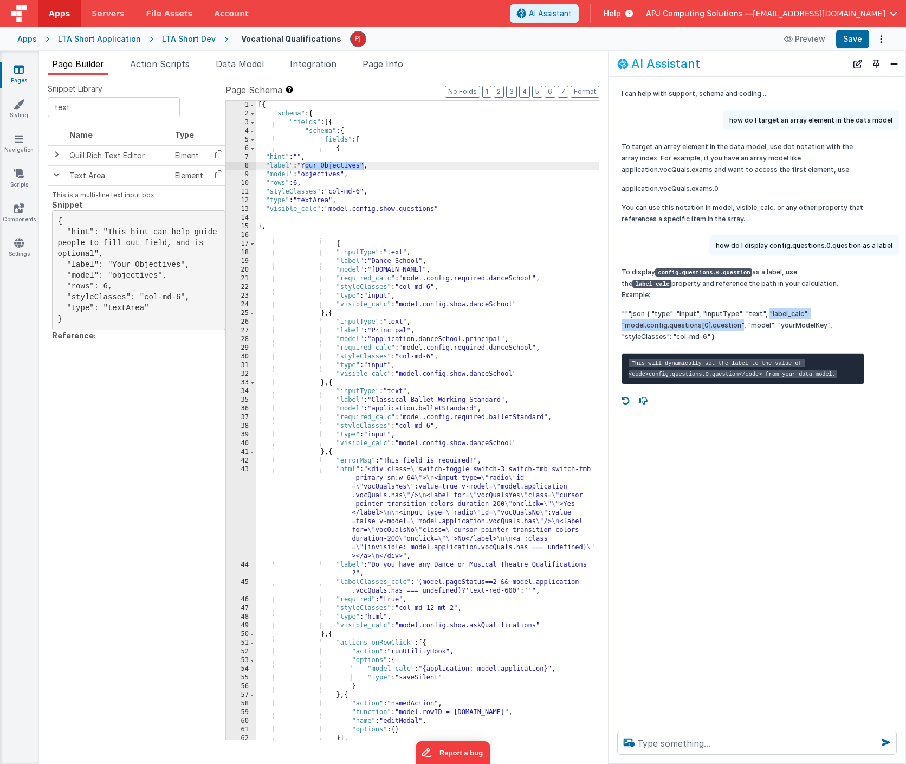
copy p ""label_calc": "model.config.questions[0].question""
click at [325, 163] on div "[{ "schema" : { "fields" : [{ "schema" : { "fields" : [ { "hint" : "" , "label"…" at bounding box center [427, 429] width 343 height 656
drag, startPoint x: 267, startPoint y: 166, endPoint x: 367, endPoint y: 164, distance: 100.3
click at [367, 164] on div "[{ "schema" : { "fields" : [{ "schema" : { "fields" : [ { "hint" : "" , "label"…" at bounding box center [427, 429] width 343 height 656
click at [333, 174] on div "[{ "schema" : { "fields" : [{ "schema" : { "fields" : [ { "hint" : "" , "label_…" at bounding box center [427, 429] width 343 height 656
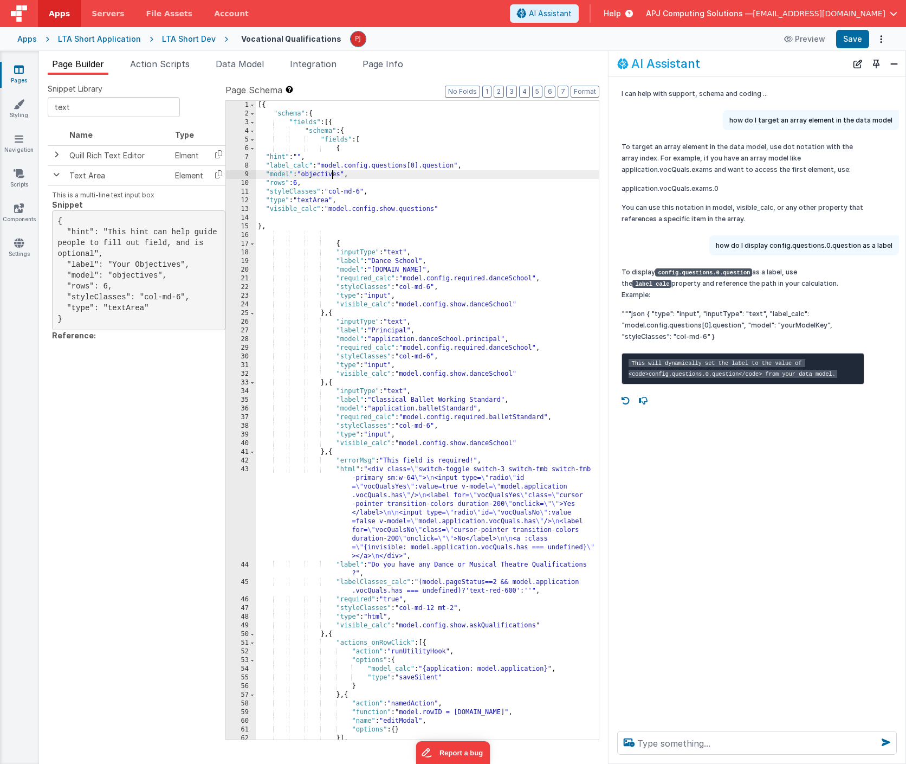
click at [333, 174] on div "[{ "schema" : { "fields" : [{ "schema" : { "fields" : [ { "hint" : "" , "label_…" at bounding box center [427, 429] width 343 height 656
click at [486, 193] on div "[{ "schema" : { "fields" : [{ "schema" : { "fields" : [ { "hint" : "" , "label_…" at bounding box center [427, 429] width 343 height 656
click at [852, 44] on button "Save" at bounding box center [852, 39] width 33 height 18
click at [325, 156] on div "[{ "schema" : { "fields" : [{ "schema" : { "fields" : [ { "hint" : "" , "label_…" at bounding box center [427, 429] width 343 height 656
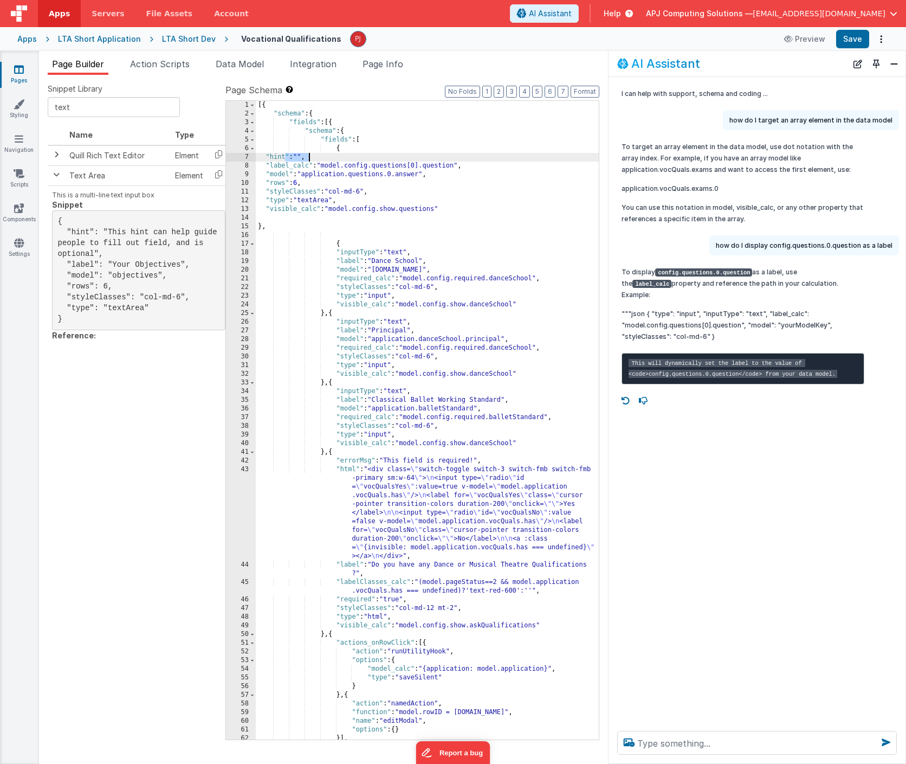
click at [325, 156] on div "[{ "schema" : { "fields" : [{ "schema" : { "fields" : [ { "hint" : "" , "label_…" at bounding box center [427, 429] width 343 height 656
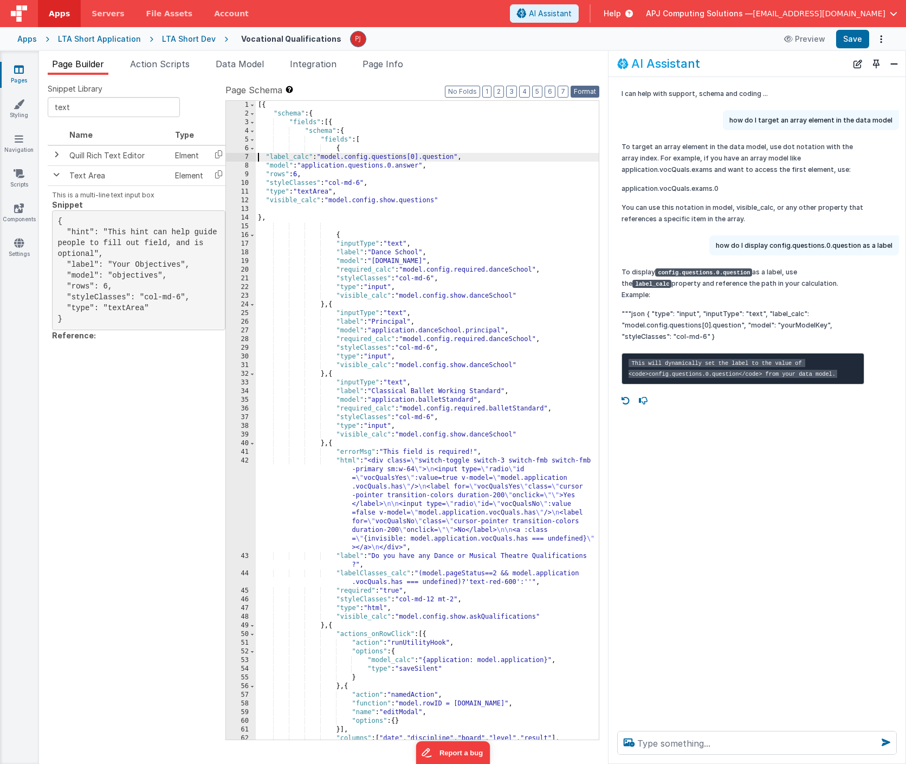
click at [584, 91] on button "Format" at bounding box center [585, 92] width 29 height 12
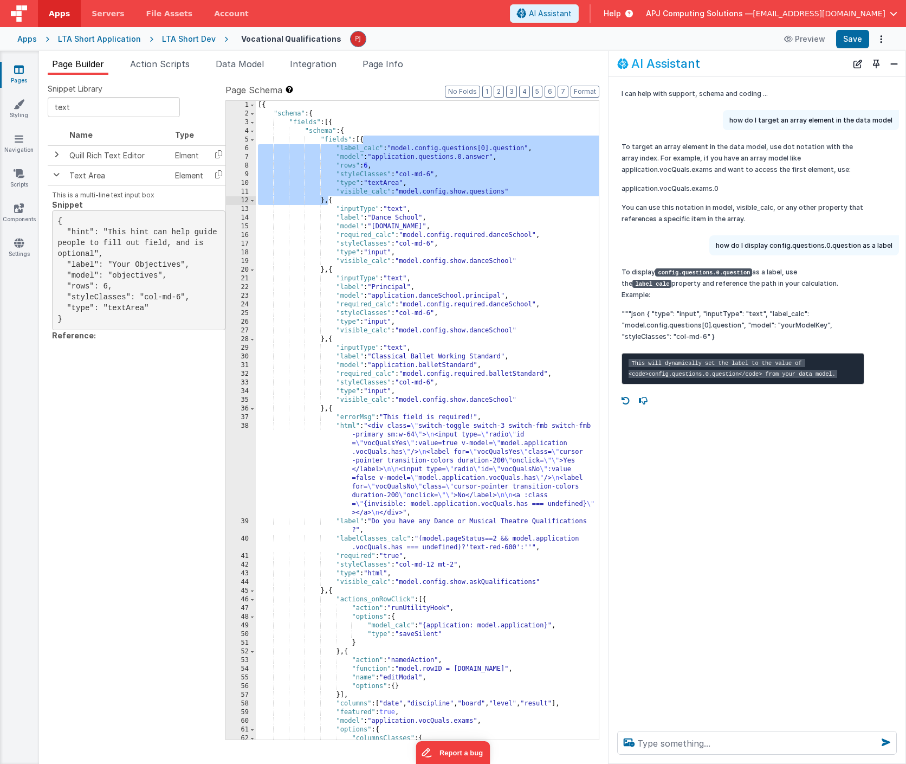
drag, startPoint x: 364, startPoint y: 139, endPoint x: 330, endPoint y: 202, distance: 71.1
click at [330, 202] on div "[{ "schema" : { "fields" : [{ "schema" : { "fields" : [{ "label_calc" : "model.…" at bounding box center [427, 429] width 343 height 656
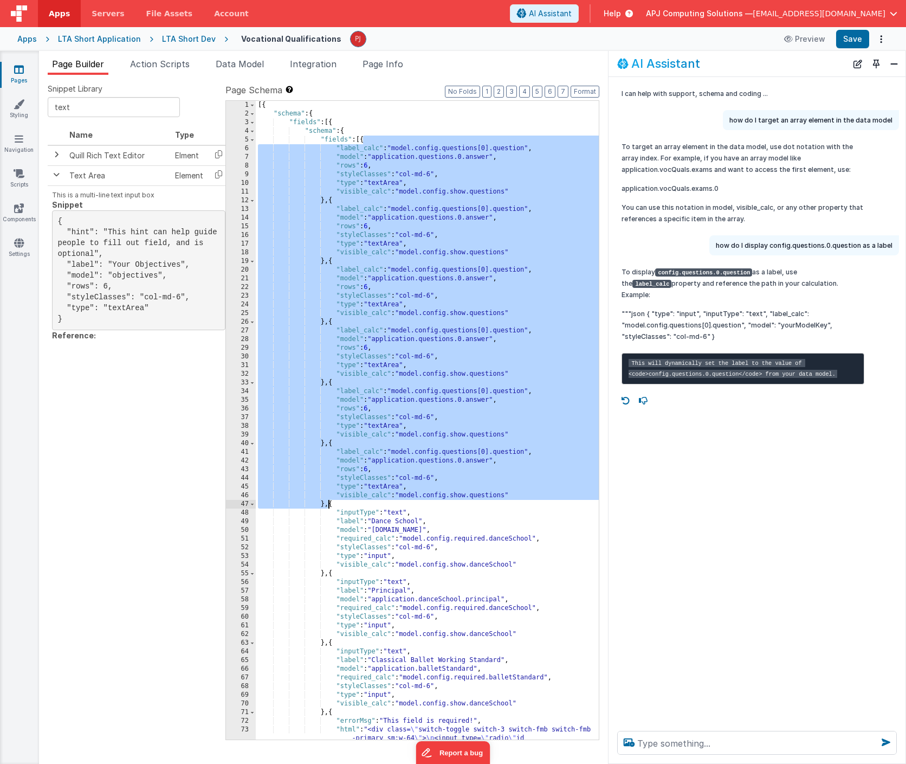
drag, startPoint x: 364, startPoint y: 139, endPoint x: 328, endPoint y: 505, distance: 367.5
click at [328, 505] on div "[{ "schema" : { "fields" : [{ "schema" : { "fields" : [{ "label_calc" : "model.…" at bounding box center [427, 472] width 343 height 742
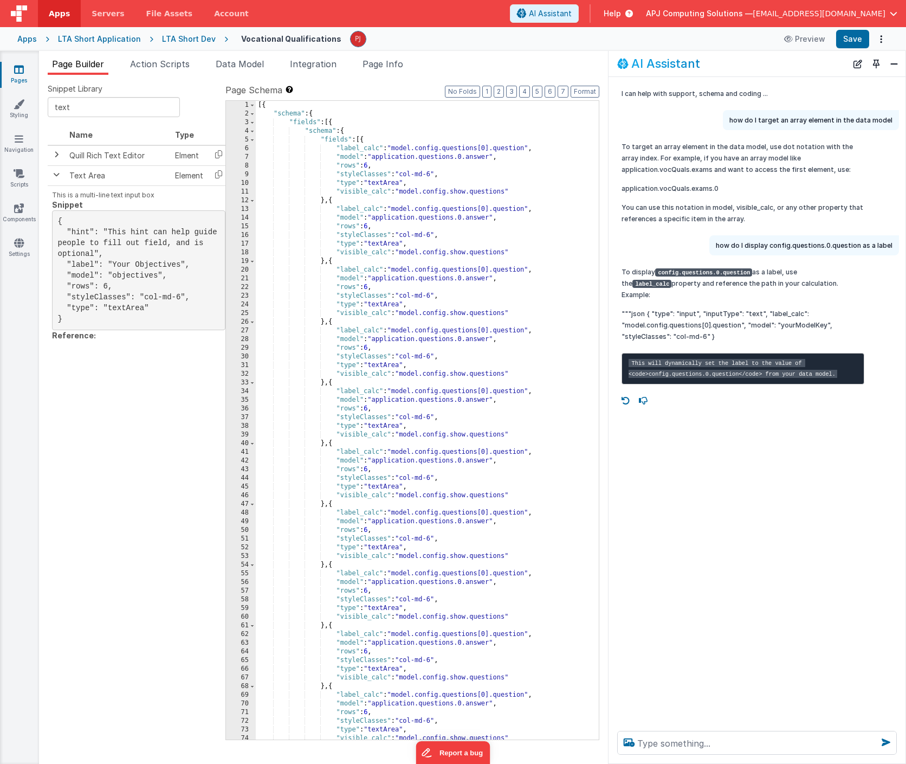
click at [489, 212] on div "[{ "schema" : { "fields" : [{ "schema" : { "fields" : [{ "label_calc" : "model.…" at bounding box center [427, 429] width 343 height 656
click at [488, 271] on div "[{ "schema" : { "fields" : [{ "schema" : { "fields" : [{ "label_calc" : "model.…" at bounding box center [427, 429] width 343 height 656
click at [487, 330] on div "[{ "schema" : { "fields" : [{ "schema" : { "fields" : [{ "label_calc" : "model.…" at bounding box center [427, 429] width 343 height 656
click at [488, 392] on div "[{ "schema" : { "fields" : [{ "schema" : { "fields" : [{ "label_calc" : "model.…" at bounding box center [427, 429] width 343 height 656
click at [488, 453] on div "[{ "schema" : { "fields" : [{ "schema" : { "fields" : [{ "label_calc" : "model.…" at bounding box center [427, 429] width 343 height 656
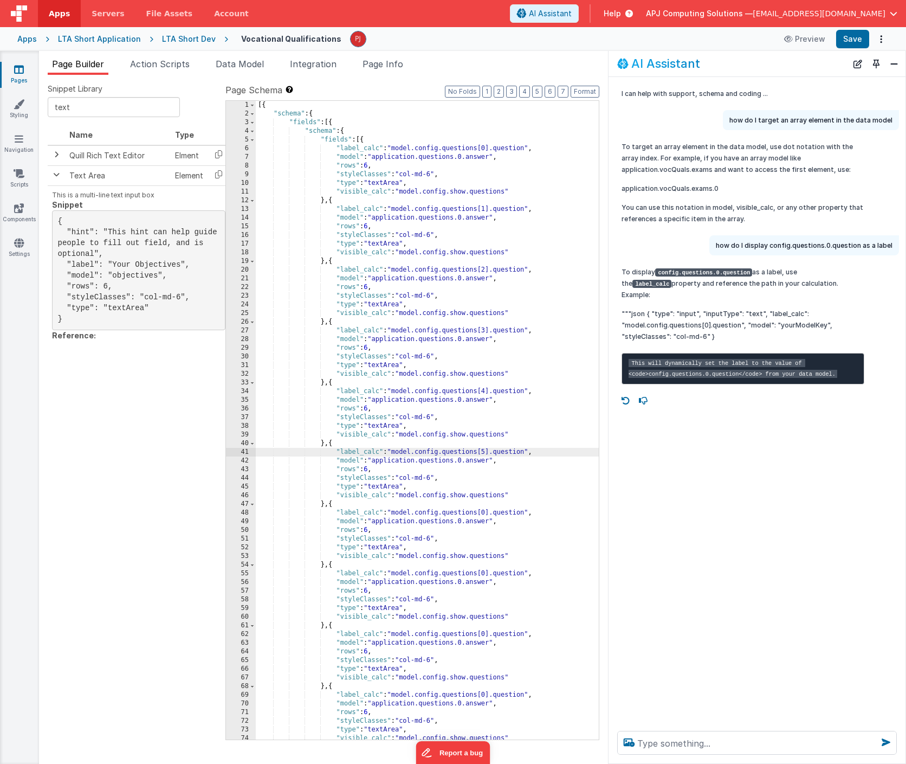
click at [488, 514] on div "[{ "schema" : { "fields" : [{ "schema" : { "fields" : [{ "label_calc" : "model.…" at bounding box center [427, 429] width 343 height 656
click at [489, 573] on div "[{ "schema" : { "fields" : [{ "schema" : { "fields" : [{ "label_calc" : "model.…" at bounding box center [427, 429] width 343 height 656
click at [489, 633] on div "[{ "schema" : { "fields" : [{ "schema" : { "fields" : [{ "label_calc" : "model.…" at bounding box center [427, 429] width 343 height 656
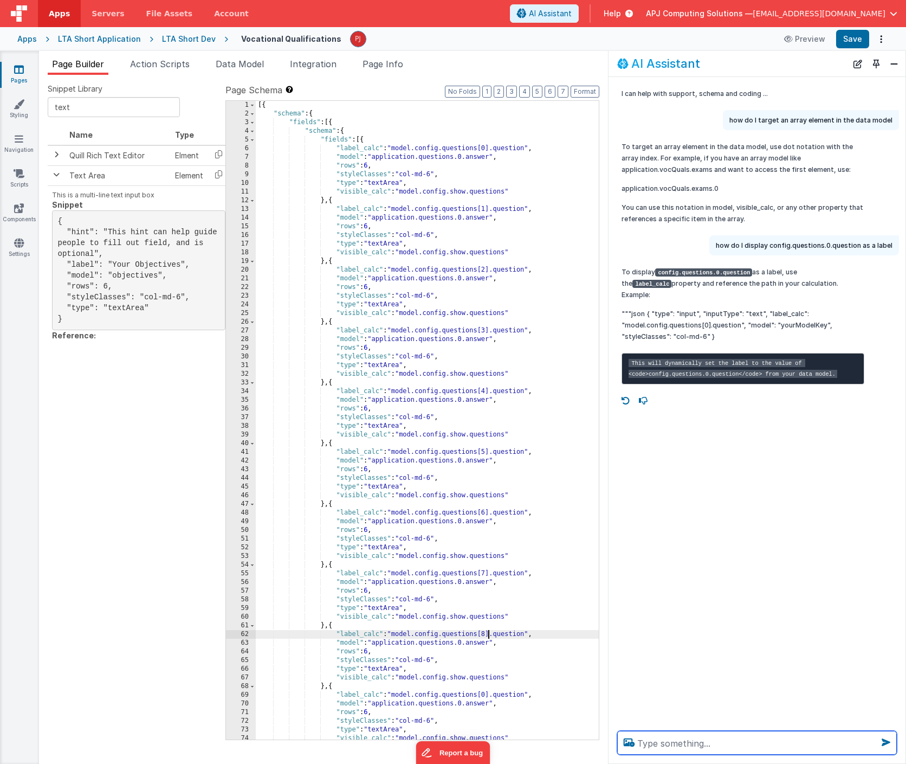
click at [684, 739] on textarea at bounding box center [757, 743] width 280 height 24
click at [490, 695] on div "[{ "schema" : { "fields" : [{ "schema" : { "fields" : [{ "label_calc" : "model.…" at bounding box center [427, 429] width 343 height 656
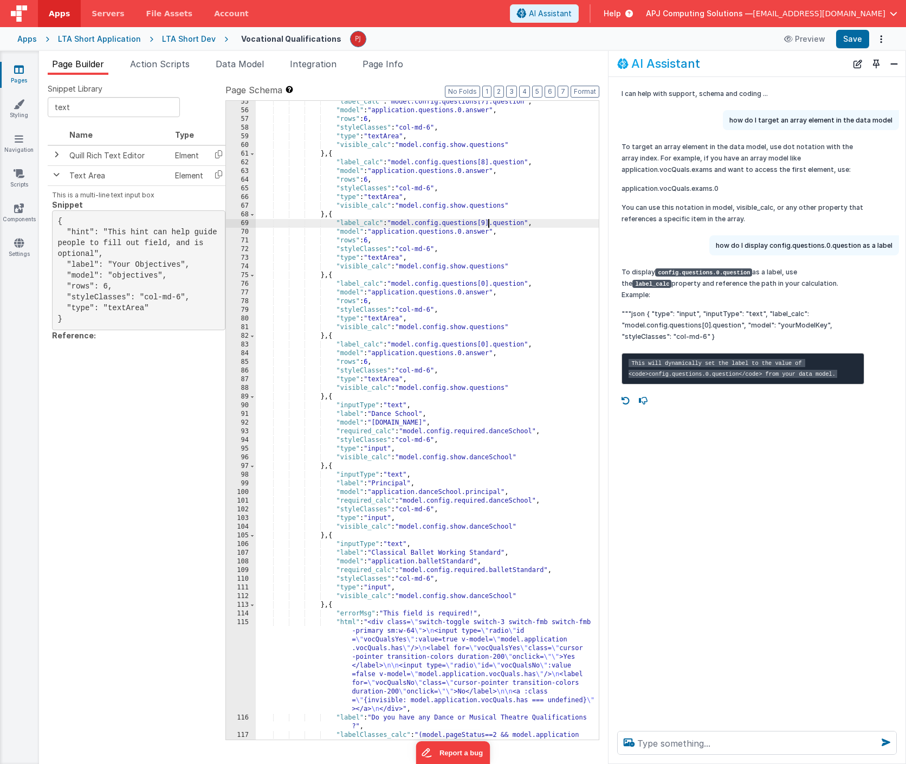
scroll to position [456, 0]
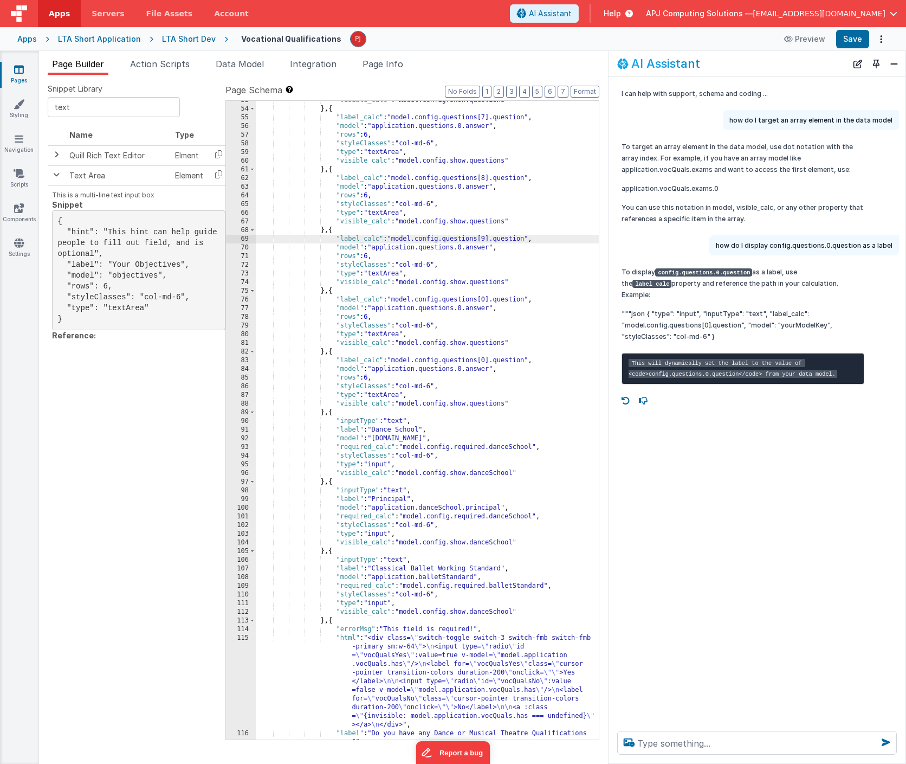
click at [484, 300] on div ""visible_calc" : "model.config.show.questions" } , { "label_calc" : "model.conf…" at bounding box center [427, 428] width 343 height 664
click at [489, 361] on div ""visible_calc" : "model.config.show.questions" } , { "label_calc" : "model.conf…" at bounding box center [427, 428] width 343 height 664
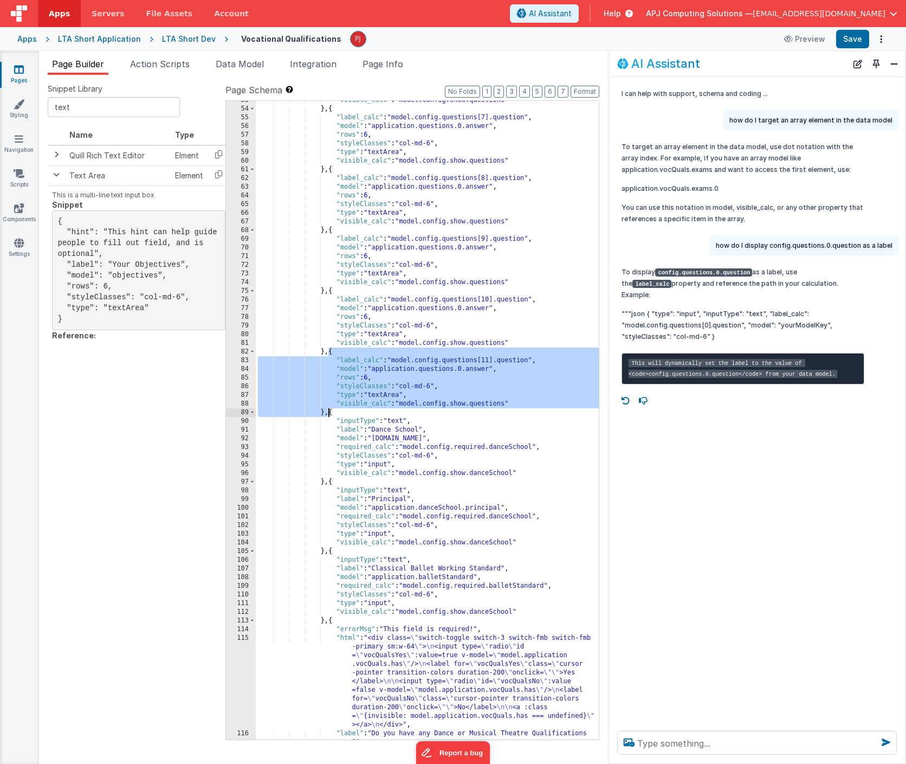
drag, startPoint x: 328, startPoint y: 351, endPoint x: 328, endPoint y: 413, distance: 62.9
click at [328, 413] on div ""visible_calc" : "model.config.show.questions" } , { "label_calc" : "model.conf…" at bounding box center [427, 428] width 343 height 664
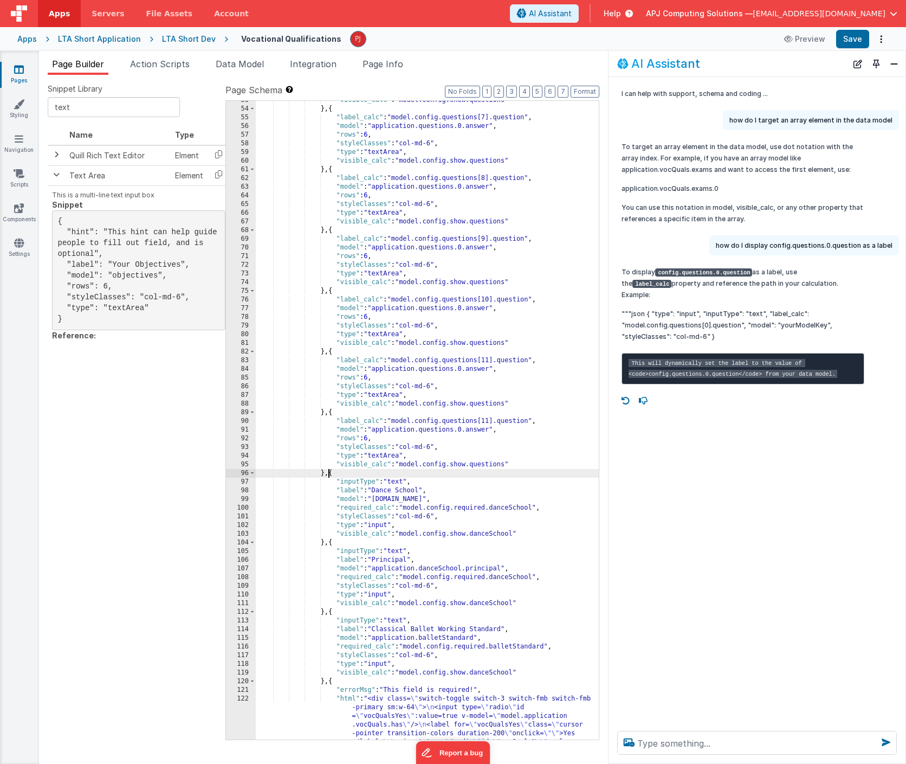
click at [492, 421] on div ""visible_calc" : "model.config.show.questions" } , { "label_calc" : "model.conf…" at bounding box center [427, 467] width 343 height 742
click at [464, 428] on div ""visible_calc" : "model.config.show.questions" } , { "label_calc" : "model.conf…" at bounding box center [427, 467] width 343 height 742
click at [466, 366] on div ""visible_calc" : "model.config.show.questions" } , { "label_calc" : "model.conf…" at bounding box center [427, 467] width 343 height 742
click at [463, 308] on div ""visible_calc" : "model.config.show.questions" } , { "label_calc" : "model.conf…" at bounding box center [427, 467] width 343 height 742
click at [465, 248] on div ""visible_calc" : "model.config.show.questions" } , { "label_calc" : "model.conf…" at bounding box center [427, 467] width 343 height 742
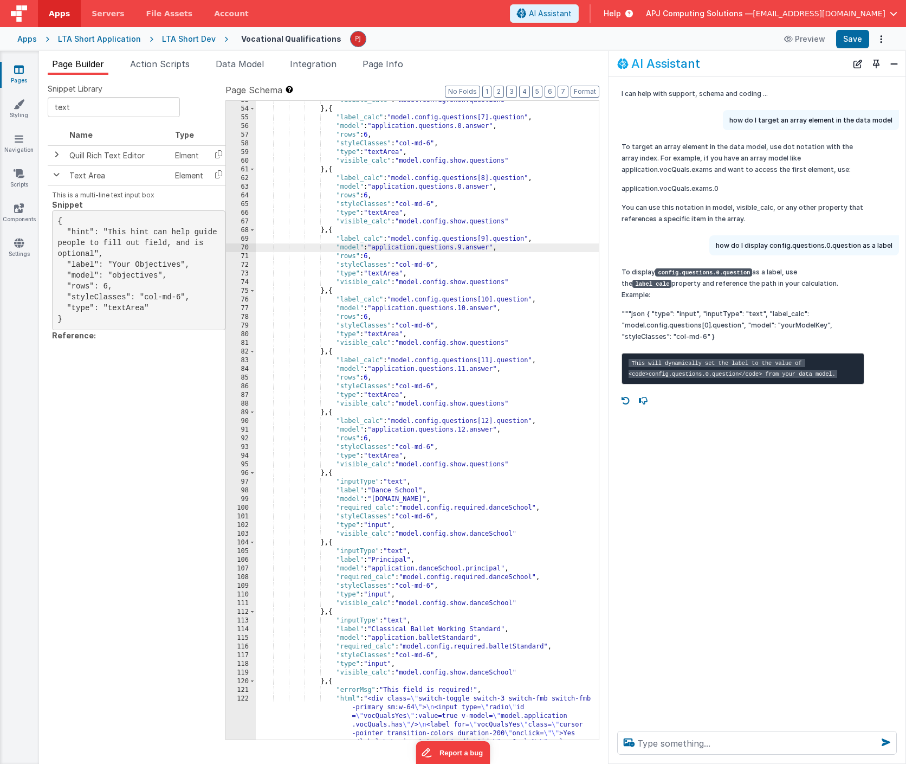
click at [464, 186] on div ""visible_calc" : "model.config.show.questions" } , { "label_calc" : "model.conf…" at bounding box center [427, 467] width 343 height 742
click at [464, 125] on div ""visible_calc" : "model.config.show.questions" } , { "label_calc" : "model.conf…" at bounding box center [427, 467] width 343 height 742
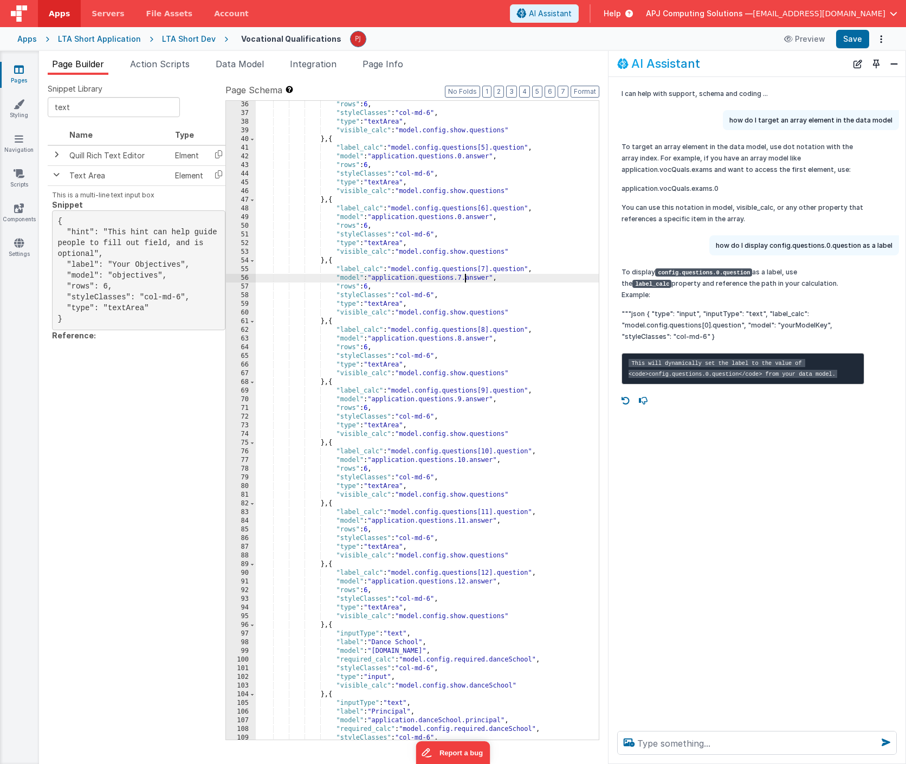
scroll to position [304, 0]
click at [465, 218] on div ""rows" : 6 , "styleClasses" : "col-md-6" , "type" : "textArea" , "visible_calc"…" at bounding box center [427, 428] width 343 height 656
click at [466, 157] on div ""rows" : 6 , "styleClasses" : "col-md-6" , "type" : "textArea" , "visible_calc"…" at bounding box center [427, 428] width 343 height 656
click at [422, 239] on div ""model" : "application.questions.0.answer" , "rows" : 6 , "styleClasses" : "col…" at bounding box center [427, 421] width 343 height 656
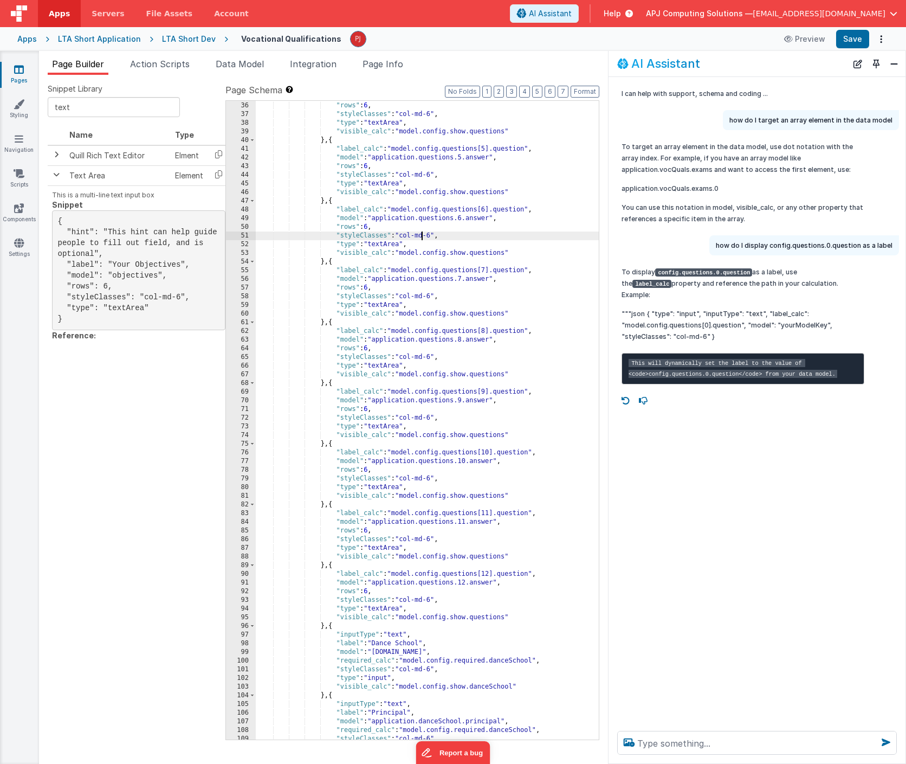
click at [422, 239] on div ""model" : "application.questions.0.answer" , "rows" : 6 , "styleClasses" : "col…" at bounding box center [427, 421] width 343 height 656
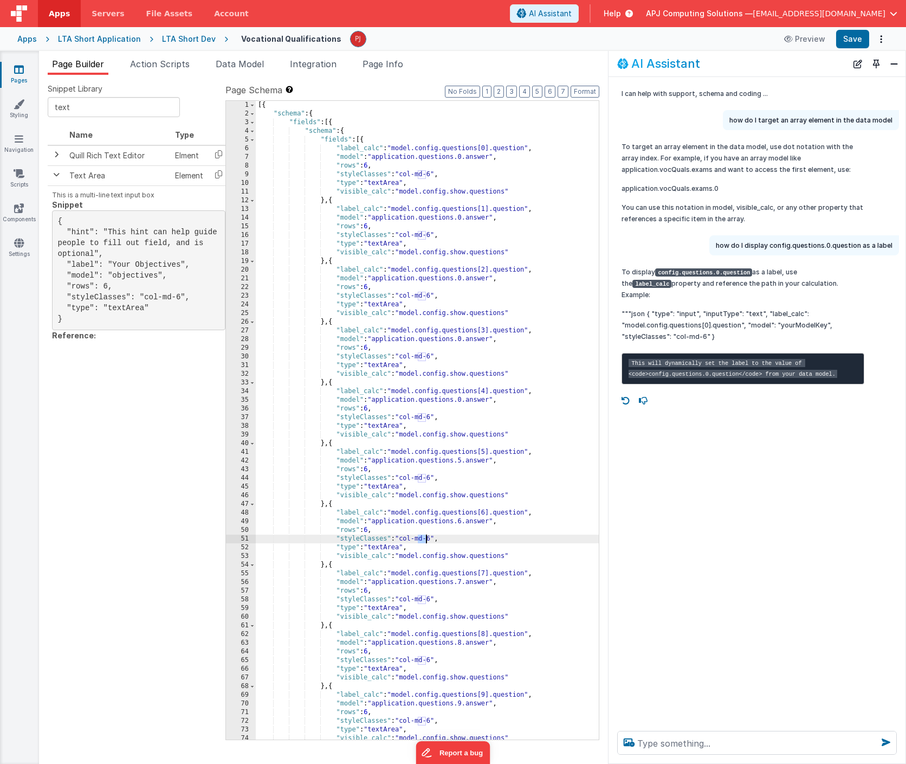
scroll to position [0, 0]
click at [466, 219] on div "[{ "schema" : { "fields" : [{ "schema" : { "fields" : [{ "label_calc" : "model.…" at bounding box center [427, 429] width 343 height 656
click at [465, 280] on div "[{ "schema" : { "fields" : [{ "schema" : { "fields" : [{ "label_calc" : "model.…" at bounding box center [427, 429] width 343 height 656
click at [464, 339] on div "[{ "schema" : { "fields" : [{ "schema" : { "fields" : [{ "label_calc" : "model.…" at bounding box center [427, 429] width 343 height 656
click at [467, 399] on div "[{ "schema" : { "fields" : [{ "schema" : { "fields" : [{ "label_calc" : "model.…" at bounding box center [427, 429] width 343 height 656
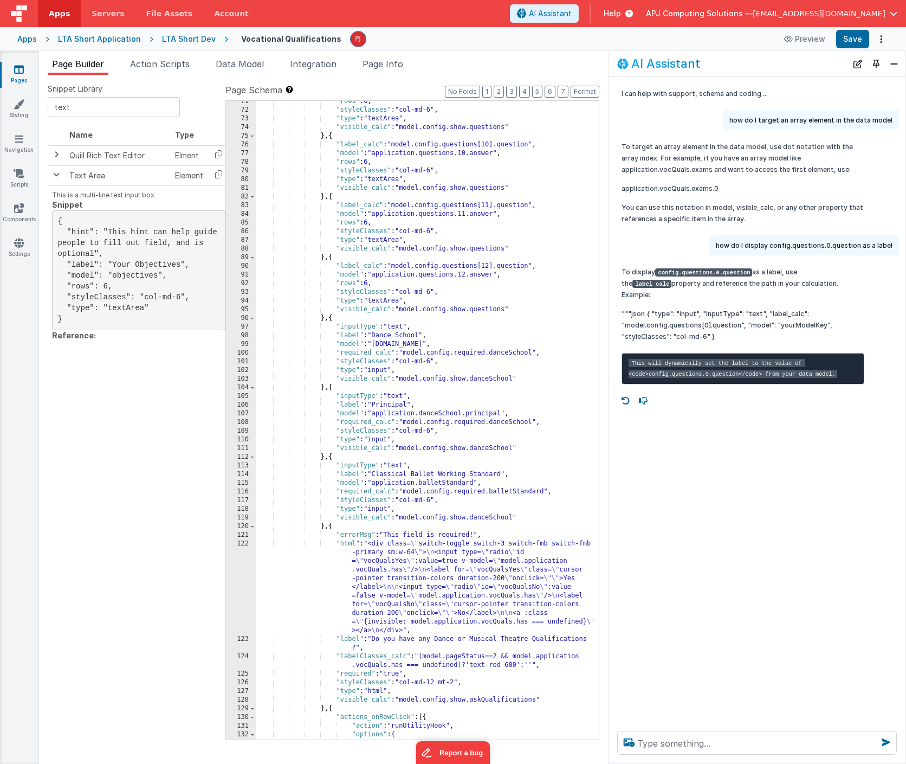
scroll to position [650, 0]
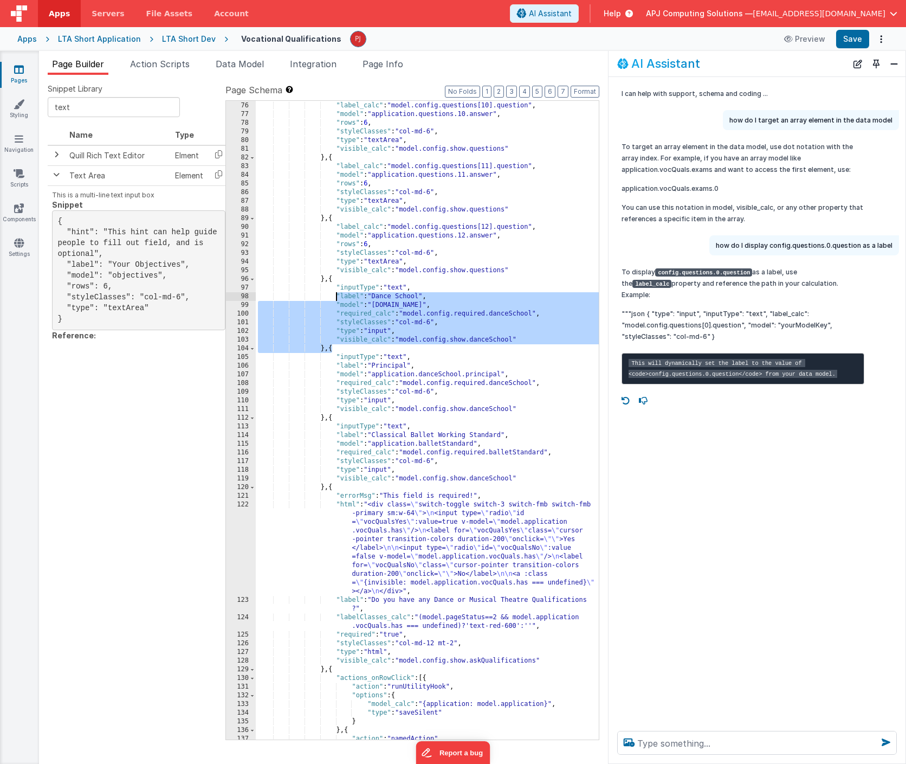
drag, startPoint x: 331, startPoint y: 348, endPoint x: 335, endPoint y: 295, distance: 53.3
click at [335, 295] on div "} , { "label_calc" : "model.config.questions[10].question" , "model" : "applica…" at bounding box center [427, 421] width 343 height 656
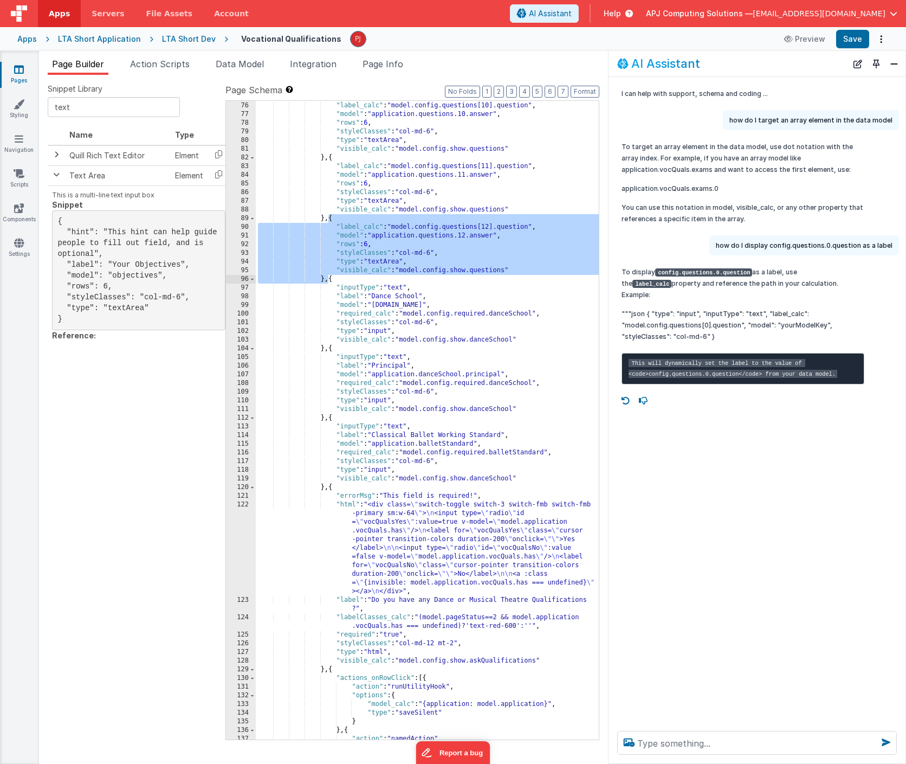
drag, startPoint x: 330, startPoint y: 219, endPoint x: 329, endPoint y: 278, distance: 59.1
click at [329, 278] on div "} , { "label_calc" : "model.config.questions[10].question" , "model" : "applica…" at bounding box center [427, 421] width 343 height 656
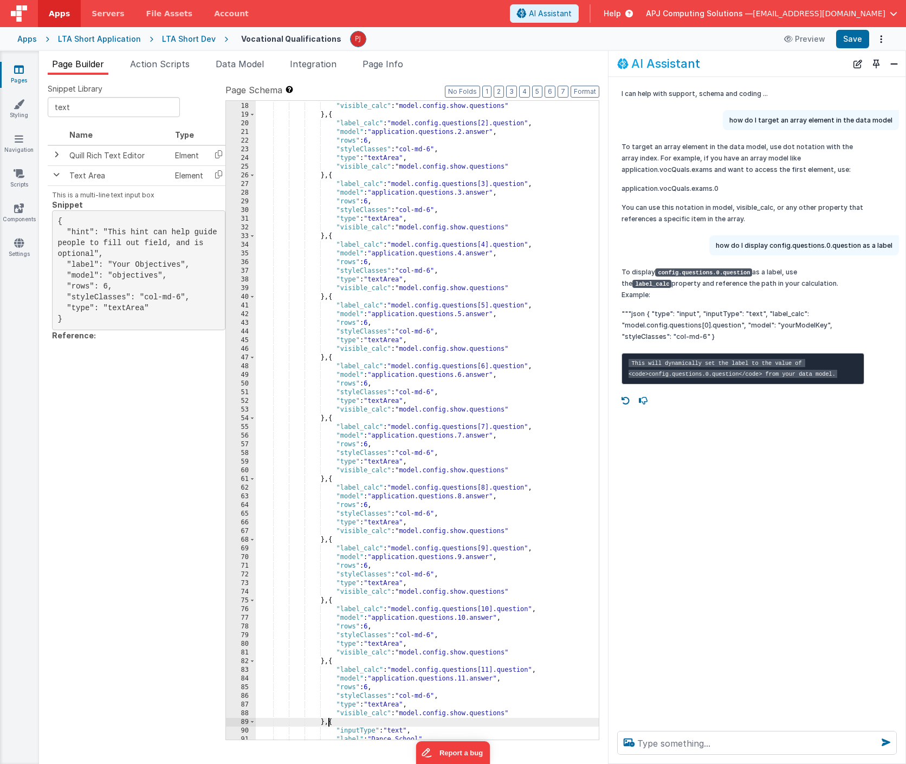
scroll to position [146, 0]
click at [432, 148] on div ""type" : "textArea" , "visible_calc" : "model.config.show.questions" } , { "lab…" at bounding box center [427, 421] width 343 height 656
click at [428, 150] on div ""type" : "textArea" , "visible_calc" : "model.config.show.questions" } , { "lab…" at bounding box center [427, 421] width 343 height 656
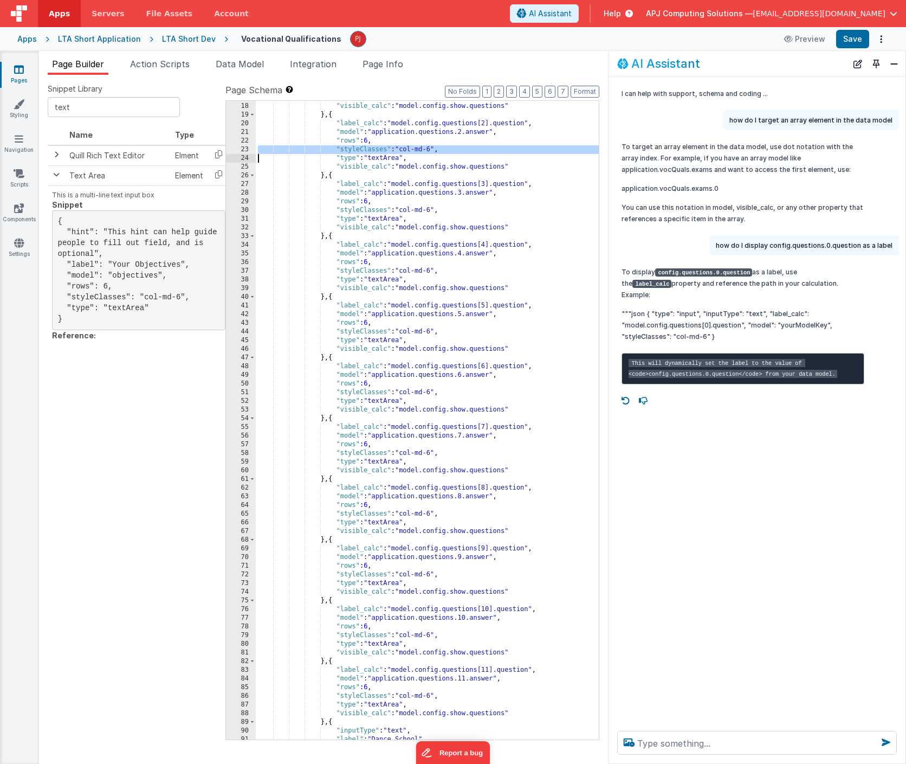
click at [433, 150] on div ""type" : "textArea" , "visible_calc" : "model.config.show.questions" } , { "lab…" at bounding box center [427, 421] width 343 height 656
click at [445, 146] on div ""type" : "textArea" , "visible_calc" : "model.config.show.questions" } , { "lab…" at bounding box center [427, 422] width 343 height 656
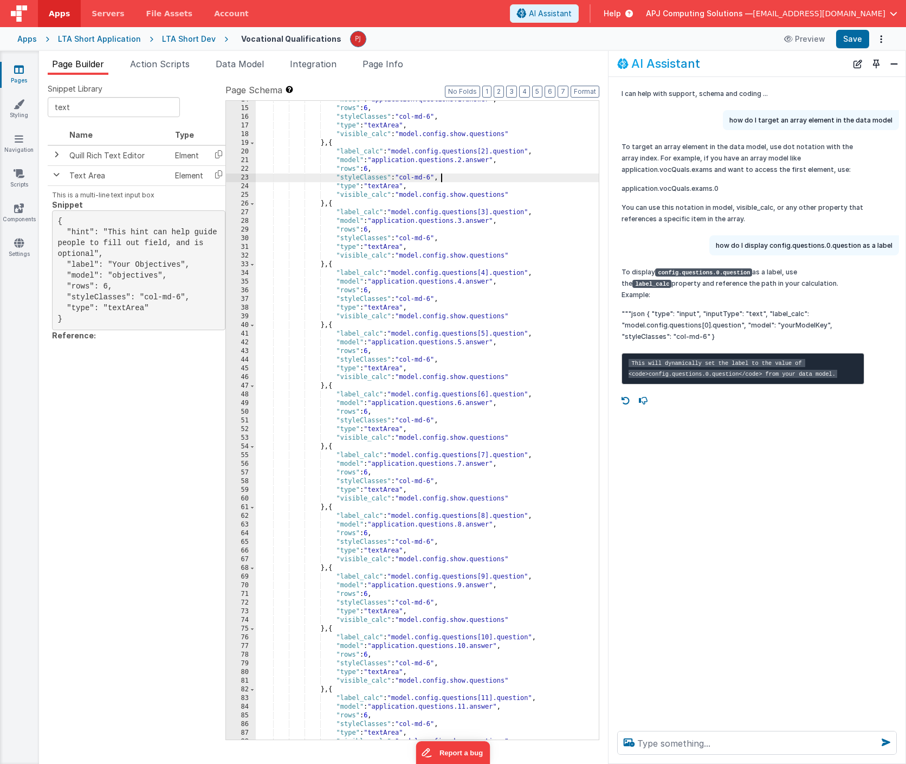
scroll to position [0, 0]
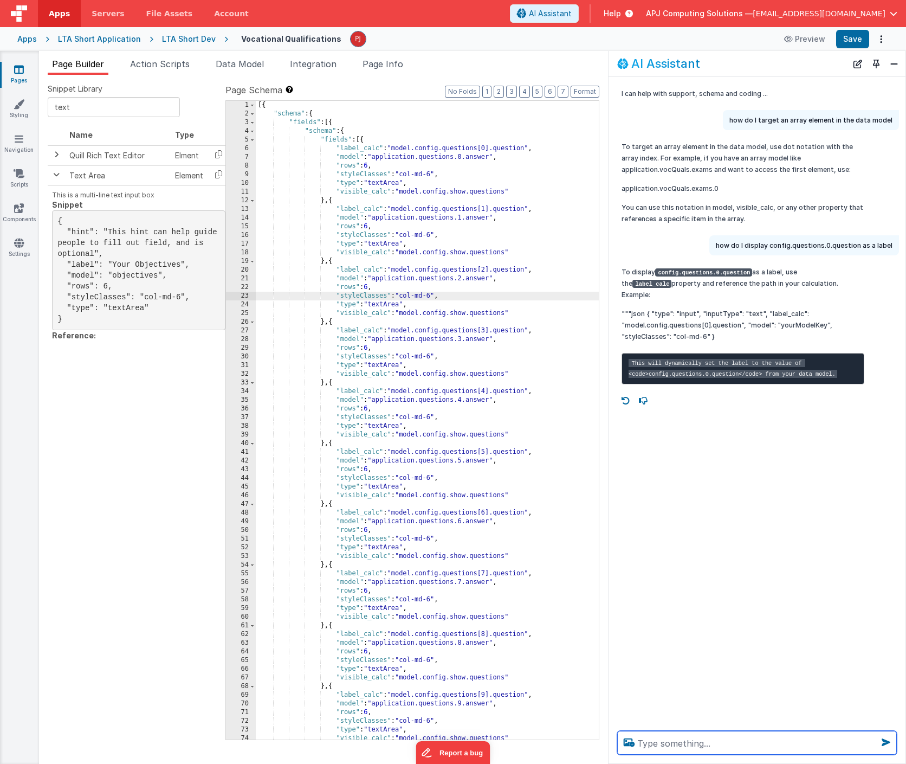
click at [701, 744] on textarea at bounding box center [757, 743] width 280 height 24
click at [674, 745] on textarea at bounding box center [757, 743] width 280 height 24
type textarea "how do I iterate over an array of questions in the model and show a texture inp…"
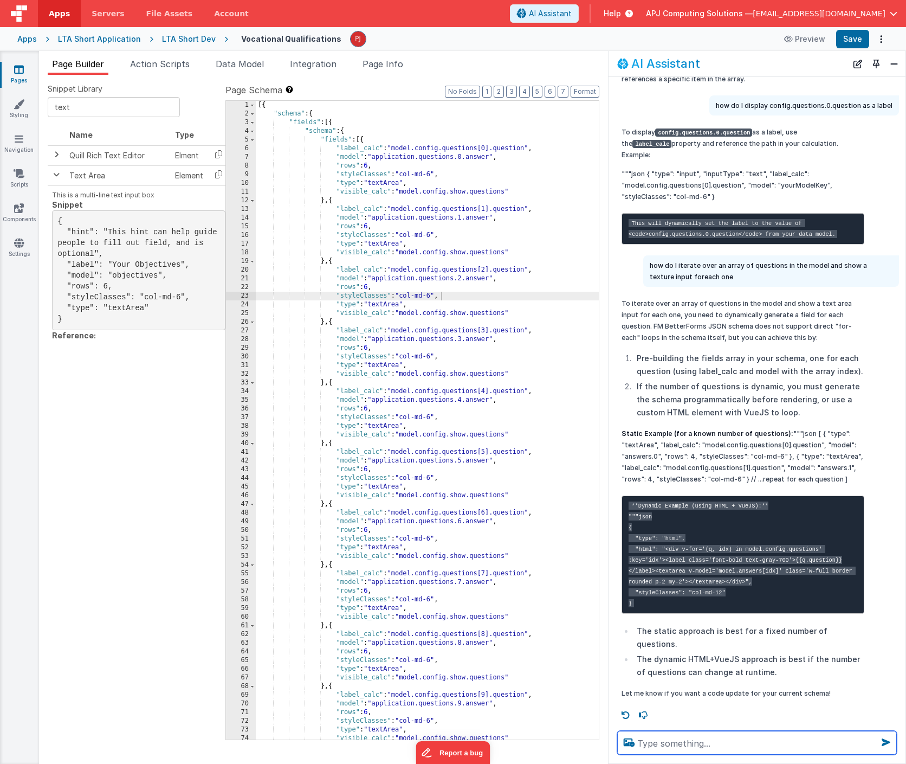
scroll to position [160, 0]
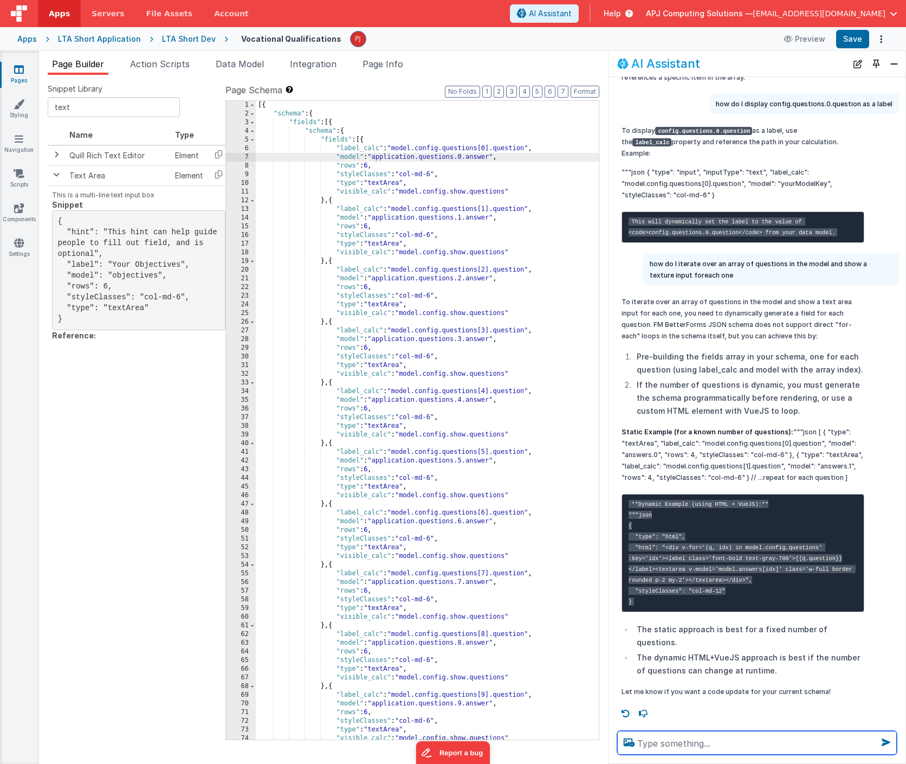
click at [669, 736] on textarea at bounding box center [757, 743] width 280 height 24
type textarea "add a visible calc to the duejs example"
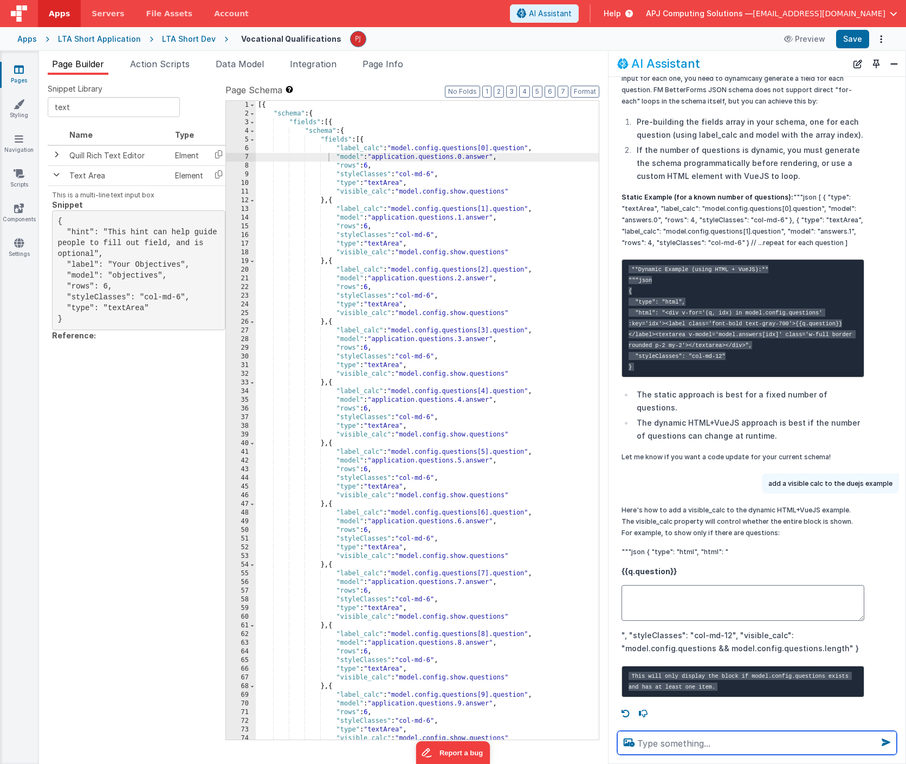
scroll to position [417, 0]
click at [706, 266] on pre "**Dynamic Example (using HTML + VueJS):** """json { "type": "html", "html": "<d…" at bounding box center [743, 318] width 243 height 118
click at [364, 140] on div "[{ "schema" : { "fields" : [{ "schema" : { "fields" : [{ "label_calc" : "model.…" at bounding box center [427, 429] width 343 height 656
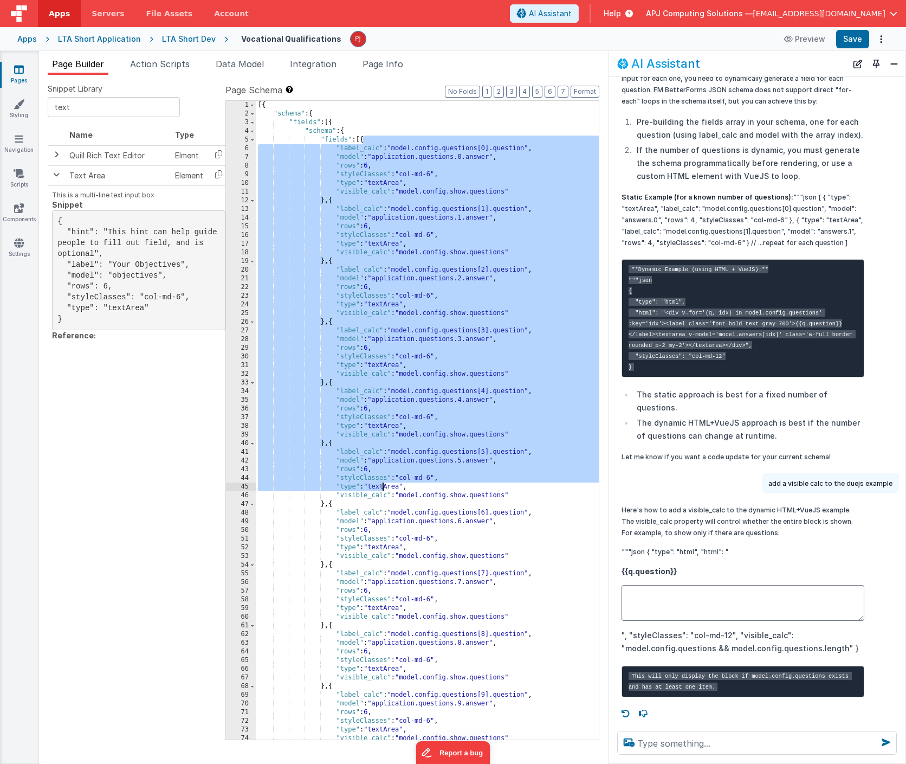
drag, startPoint x: 364, startPoint y: 140, endPoint x: 382, endPoint y: 486, distance: 346.2
click at [382, 486] on div "[{ "schema" : { "fields" : [{ "schema" : { "fields" : [{ "label_calc" : "model.…" at bounding box center [427, 429] width 343 height 656
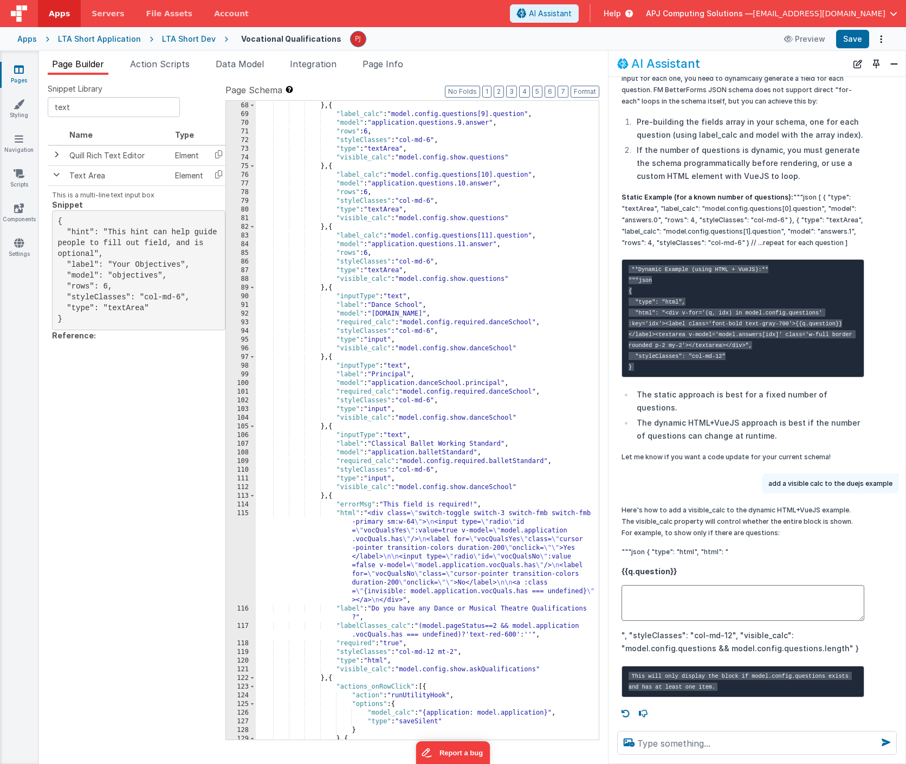
scroll to position [572, 0]
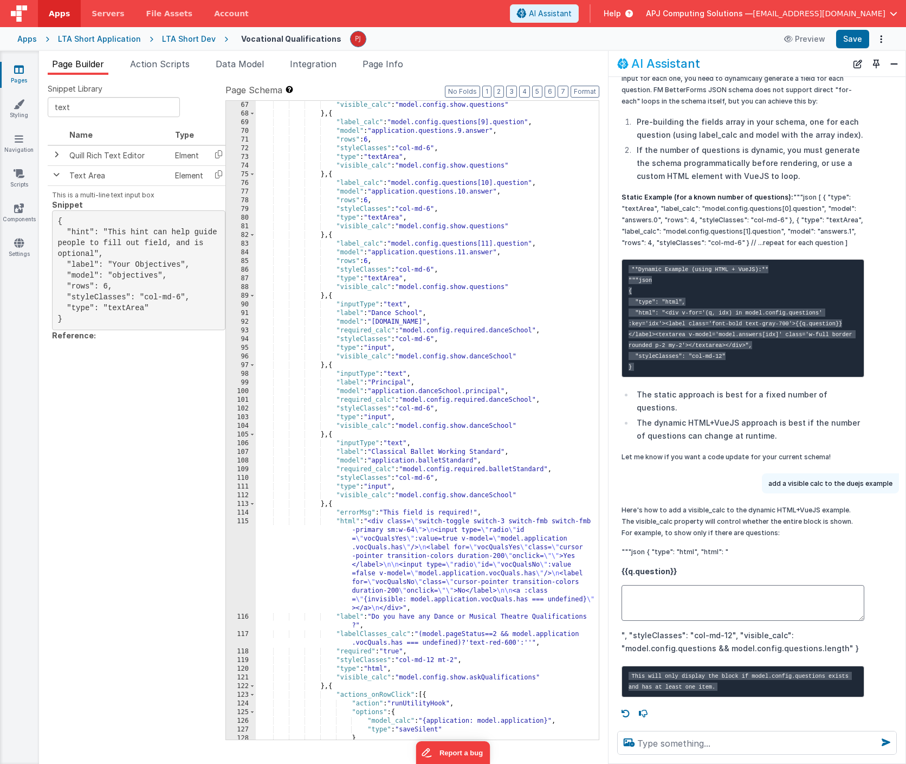
click at [330, 296] on div ""visible_calc" : "model.config.show.questions" } , { "label_calc" : "model.conf…" at bounding box center [427, 429] width 343 height 656
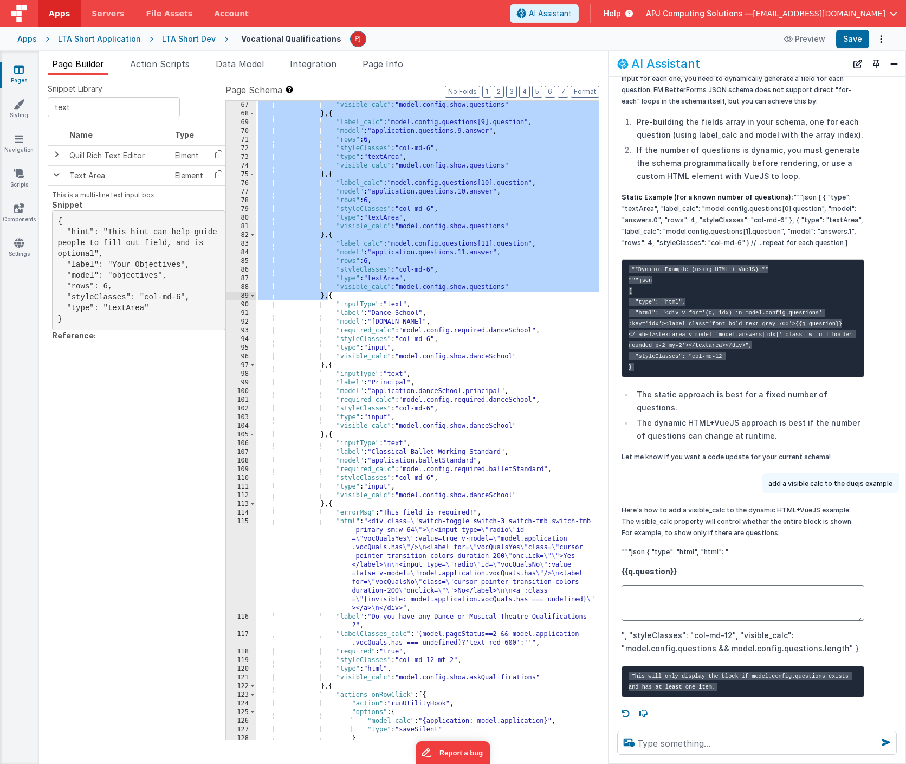
scroll to position [35, 0]
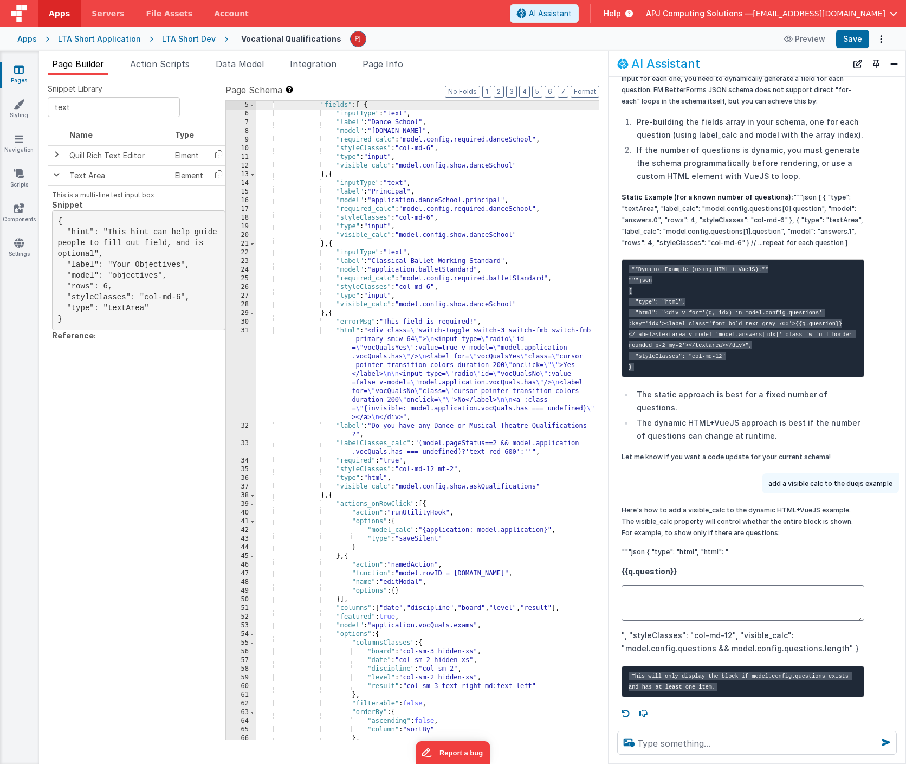
click at [656, 347] on pre "**Dynamic Example (using HTML + VueJS):** """json { "type": "html", "html": "<d…" at bounding box center [743, 318] width 243 height 118
click at [675, 266] on pre "**Dynamic Example (using HTML + VueJS):** """json { "type": "html", "html": "<d…" at bounding box center [743, 318] width 243 height 118
click at [674, 263] on pre "**Dynamic Example (using HTML + VueJS):** """json { "type": "html", "html": "<d…" at bounding box center [743, 318] width 243 height 118
click at [633, 273] on pre "**Dynamic Example (using HTML + VueJS):** """json { "type": "html", "html": "<d…" at bounding box center [743, 318] width 243 height 118
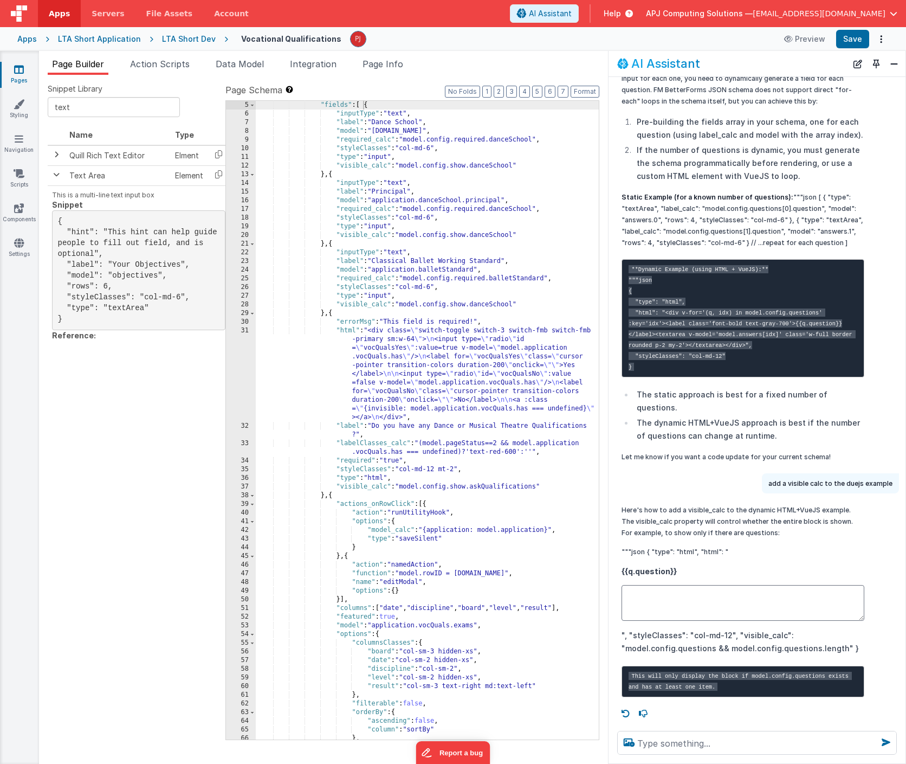
drag, startPoint x: 630, startPoint y: 272, endPoint x: 643, endPoint y: 347, distance: 76.4
click at [643, 347] on pre "**Dynamic Example (using HTML + VueJS):** """json { "type": "html", "html": "<d…" at bounding box center [743, 318] width 243 height 118
copy code "{ "type": "html", "html": "<div v-for='(q, idx) in model.config.questions' :key…"
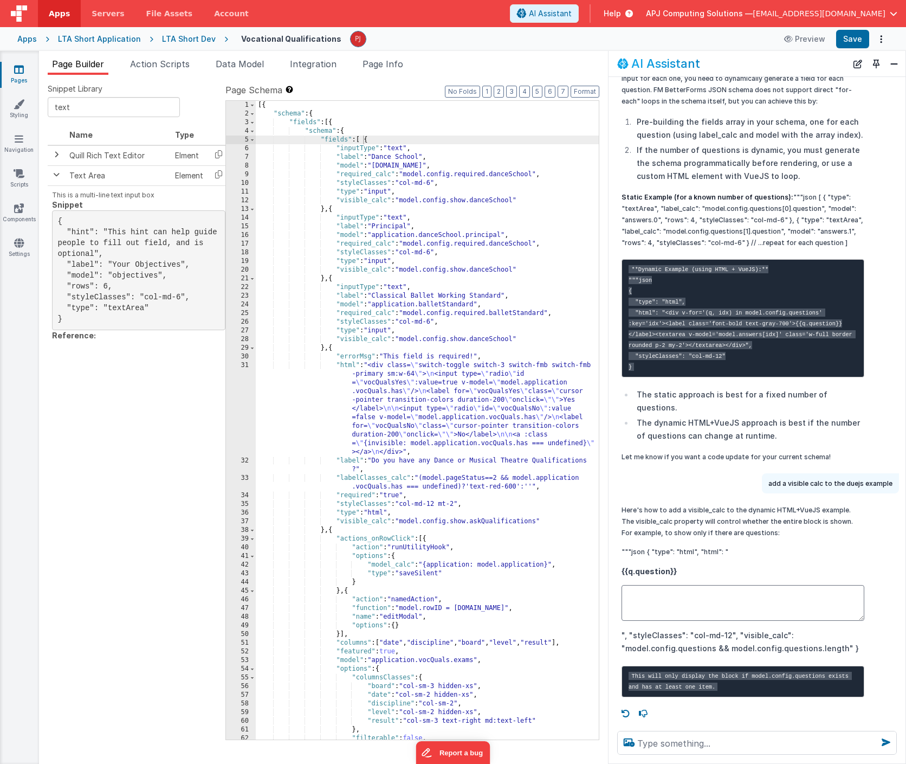
click at [366, 140] on div "[{ "schema" : { "fields" : [{ "schema" : { "fields" : [ { "inputType" : "text" …" at bounding box center [427, 429] width 343 height 656
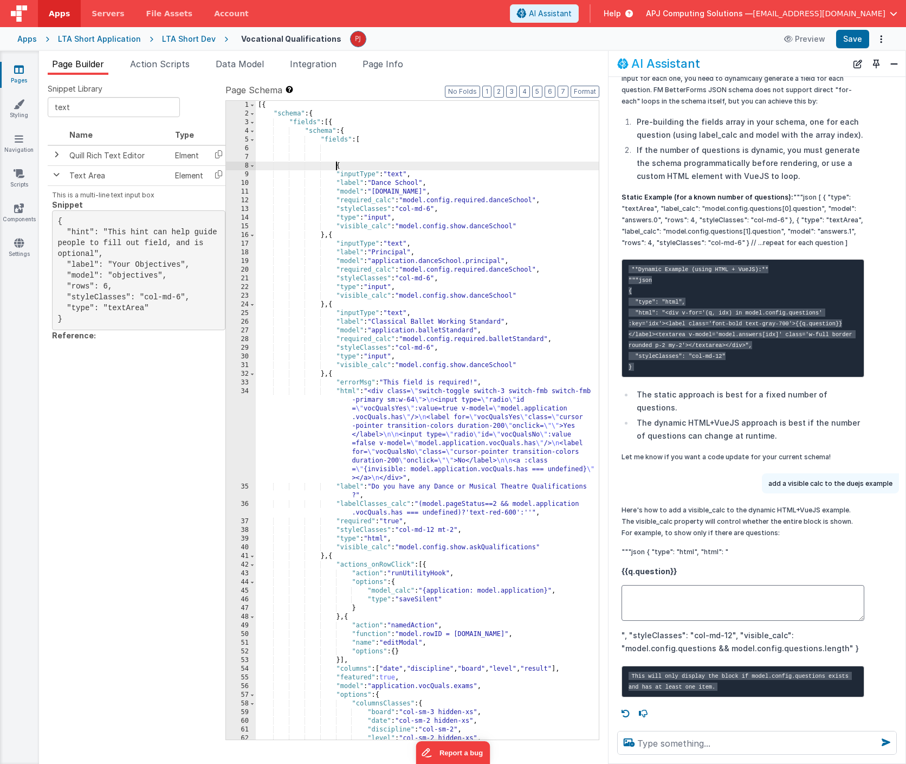
click at [341, 150] on div "[{ "schema" : { "fields" : [{ "schema" : { "fields" : [ { "inputType" : "text" …" at bounding box center [427, 429] width 343 height 656
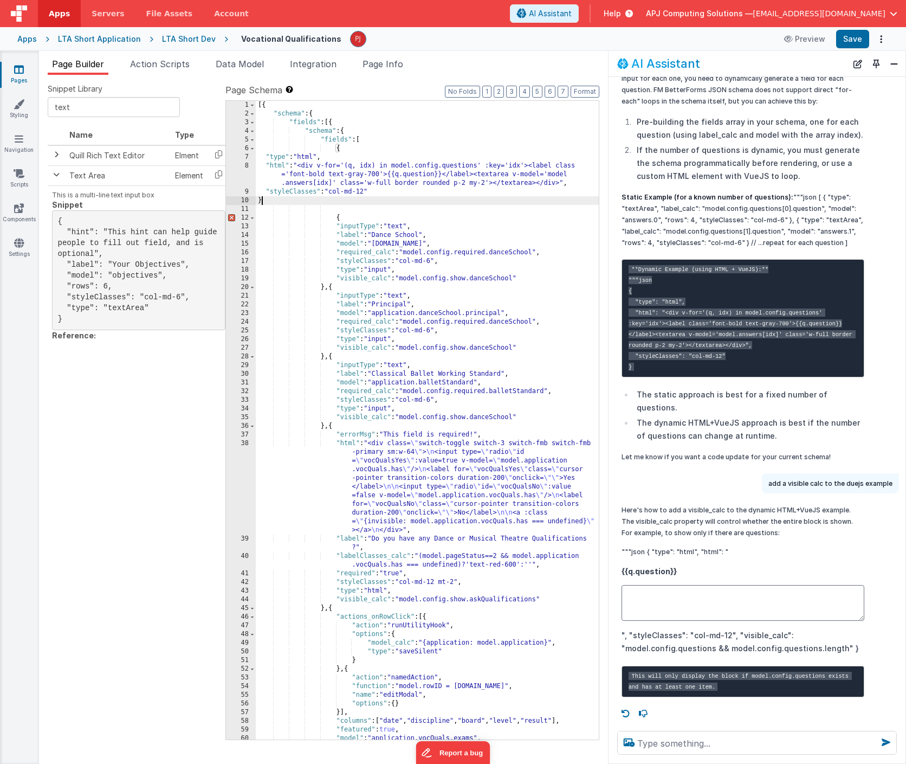
click at [377, 191] on div "[{ "schema" : { "fields" : [{ "schema" : { "fields" : [ { "type" : "html" , "ht…" at bounding box center [427, 429] width 343 height 656
click at [591, 91] on button "Format" at bounding box center [585, 92] width 29 height 12
click at [583, 91] on button "Format" at bounding box center [585, 92] width 29 height 12
click at [281, 201] on div "[{ "schema" : { "fields" : [{ "schema" : { "fields" : [ { "type" : "html" , "ht…" at bounding box center [427, 429] width 343 height 656
click at [584, 92] on button "Format" at bounding box center [585, 92] width 29 height 12
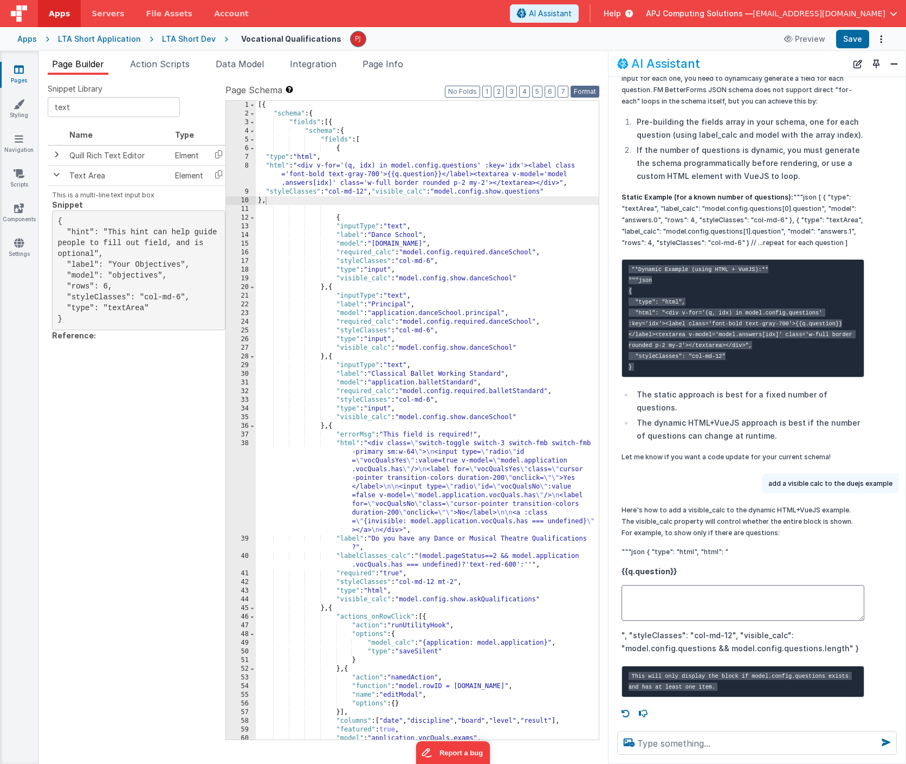
click at [584, 92] on button "Format" at bounding box center [585, 92] width 29 height 12
click at [348, 207] on div "[{ "schema" : { "fields" : [{ "schema" : { "fields" : [ { "type" : "html" , "ht…" at bounding box center [427, 429] width 343 height 656
click at [378, 161] on div "[{ "schema" : { "fields" : [{ "schema" : { "fields" : [ { "type" : "html" , "ht…" at bounding box center [427, 429] width 343 height 656
click at [429, 166] on div "[{ "schema" : { "fields" : [{ "schema" : { "fields" : [ { "type" : "html" , "ht…" at bounding box center [427, 429] width 343 height 656
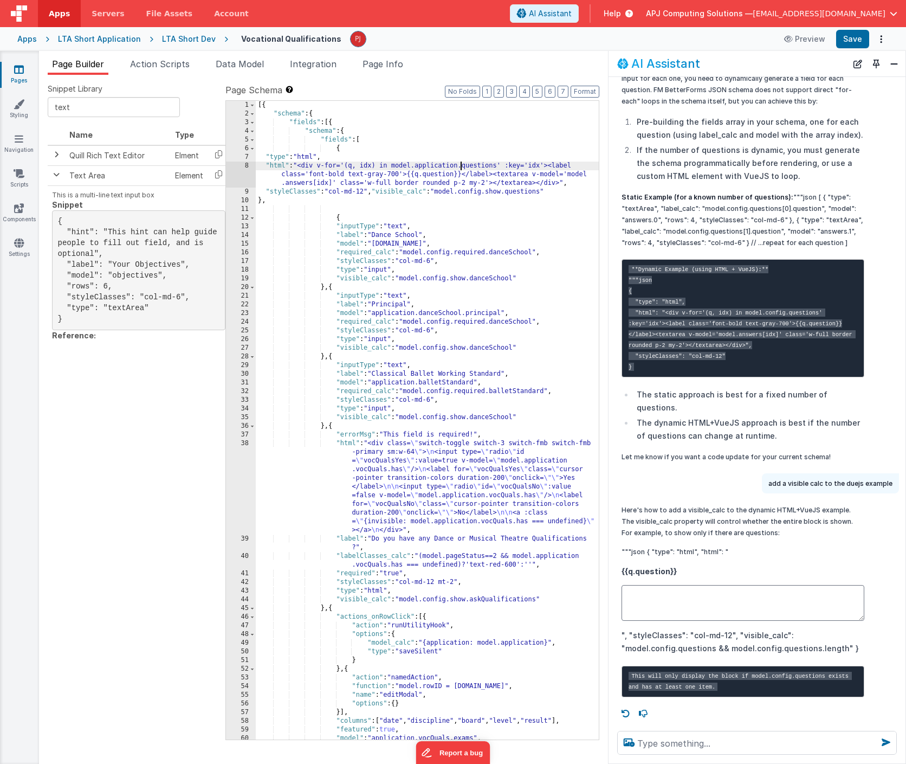
click at [586, 174] on div "[{ "schema" : { "fields" : [{ "schema" : { "fields" : [ { "type" : "html" , "ht…" at bounding box center [427, 429] width 343 height 656
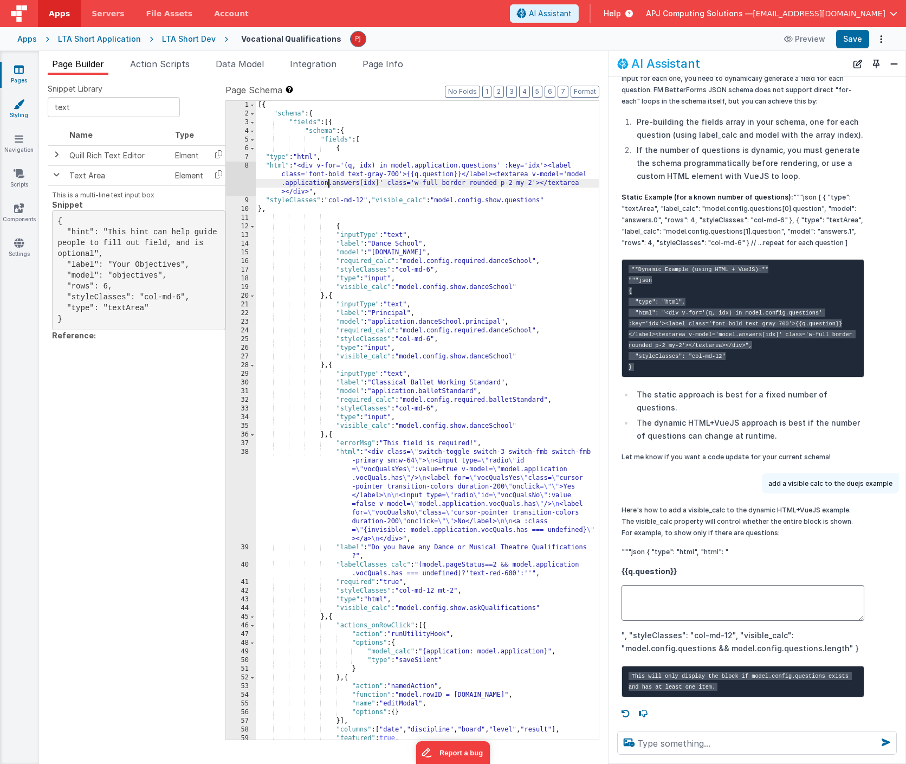
click at [850, 38] on button "Save" at bounding box center [852, 39] width 33 height 18
click at [462, 224] on div "[{ "schema" : { "fields" : [{ "schema" : { "fields" : [ { "type" : "html" , "ht…" at bounding box center [427, 429] width 343 height 656
click at [341, 189] on div "[{ "schema" : { "fields" : [{ "schema" : { "fields" : [ { "type" : "html" , "ht…" at bounding box center [427, 429] width 343 height 656
click at [584, 93] on button "Format" at bounding box center [585, 92] width 29 height 12
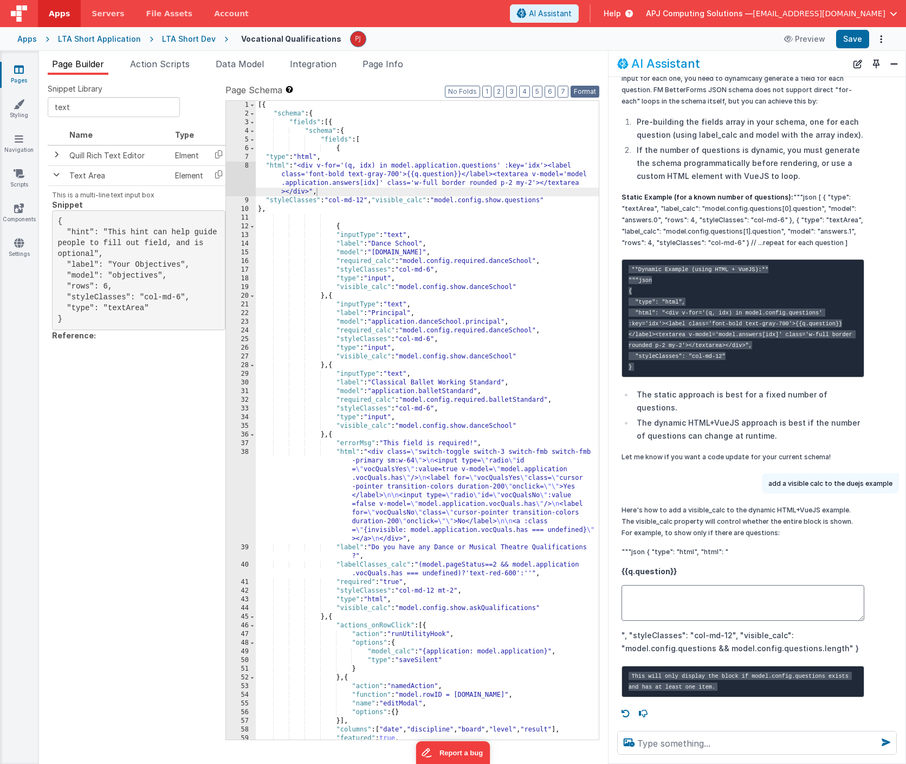
click at [584, 93] on button "Format" at bounding box center [585, 92] width 29 height 12
click at [328, 273] on div "[{ "schema" : { "fields" : [{ "schema" : { "fields" : [ { "type" : "html" , "ht…" at bounding box center [427, 429] width 343 height 656
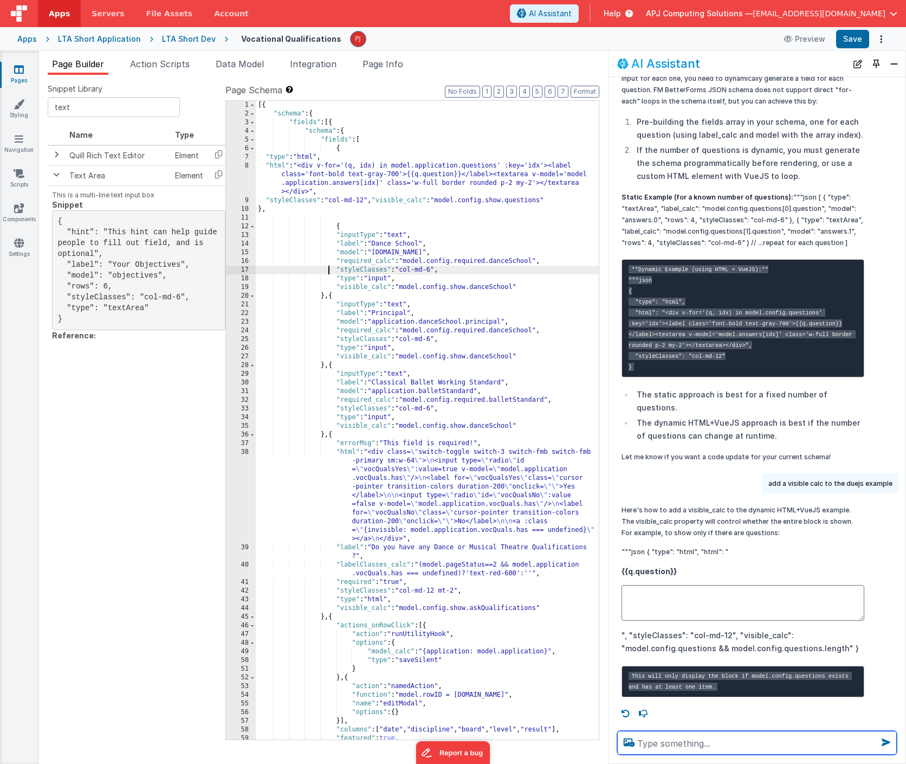
click at [700, 744] on textarea at bounding box center [757, 743] width 280 height 24
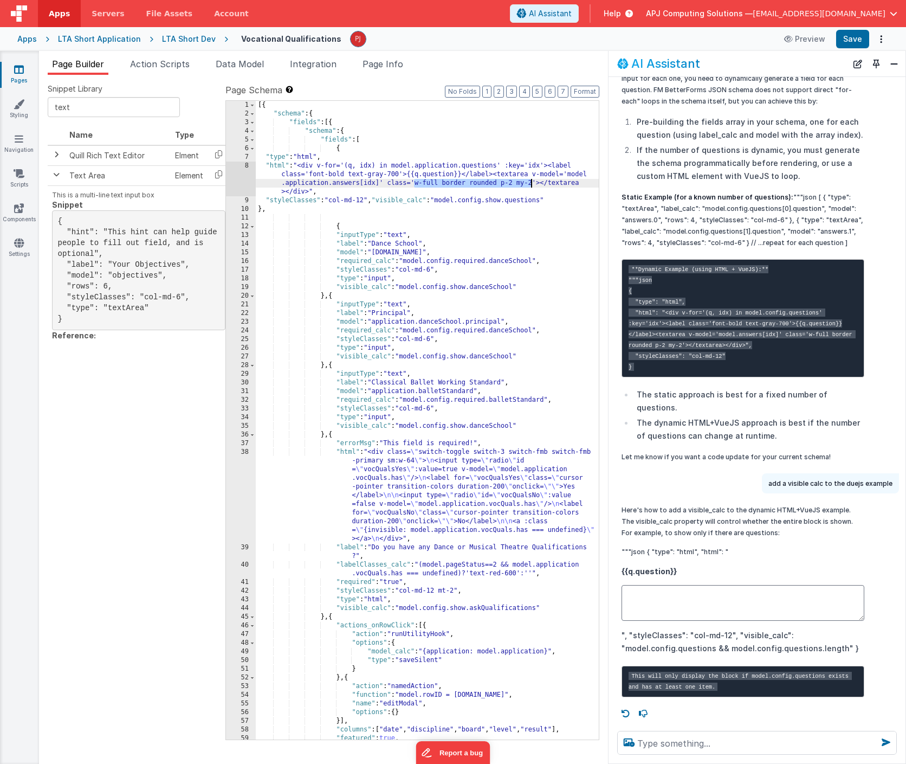
drag, startPoint x: 413, startPoint y: 183, endPoint x: 530, endPoint y: 183, distance: 116.5
click at [530, 183] on div "[{ "schema" : { "fields" : [{ "schema" : { "fields" : [ { "type" : "html" , "ht…" at bounding box center [427, 429] width 343 height 656
click at [409, 201] on div "[{ "schema" : { "fields" : [{ "schema" : { "fields" : [ { "type" : "html" , "ht…" at bounding box center [427, 429] width 343 height 656
click at [675, 260] on pre "**Dynamic Example (using HTML + VueJS):** """json { "type": "html", "html": "<d…" at bounding box center [743, 318] width 243 height 118
click at [682, 259] on pre "**Dynamic Example (using HTML + VueJS):** """json { "type": "html", "html": "<d…" at bounding box center [743, 318] width 243 height 118
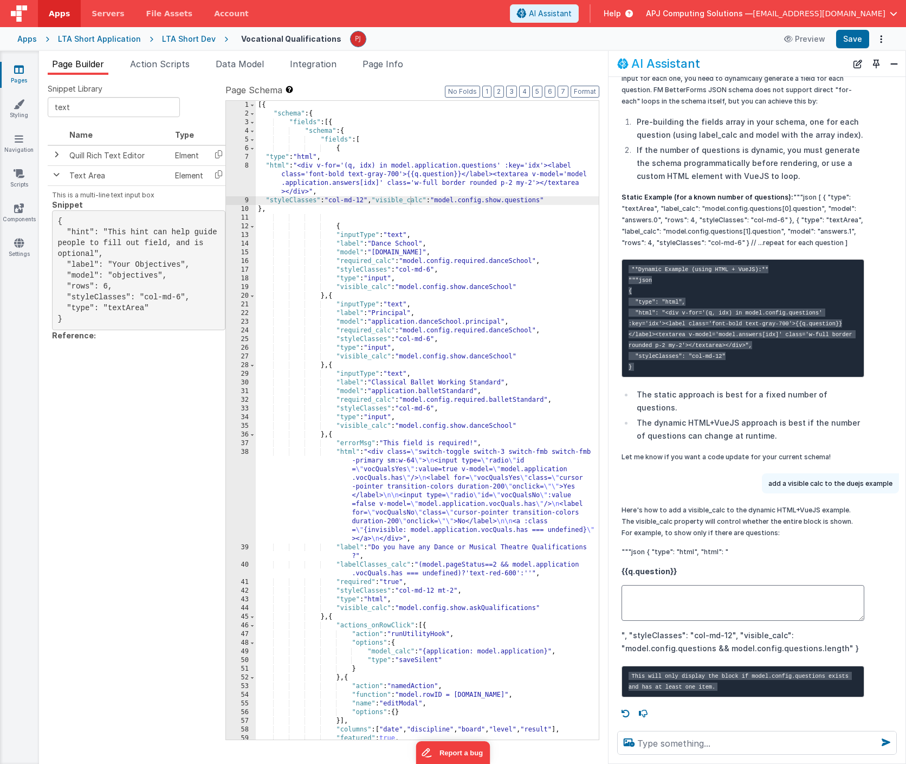
scroll to position [416, 0]
click at [753, 265] on code "**Dynamic Example (using HTML + VueJS):** """json { "type": "html", "html": "<d…" at bounding box center [742, 318] width 227 height 106
click at [712, 271] on pre "**Dynamic Example (using HTML + VueJS):** """json { "type": "html", "html": "<d…" at bounding box center [743, 318] width 243 height 118
click at [657, 748] on textarea at bounding box center [757, 743] width 280 height 24
click at [678, 746] on textarea at bounding box center [757, 743] width 280 height 24
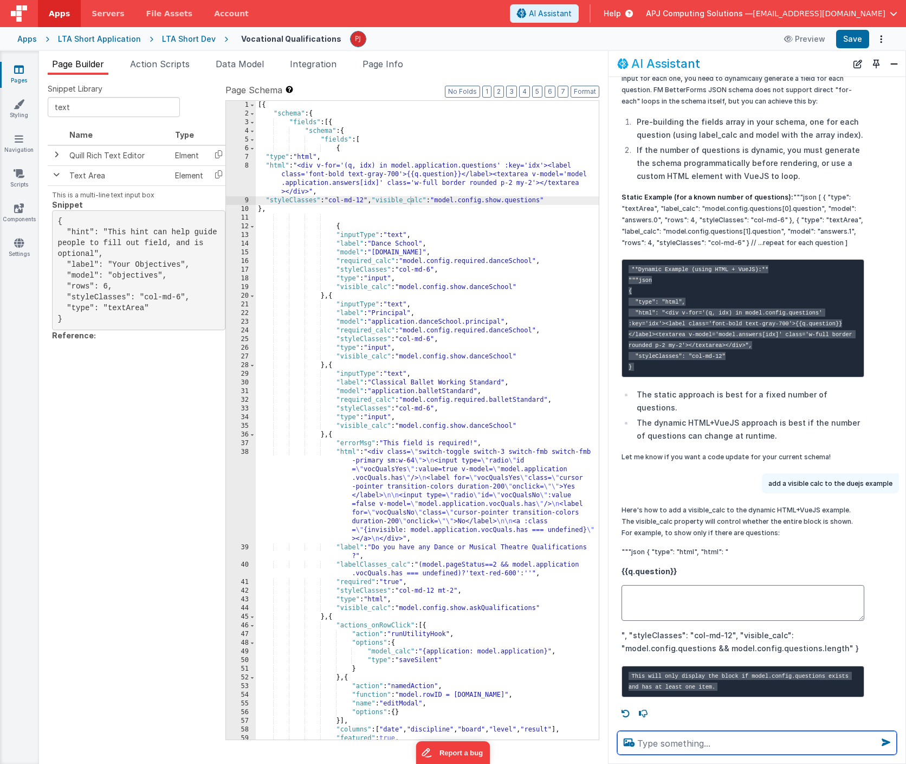
click at [678, 746] on textarea at bounding box center [757, 743] width 280 height 24
type textarea "are there any errors on the page"
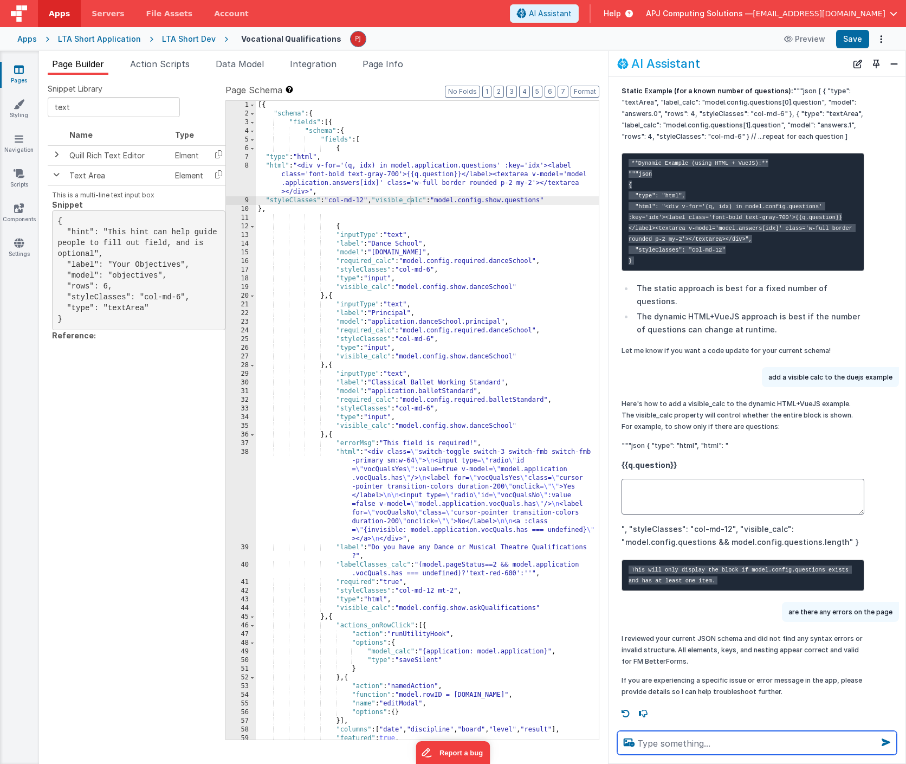
scroll to position [523, 0]
click at [335, 149] on div "[{ "schema" : { "fields" : [{ "schema" : { "fields" : [ { "type" : "html" , "ht…" at bounding box center [427, 429] width 343 height 656
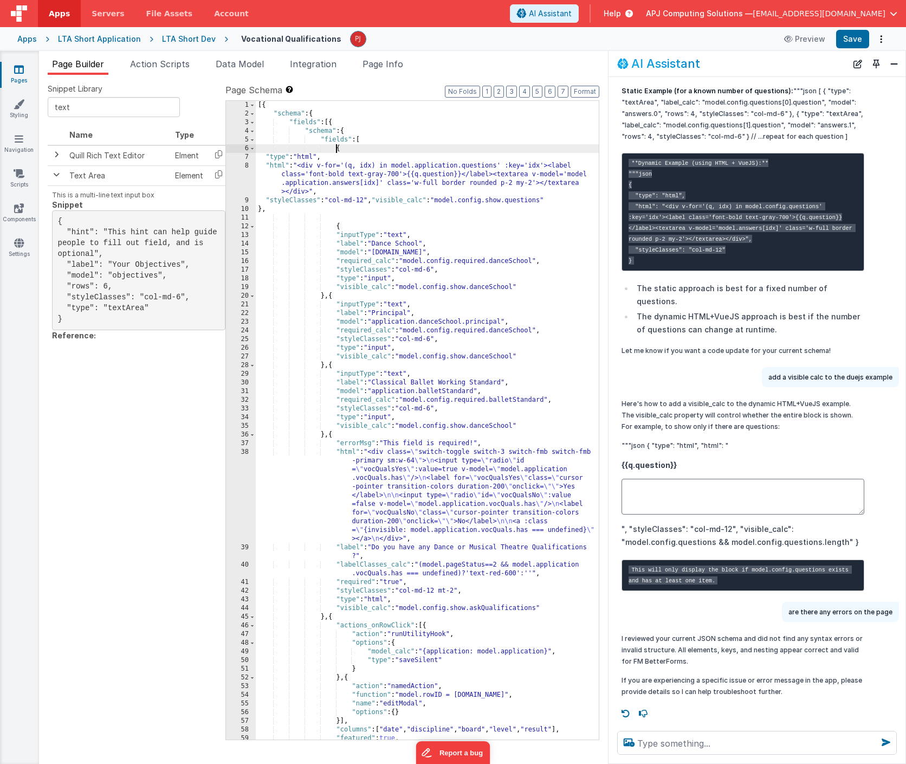
click at [335, 149] on div "[{ "schema" : { "fields" : [{ "schema" : { "fields" : [ { "type" : "html" , "ht…" at bounding box center [427, 429] width 343 height 656
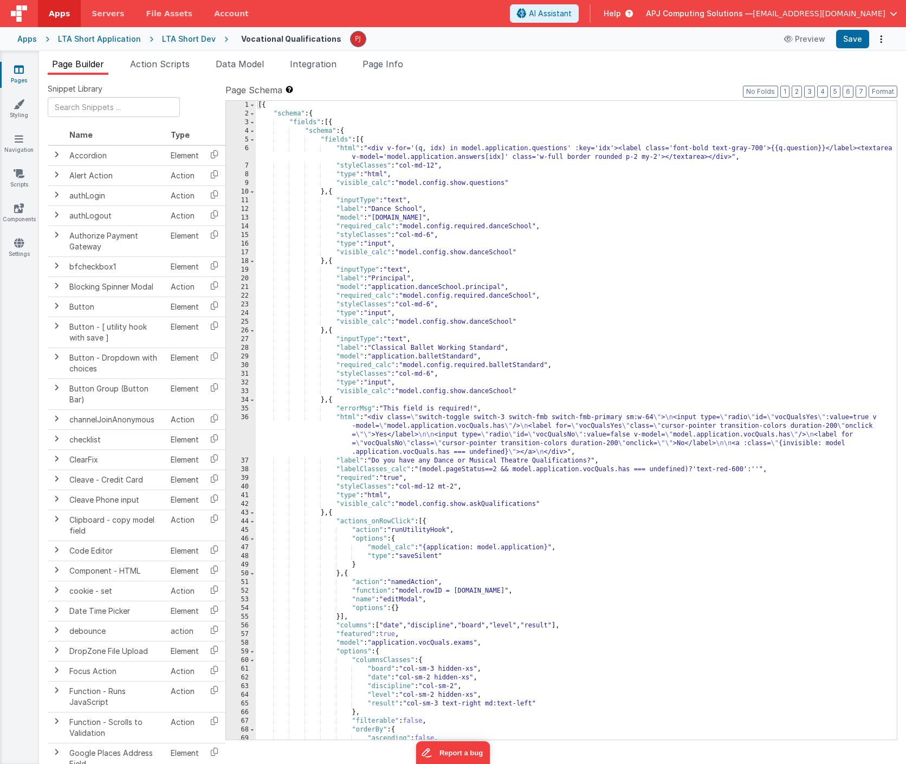
click at [422, 150] on div "[{ "schema" : { "fields" : [{ "schema" : { "fields" : [{ "html" : "<div v-for='…" at bounding box center [576, 429] width 641 height 656
click at [542, 150] on div "[{ "schema" : { "fields" : [{ "schema" : { "fields" : [{ "html" : "<div v-for='…" at bounding box center [576, 429] width 641 height 656
click at [853, 42] on button "Save" at bounding box center [852, 39] width 33 height 18
click at [641, 185] on div "[{ "schema" : { "fields" : [{ "schema" : { "fields" : [{ "html" : "<div v-for='…" at bounding box center [576, 429] width 641 height 656
click at [384, 153] on div "[{ "schema" : { "fields" : [{ "schema" : { "fields" : [{ "html" : "<div v-for='…" at bounding box center [576, 429] width 641 height 656
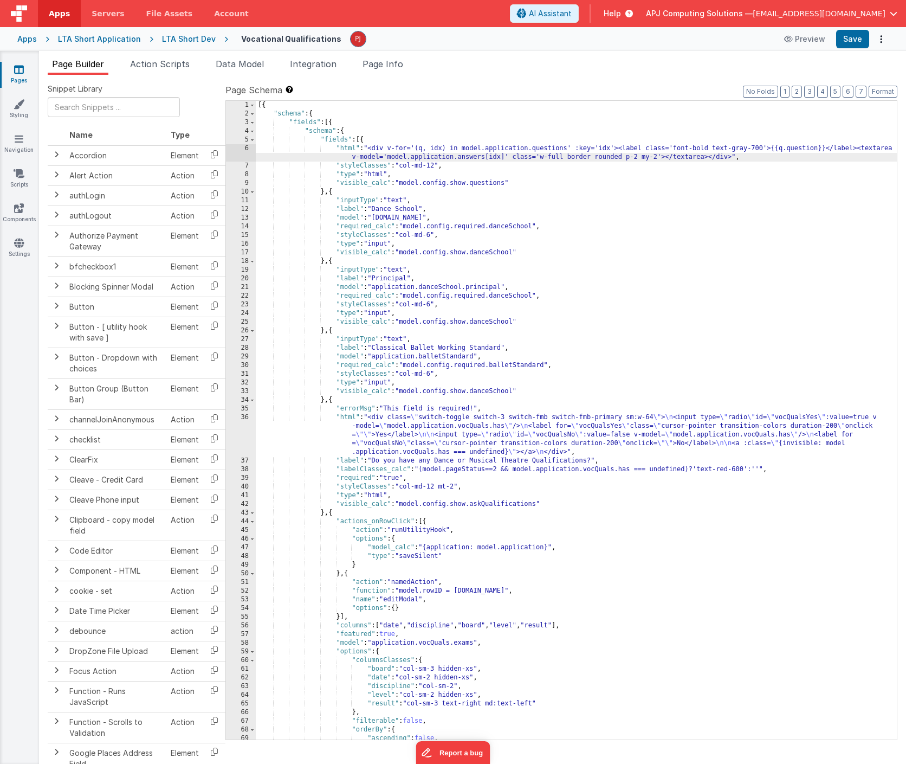
click at [429, 148] on div "[{ "schema" : { "fields" : [{ "schema" : { "fields" : [{ "html" : "<div v-for='…" at bounding box center [576, 429] width 641 height 656
click at [248, 64] on span "Data Model" at bounding box center [240, 64] width 48 height 11
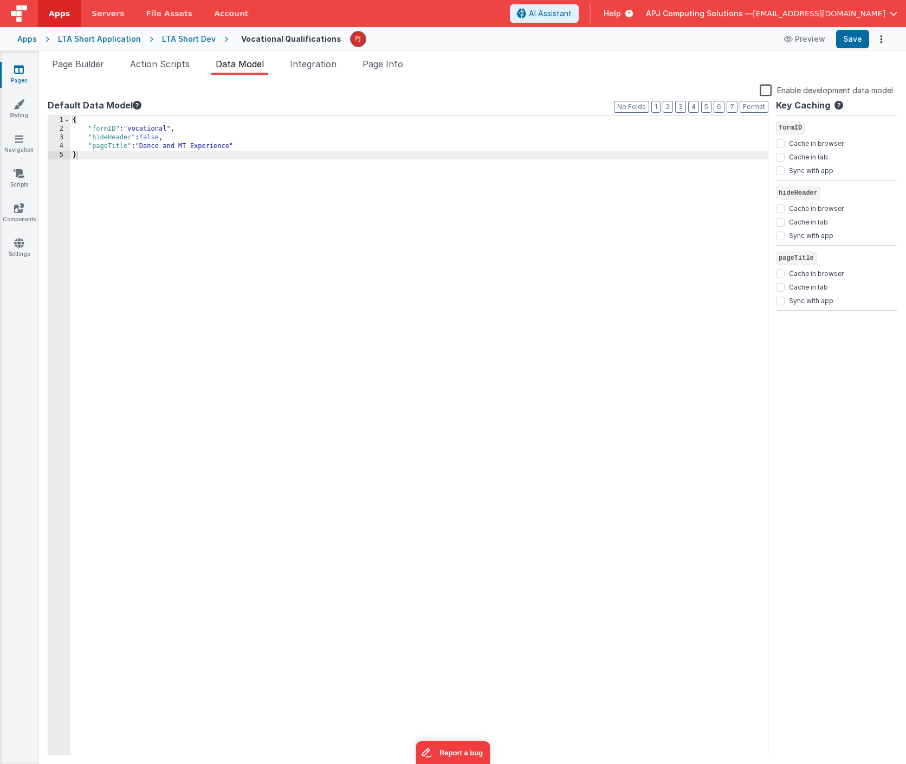
click at [768, 89] on label "Enable development data model" at bounding box center [826, 89] width 133 height 12
click at [0, 0] on input "Enable development data model" at bounding box center [0, 0] width 0 height 0
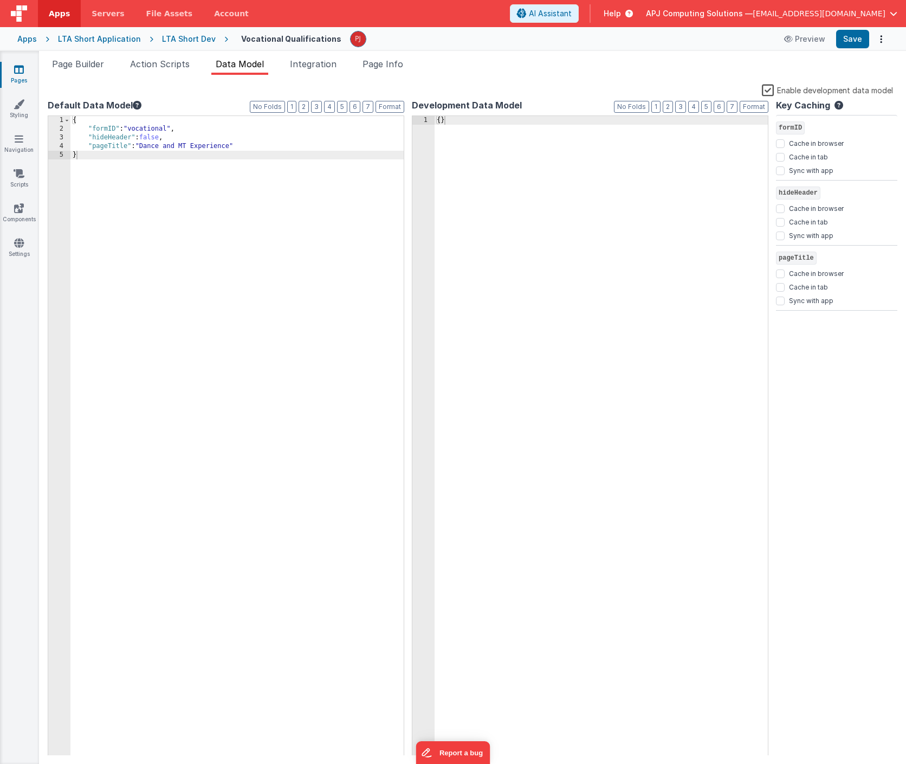
click at [768, 89] on label "Enable development data model" at bounding box center [827, 89] width 131 height 12
click at [0, 0] on input "Enable development data model" at bounding box center [0, 0] width 0 height 0
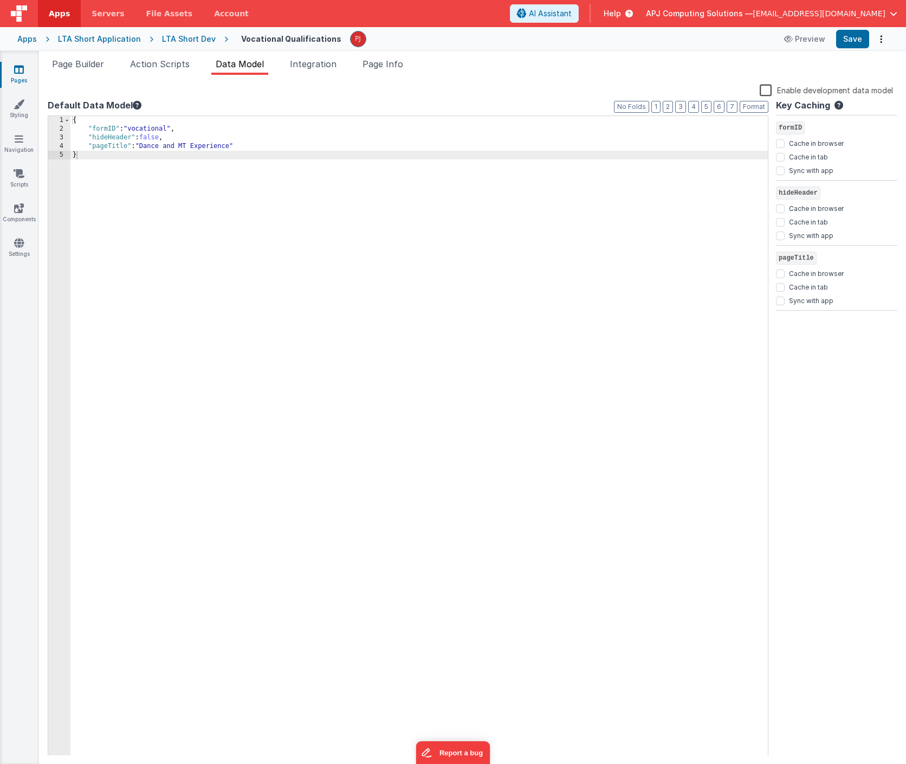
click at [766, 91] on label "Enable development data model" at bounding box center [826, 89] width 133 height 12
click at [0, 0] on input "Enable development data model" at bounding box center [0, 0] width 0 height 0
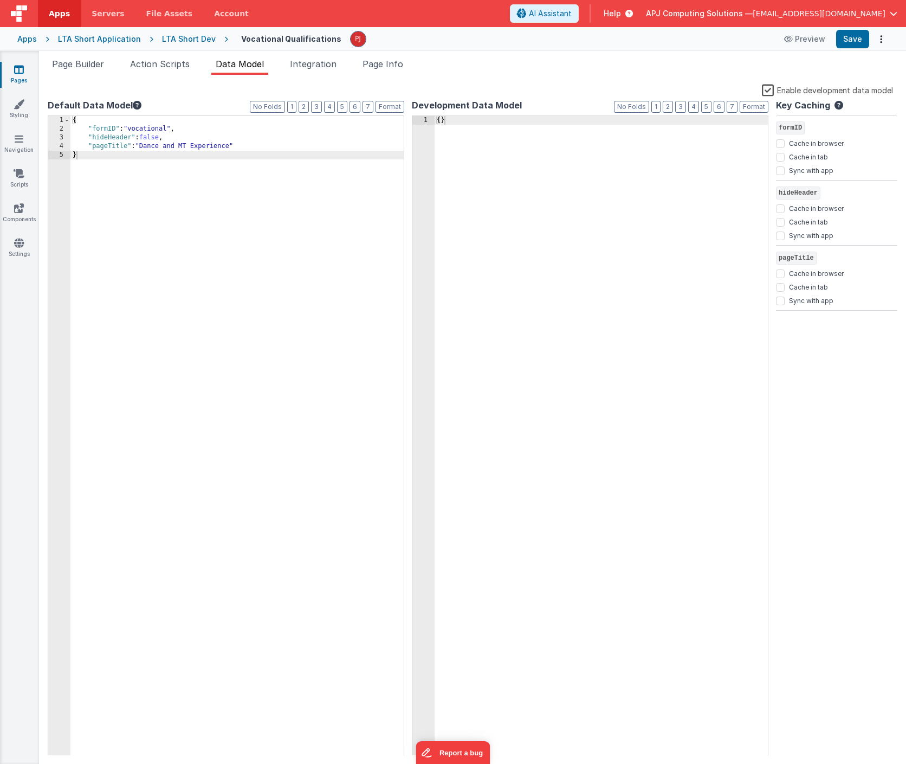
click at [508, 195] on div "{ }" at bounding box center [601, 444] width 333 height 656
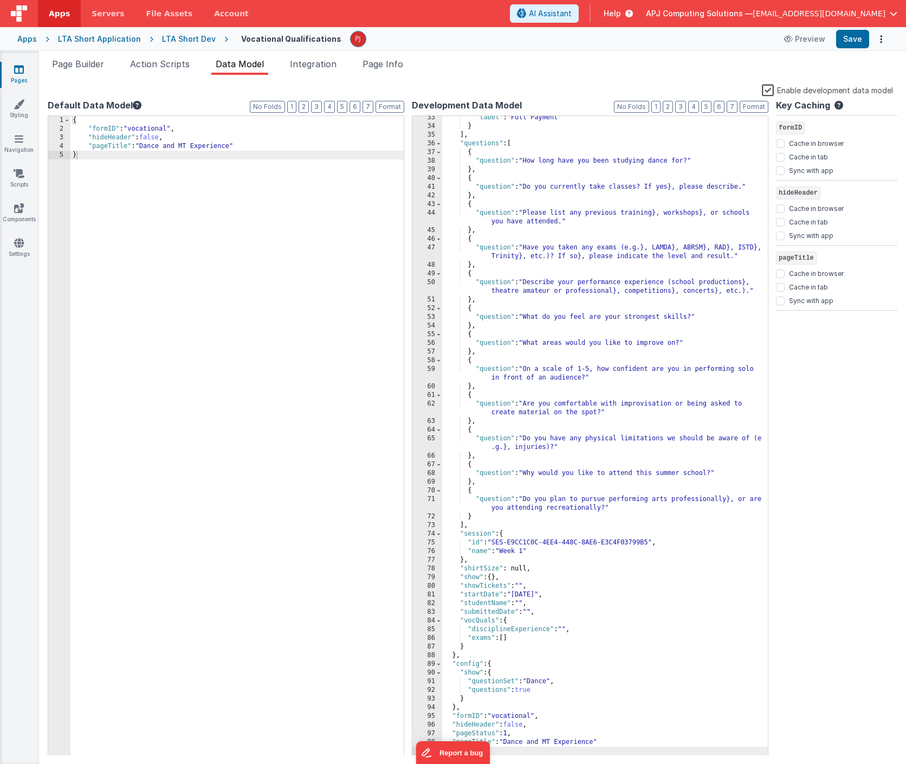
scroll to position [280, 0]
click at [852, 37] on button "Save" at bounding box center [852, 39] width 33 height 18
click at [89, 62] on span "Page Builder" at bounding box center [78, 64] width 52 height 11
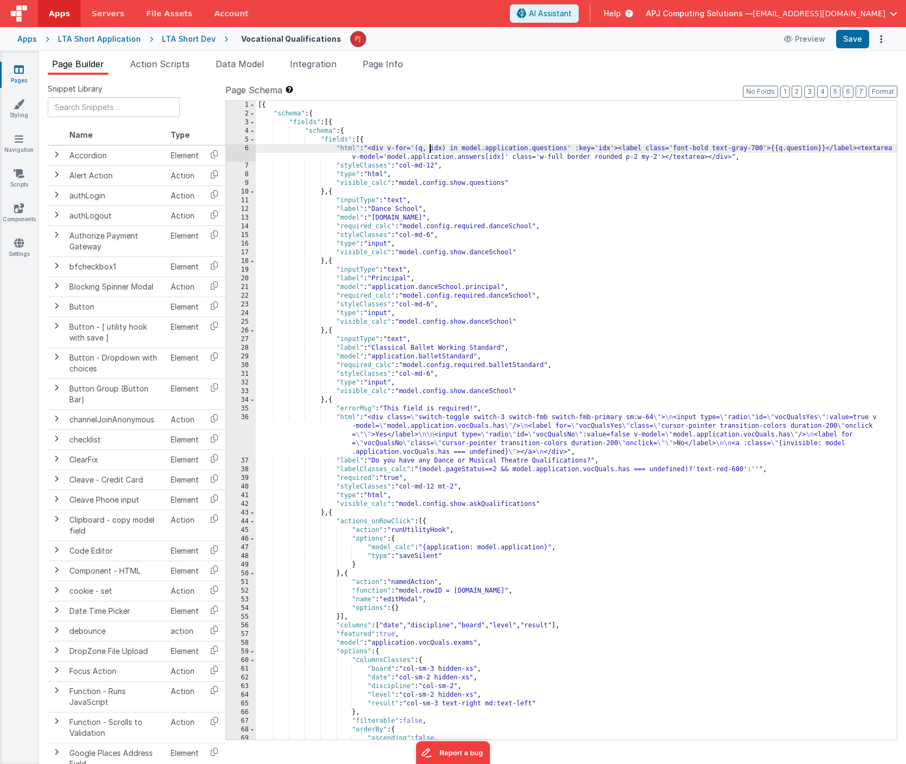
click at [576, 205] on div "[{ "schema" : { "fields" : [{ "schema" : { "fields" : [{ "html" : "<div v-for='…" at bounding box center [576, 429] width 641 height 656
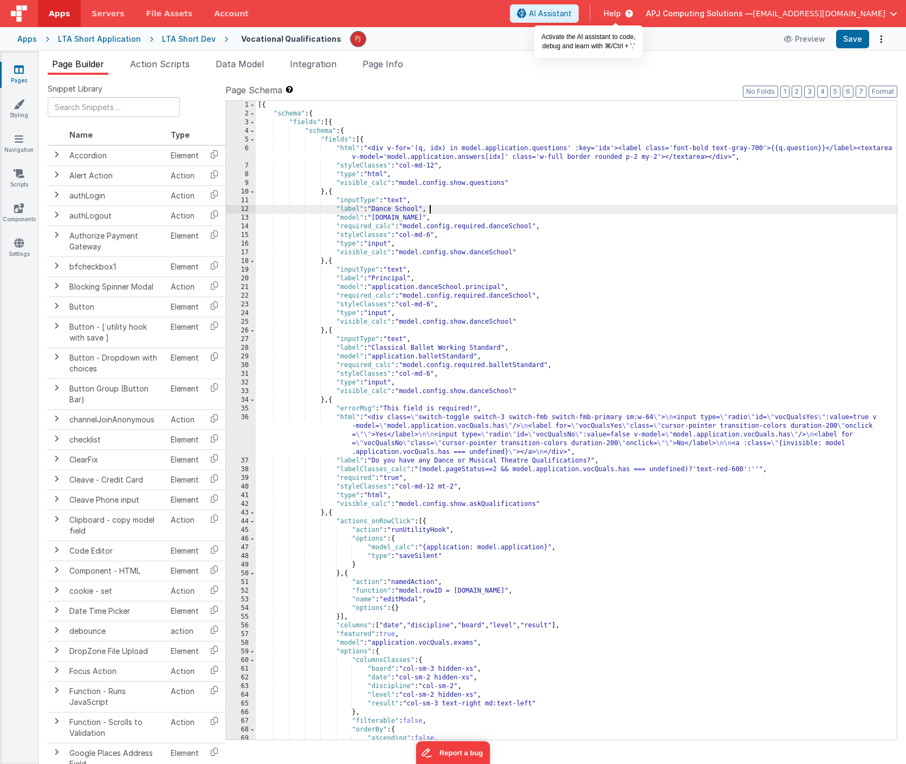
click at [572, 12] on span "AI Assistant" at bounding box center [550, 13] width 43 height 11
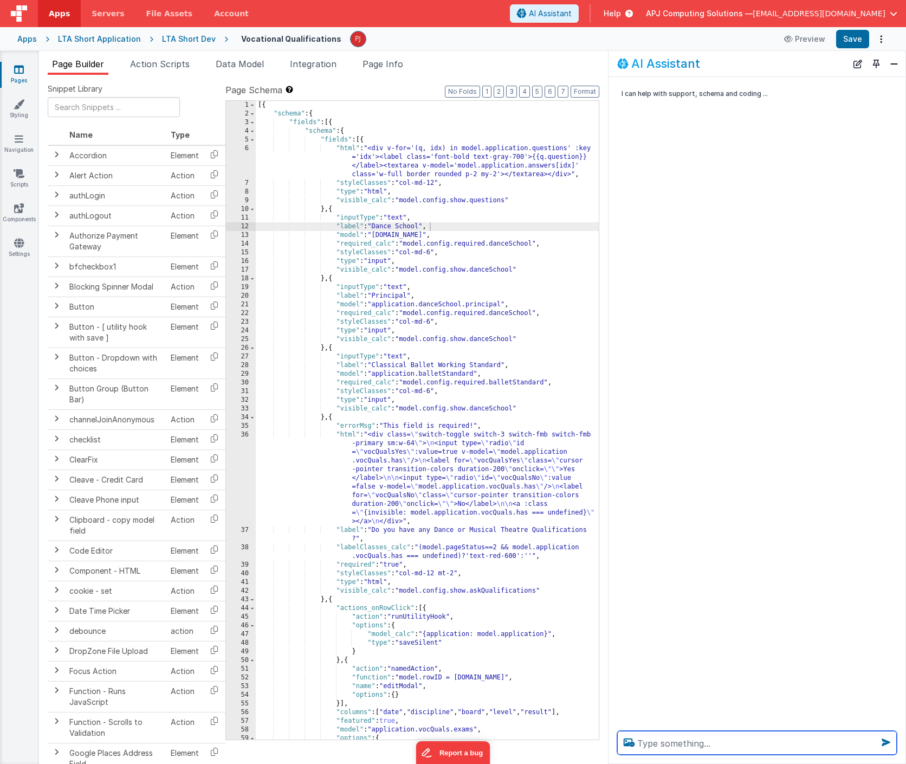
click at [651, 739] on textarea at bounding box center [757, 743] width 280 height 24
drag, startPoint x: 243, startPoint y: 150, endPoint x: 333, endPoint y: 193, distance: 99.4
click at [333, 193] on div "1 2 3 4 5 6 7 8 9 10 11 12 13 14 15 16 17 18 19 20 21 22 23 24 25 26 27 28 29 3…" at bounding box center [412, 419] width 374 height 639
drag, startPoint x: 251, startPoint y: 199, endPoint x: 235, endPoint y: 161, distance: 41.3
click at [235, 161] on div "1 2 3 4 5 6 7 8 9 10 11 12 13 14 15 16 17 18 19 20 21 22 23 24 25 26 27 28 29 3…" at bounding box center [241, 429] width 30 height 656
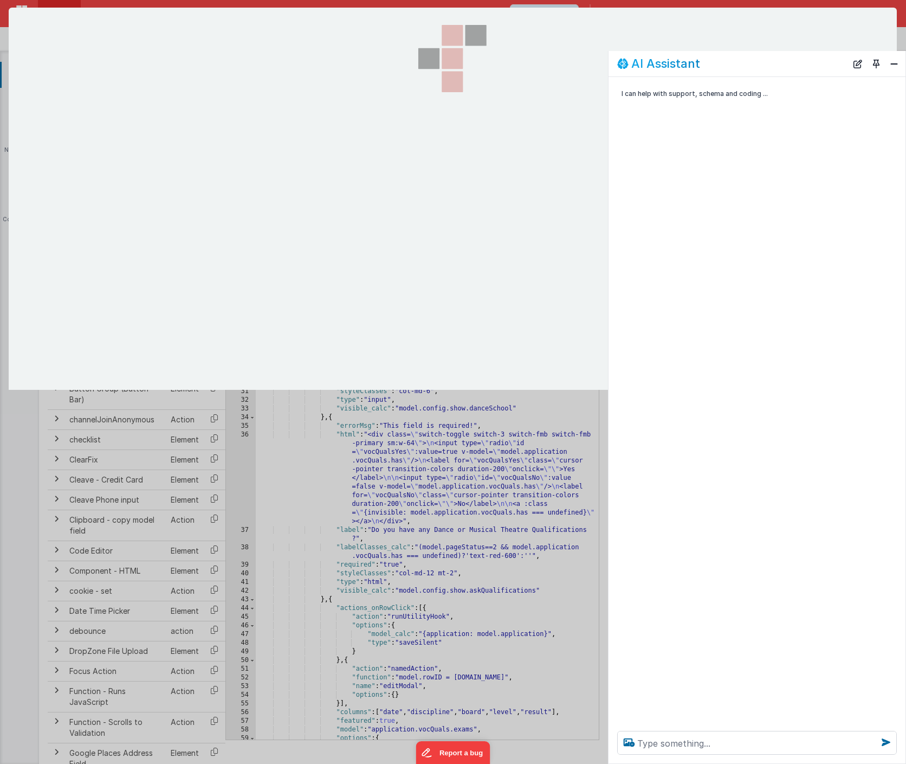
click at [451, 224] on div at bounding box center [452, 199] width 108 height 382
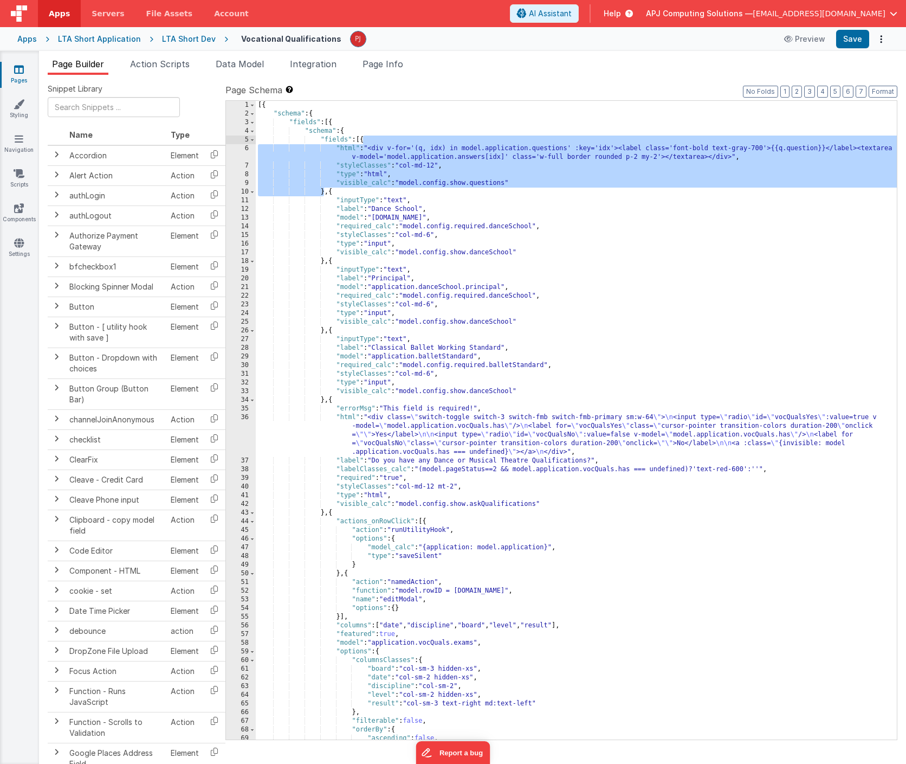
drag, startPoint x: 326, startPoint y: 192, endPoint x: 636, endPoint y: 92, distance: 325.8
click at [363, 138] on div "[{ "schema" : { "fields" : [{ "schema" : { "fields" : [{ "html" : "<div v-for='…" at bounding box center [576, 429] width 641 height 656
click at [572, 11] on span "AI Assistant" at bounding box center [550, 13] width 43 height 11
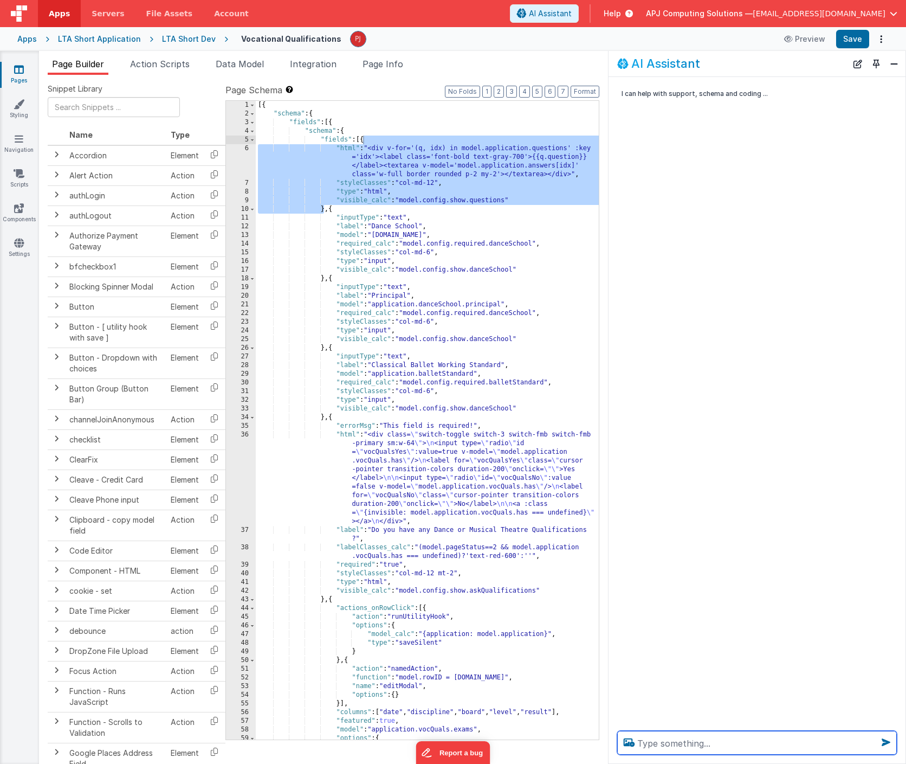
click at [666, 743] on textarea at bounding box center [757, 743] width 280 height 24
type textarea "The highlighted code is not displaying when using the development data mode"
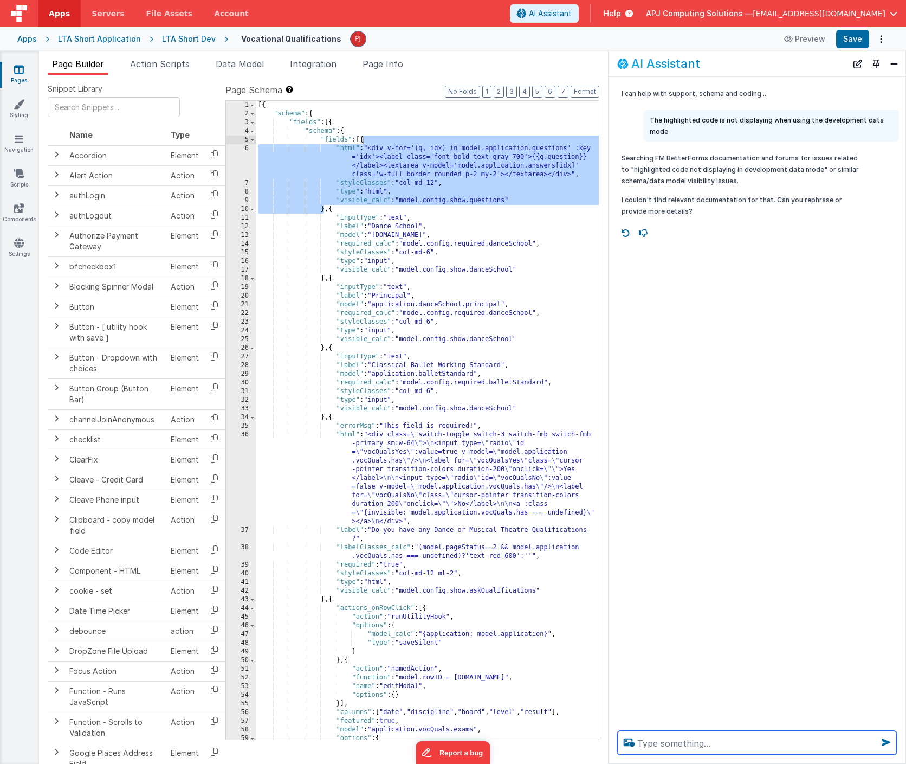
click at [673, 745] on textarea at bounding box center [757, 743] width 280 height 24
click at [672, 742] on textarea at bounding box center [757, 743] width 280 height 24
click at [675, 746] on textarea at bounding box center [757, 743] width 280 height 24
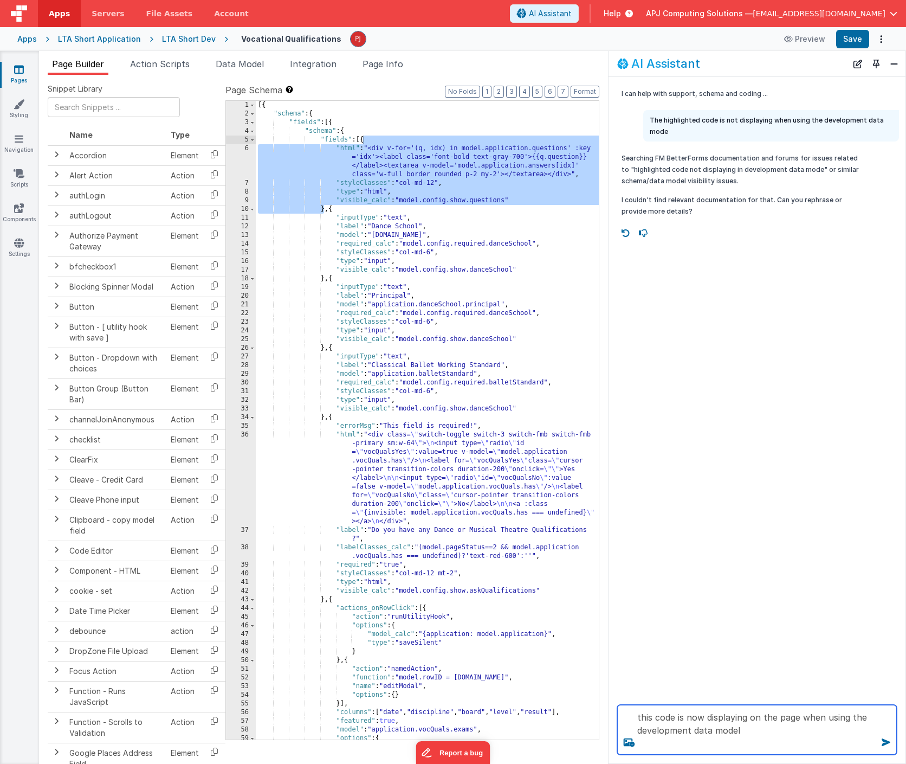
paste textarea "{ "html": "<div v-for='(q, idx) in model.application.questions' :key='idx'><lab…"
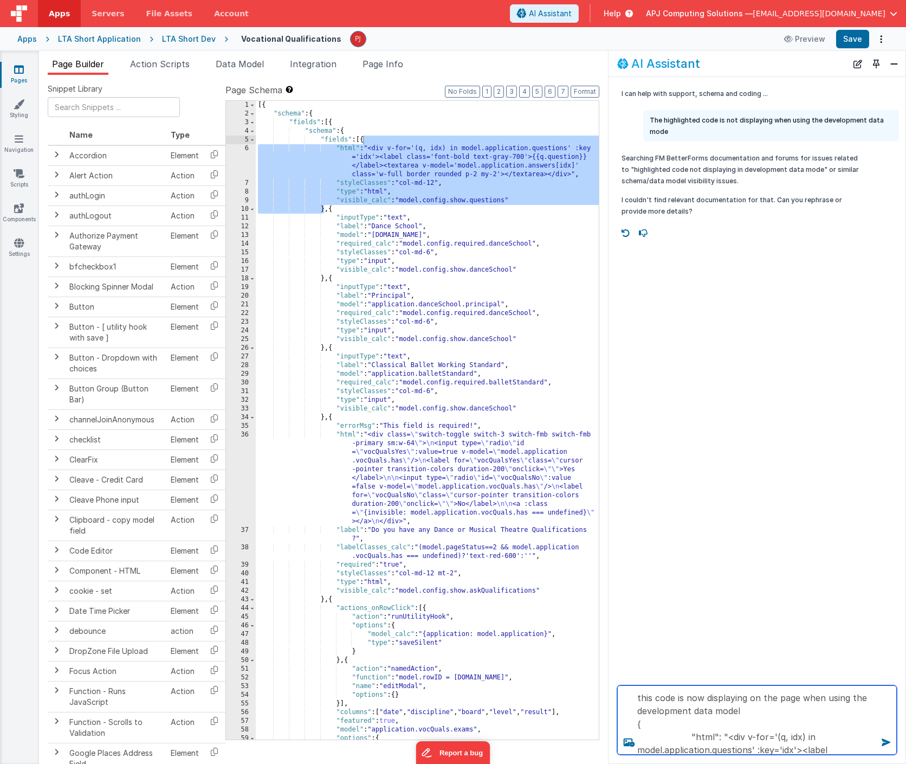
scroll to position [112, 0]
type textarea "this code is now displaying on the page when using the development data model {…"
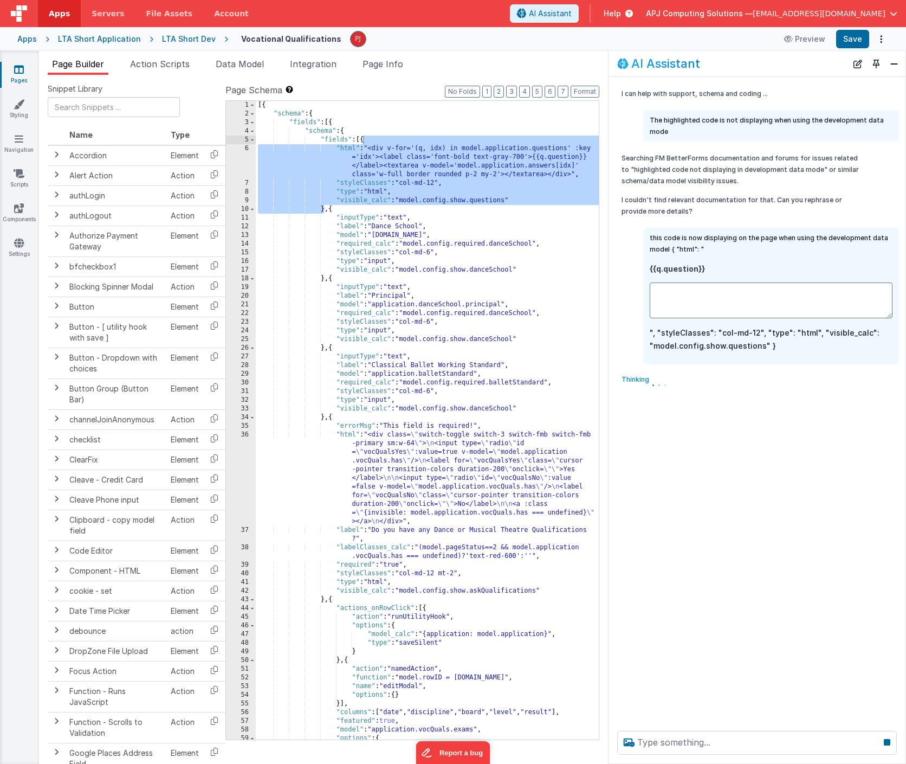
scroll to position [0, 0]
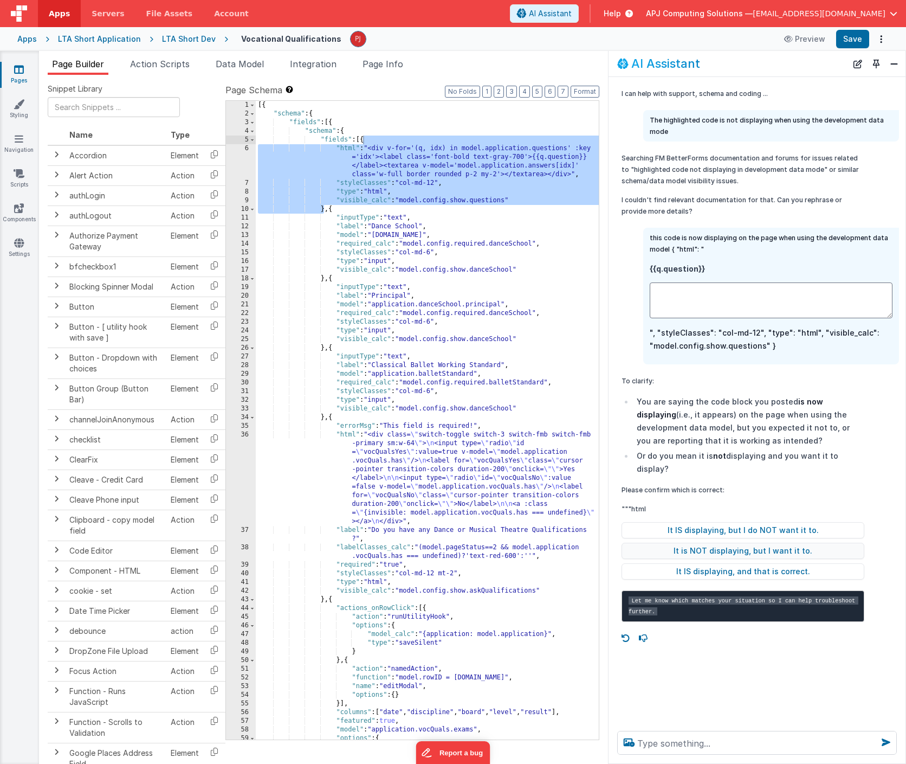
click at [751, 542] on button "It is NOT displaying, but I want it to." at bounding box center [743, 550] width 243 height 16
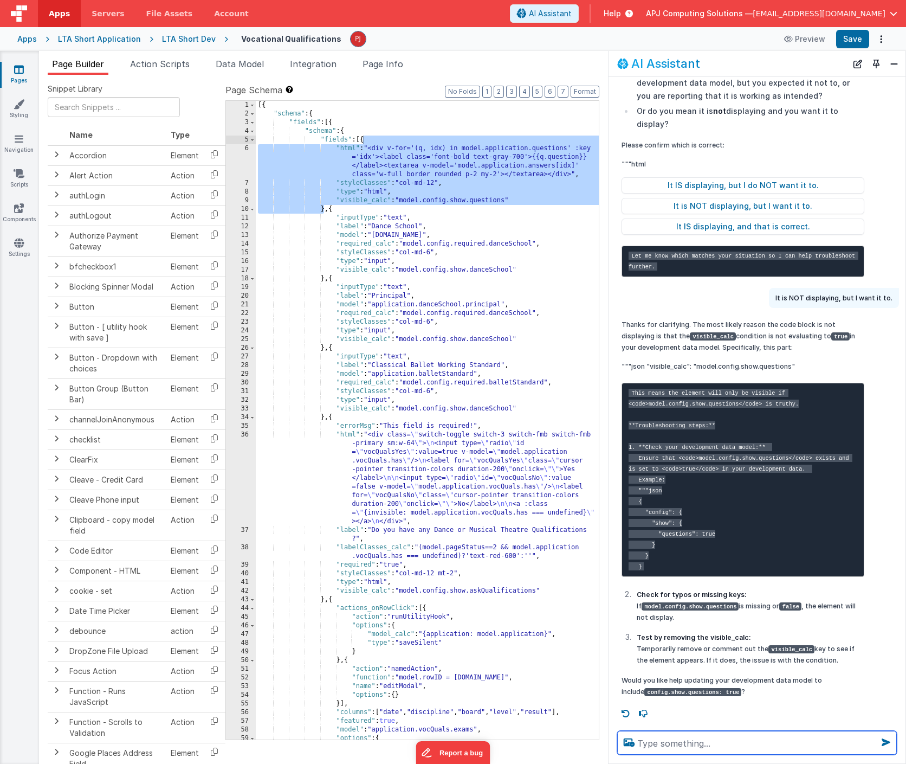
scroll to position [376, 0]
click at [372, 204] on div "[{ "schema" : { "fields" : [{ "schema" : { "fields" : [{ "html" : "<div v-for='…" at bounding box center [428, 429] width 344 height 656
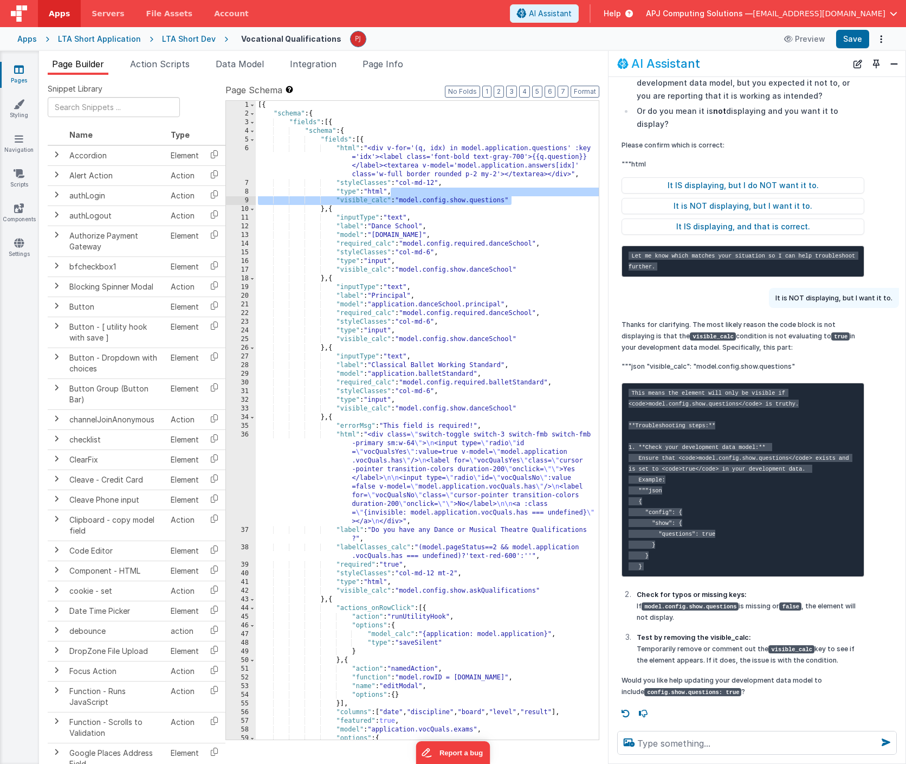
drag, startPoint x: 391, startPoint y: 190, endPoint x: 510, endPoint y: 198, distance: 119.5
click at [510, 198] on div "[{ "schema" : { "fields" : [{ "schema" : { "fields" : [{ "html" : "<div v-for='…" at bounding box center [428, 429] width 344 height 656
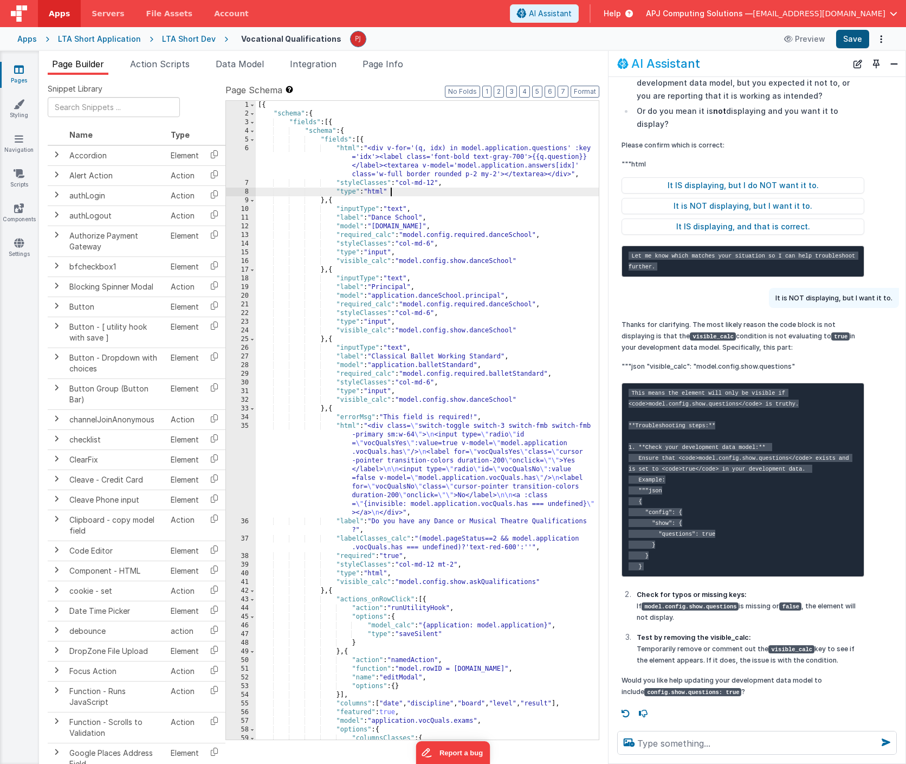
click at [849, 45] on button "Save" at bounding box center [852, 39] width 33 height 18
click at [677, 740] on textarea at bounding box center [757, 743] width 280 height 24
type textarea "I removed the visible_calc and it still does not show"
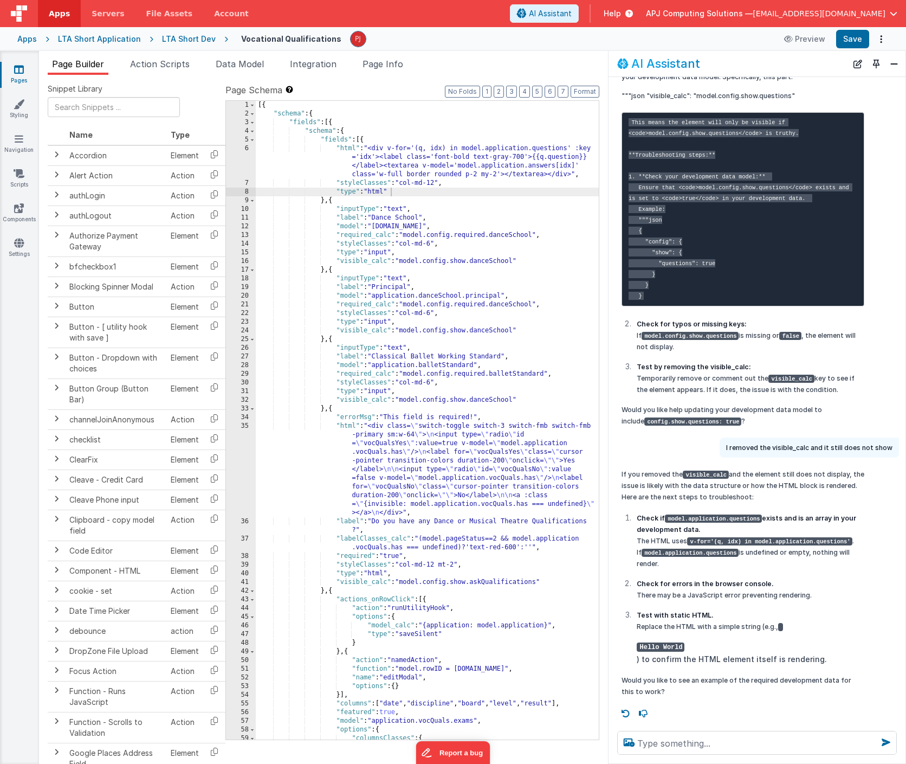
scroll to position [648, 0]
click at [241, 63] on span "Data Model" at bounding box center [240, 64] width 48 height 11
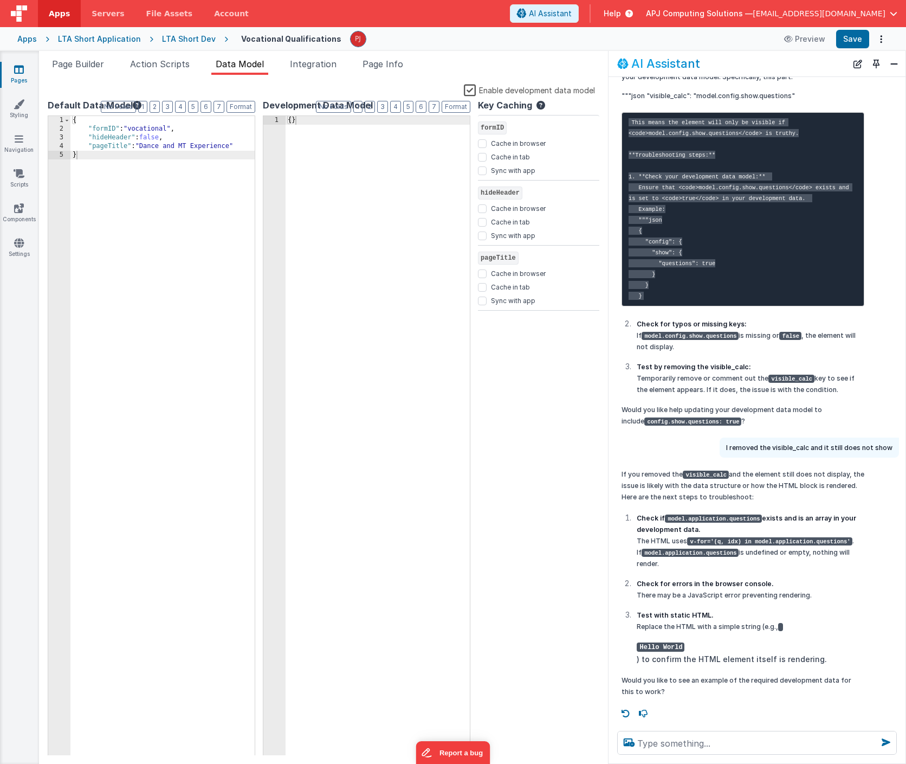
click at [350, 204] on div "{ }" at bounding box center [378, 444] width 184 height 656
click at [75, 62] on span "Page Builder" at bounding box center [78, 64] width 52 height 11
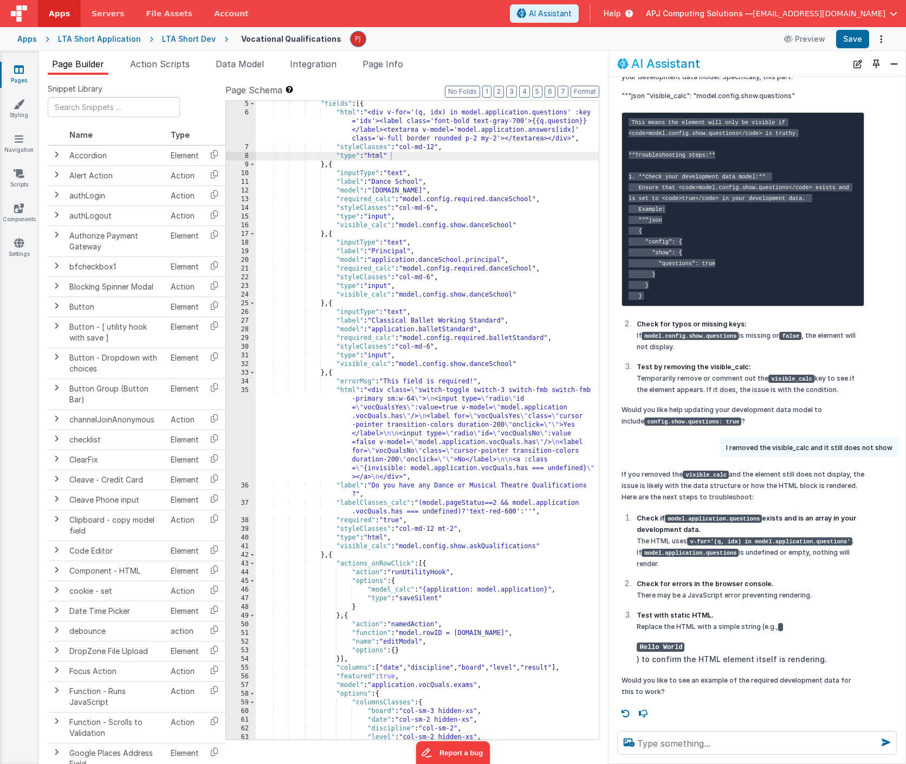
scroll to position [0, 0]
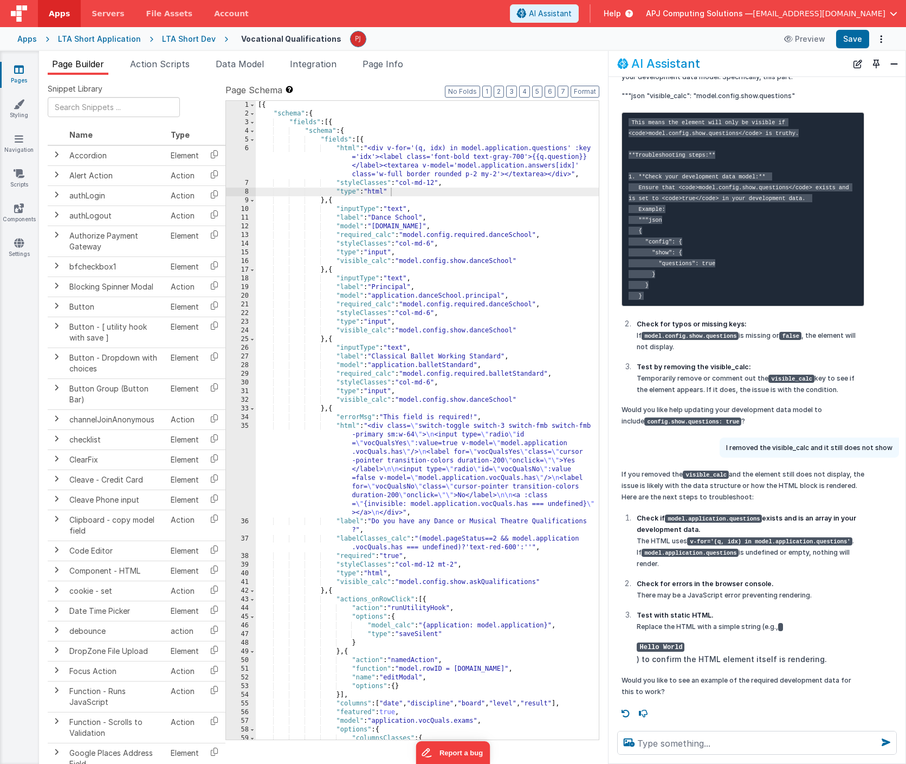
click at [503, 148] on div "[{ "schema" : { "fields" : [{ "schema" : { "fields" : [{ "html" : "<div v-for='…" at bounding box center [427, 429] width 343 height 656
click at [856, 38] on button "Save" at bounding box center [852, 39] width 33 height 18
click at [505, 203] on div "[{ "schema" : { "fields" : [{ "schema" : { "fields" : [{ "html" : "<div v-for='…" at bounding box center [427, 429] width 343 height 656
click at [502, 149] on div "[{ "schema" : { "fields" : [{ "schema" : { "fields" : [{ "html" : "<div v-for='…" at bounding box center [427, 429] width 343 height 656
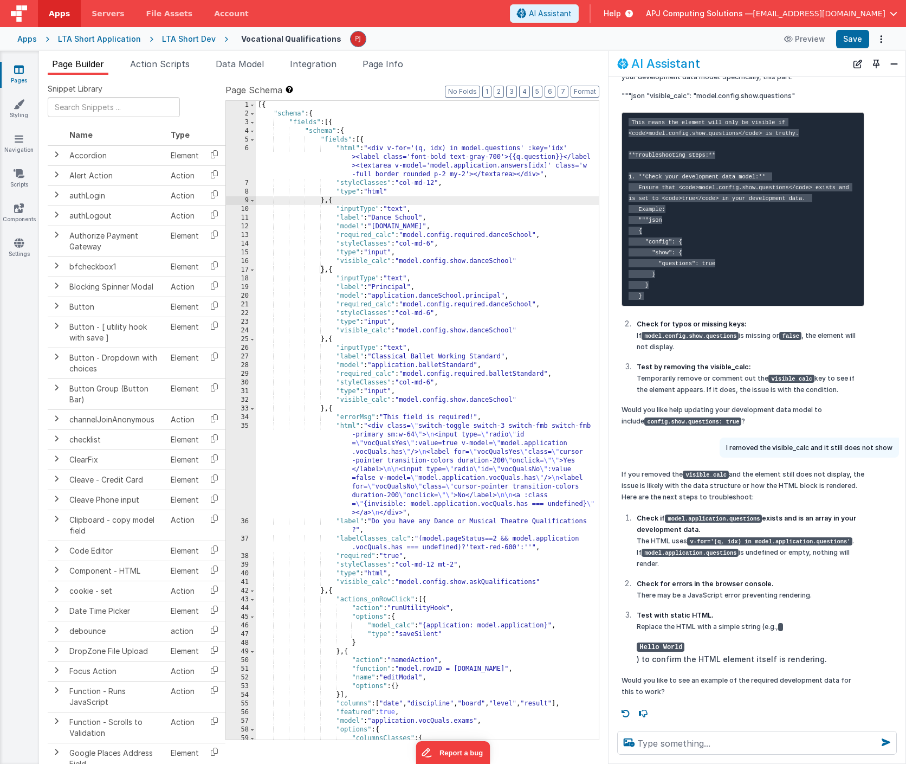
click at [502, 149] on div "[{ "schema" : { "fields" : [{ "schema" : { "fields" : [{ "html" : "<div v-for='…" at bounding box center [427, 429] width 343 height 656
click at [533, 158] on div "[{ "schema" : { "fields" : [{ "schema" : { "fields" : [{ "html" : "<div v-for='…" at bounding box center [427, 429] width 343 height 656
click at [524, 163] on div "[{ "schema" : { "fields" : [{ "schema" : { "fields" : [{ "html" : "<div v-for='…" at bounding box center [427, 429] width 343 height 656
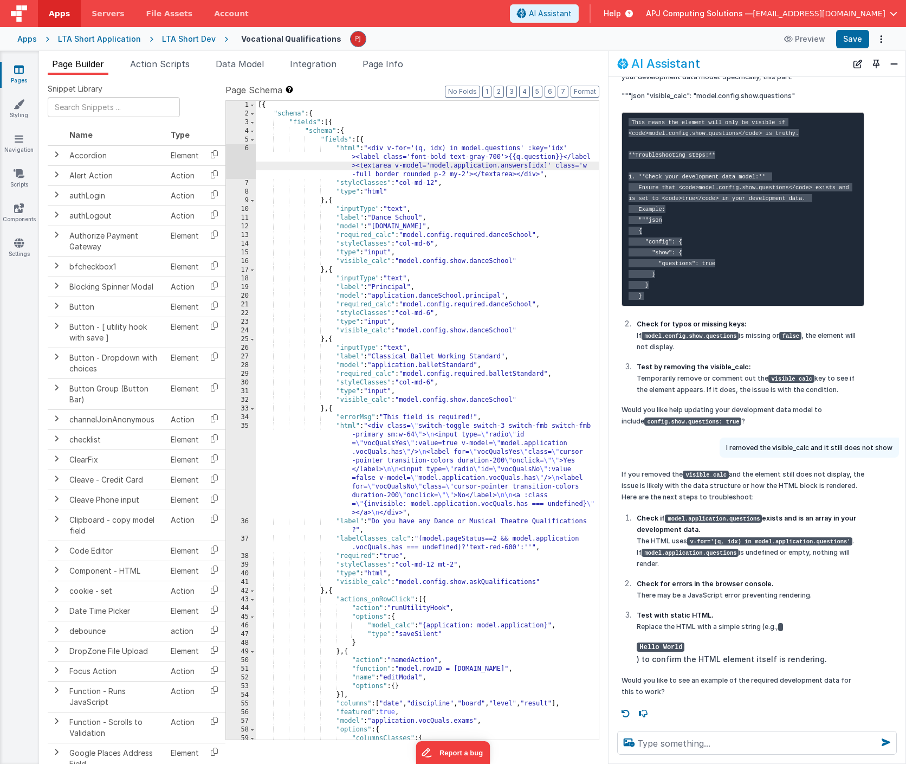
click at [567, 212] on div "[{ "schema" : { "fields" : [{ "schema" : { "fields" : [{ "html" : "<div v-for='…" at bounding box center [427, 429] width 343 height 656
click at [529, 277] on div "[{ "schema" : { "fields" : [{ "schema" : { "fields" : [{ "html" : "<div v-for='…" at bounding box center [427, 429] width 343 height 656
click at [894, 63] on button "Close" at bounding box center [894, 63] width 14 height 15
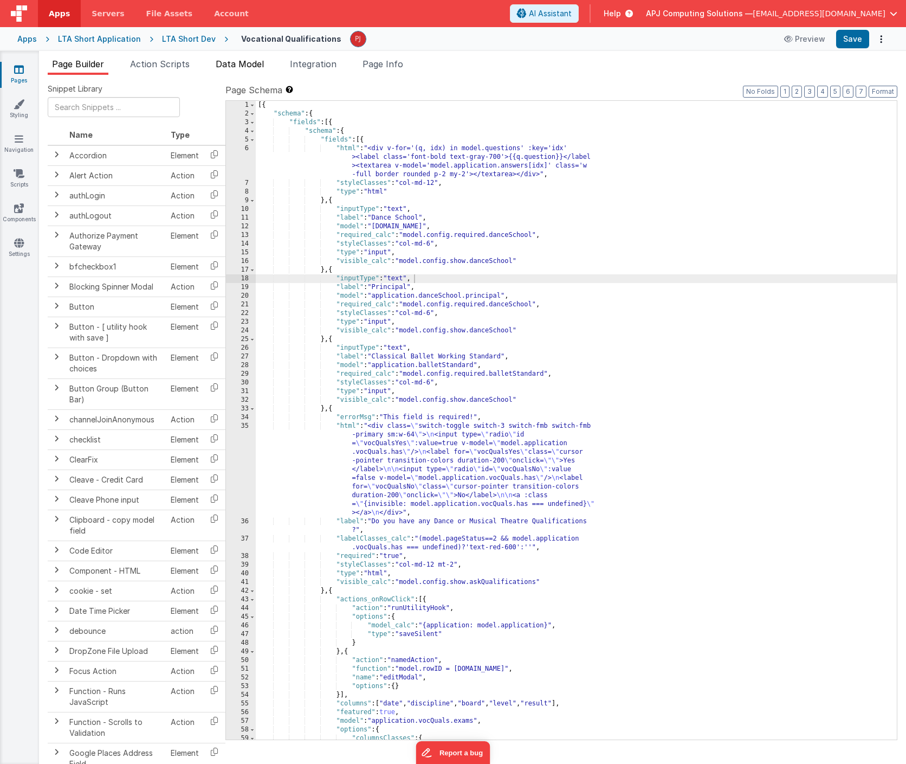
click at [247, 63] on span "Data Model" at bounding box center [240, 64] width 48 height 11
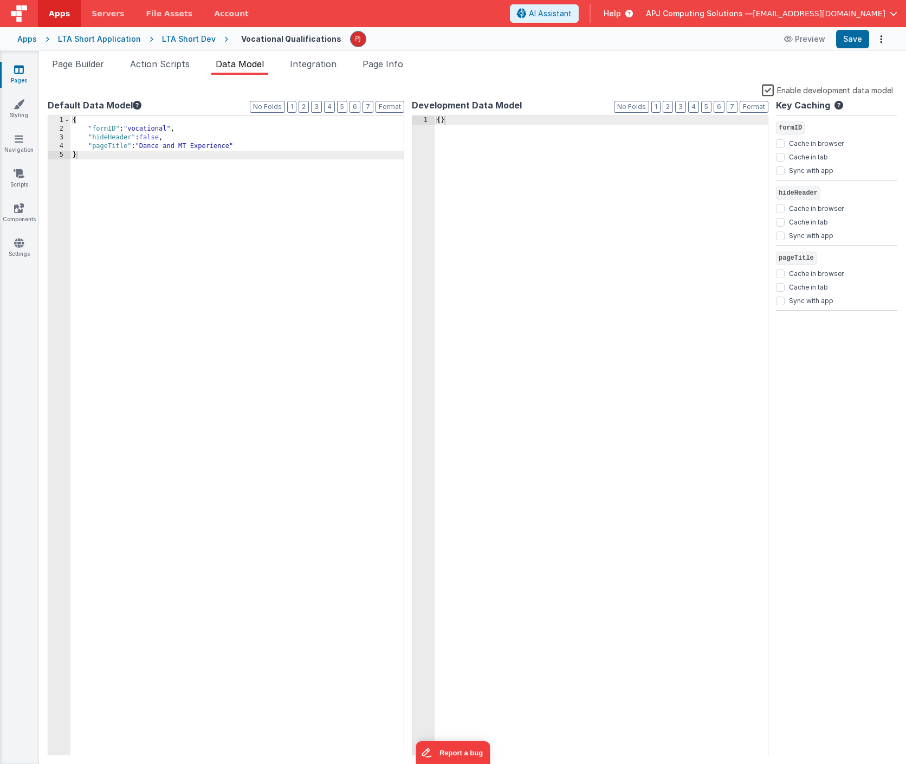
click at [769, 89] on label "Enable development data model" at bounding box center [827, 89] width 131 height 12
click at [0, 0] on input "Enable development data model" at bounding box center [0, 0] width 0 height 0
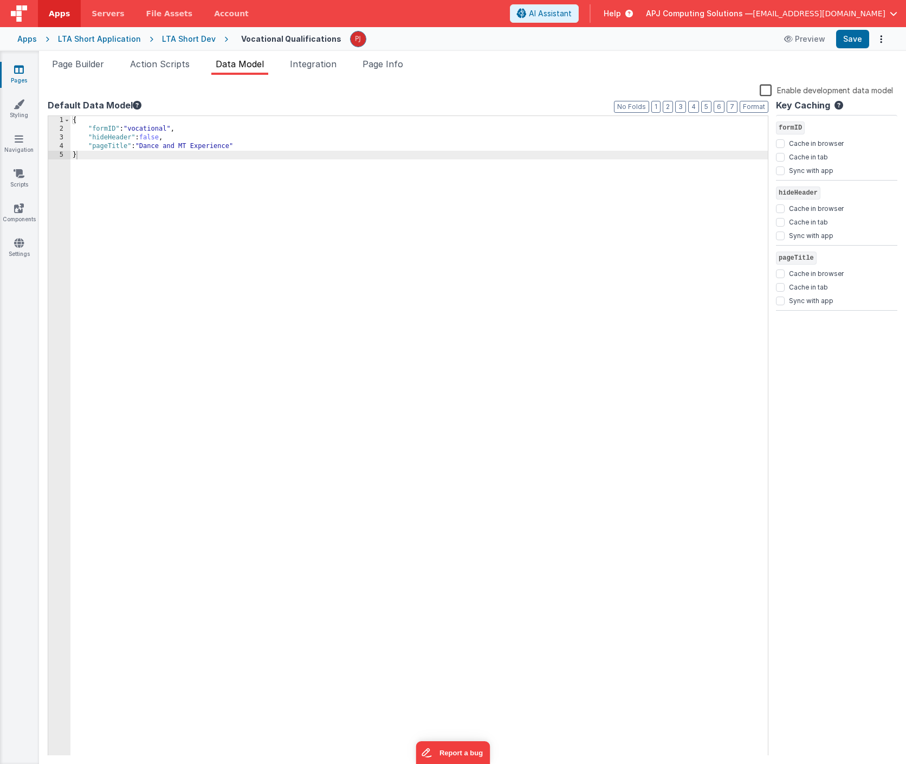
click at [769, 89] on label "Enable development data model" at bounding box center [826, 89] width 133 height 12
click at [0, 0] on input "Enable development data model" at bounding box center [0, 0] width 0 height 0
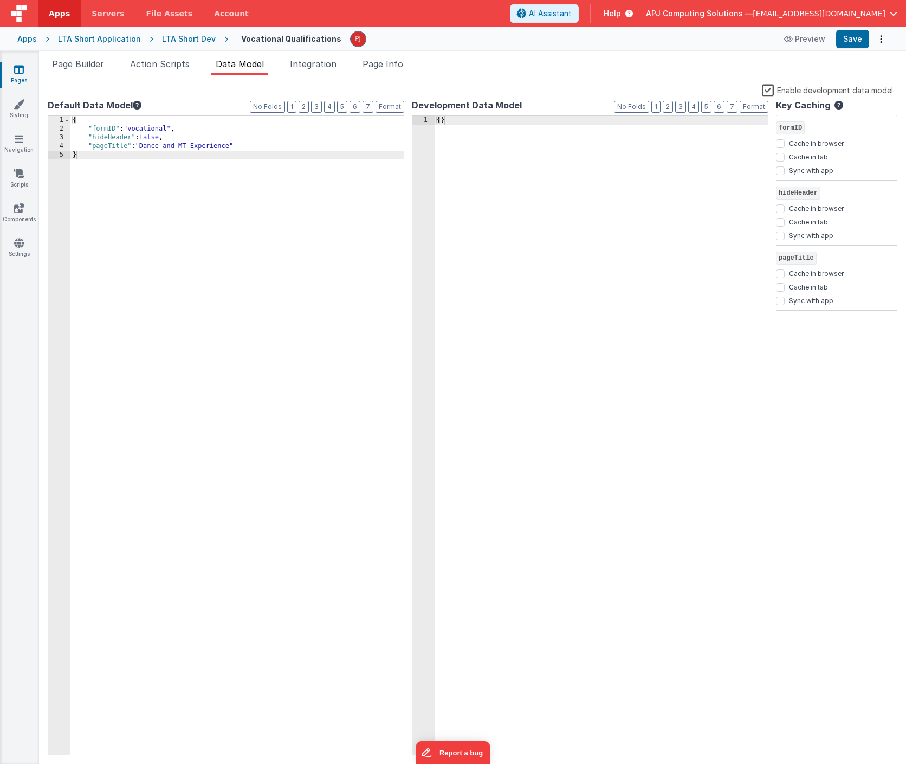
click at [769, 89] on label "Enable development data model" at bounding box center [827, 89] width 131 height 12
click at [0, 0] on input "Enable development data model" at bounding box center [0, 0] width 0 height 0
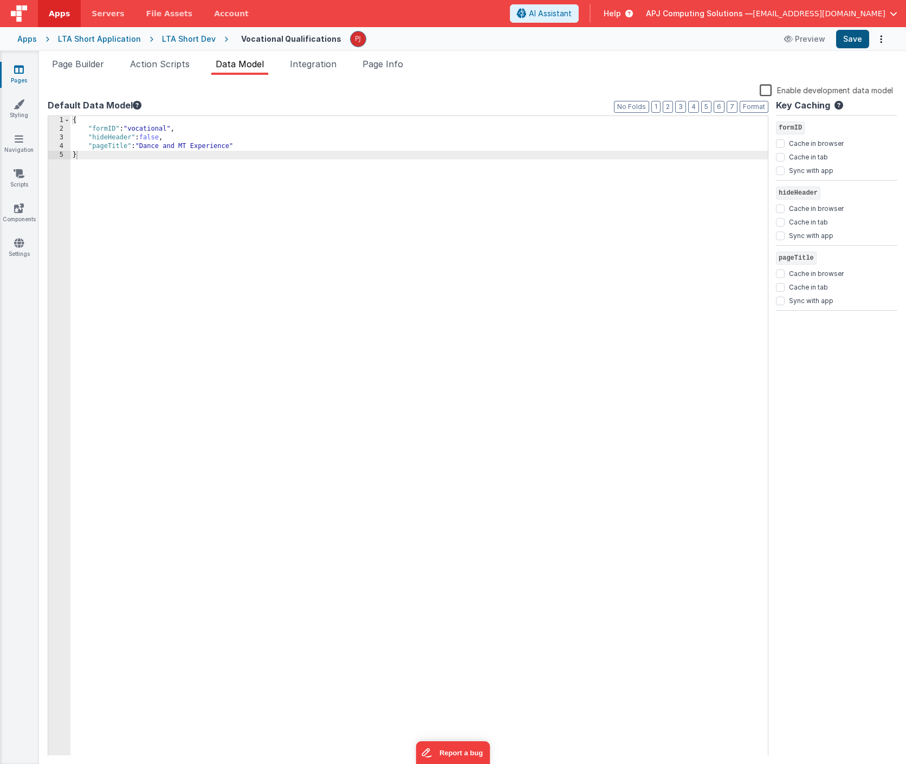
click at [854, 38] on button "Save" at bounding box center [852, 39] width 33 height 18
click at [67, 64] on span "Page Builder" at bounding box center [78, 64] width 52 height 11
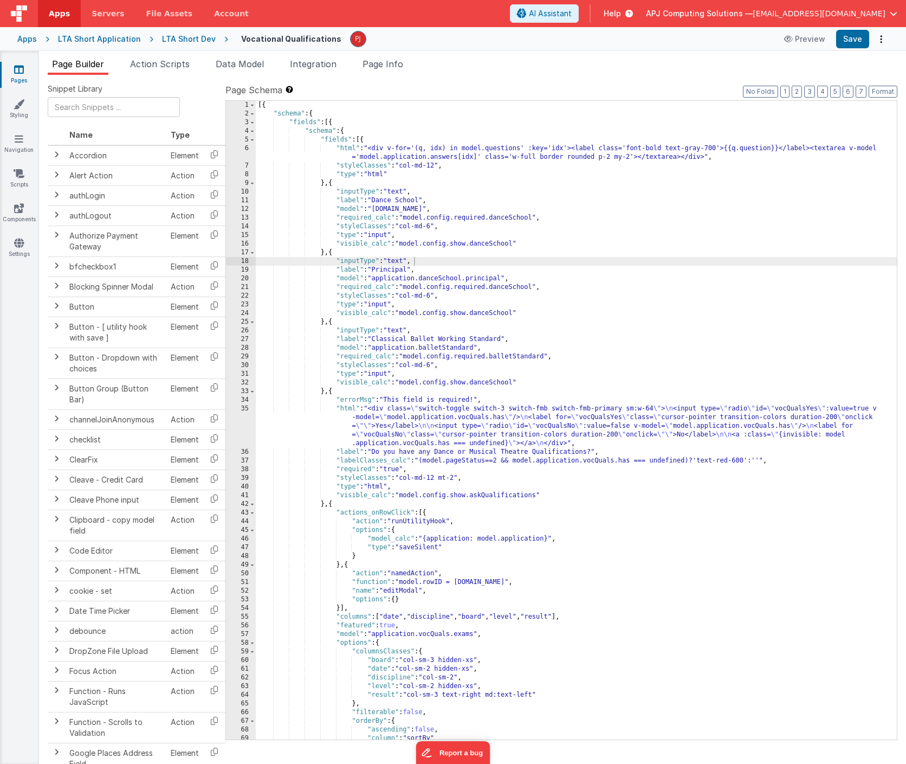
click at [454, 189] on div "[{ "schema" : { "fields" : [{ "schema" : { "fields" : [{ "html" : "<div v-for='…" at bounding box center [576, 429] width 641 height 656
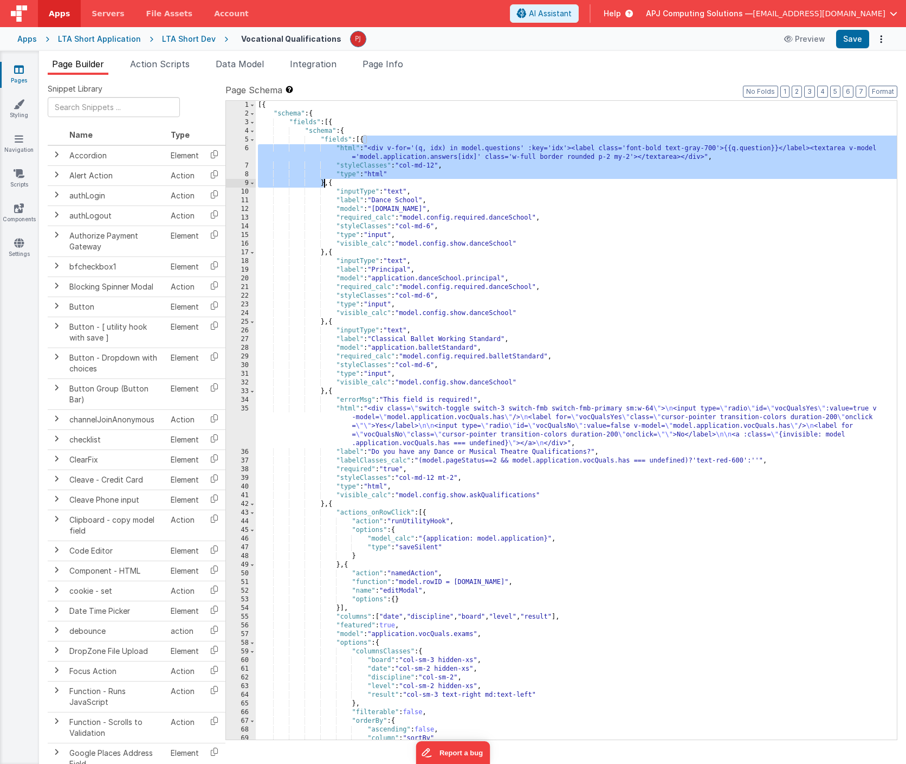
drag, startPoint x: 364, startPoint y: 138, endPoint x: 326, endPoint y: 182, distance: 57.6
click at [326, 182] on div "[{ "schema" : { "fields" : [{ "schema" : { "fields" : [{ "html" : "<div v-for='…" at bounding box center [576, 429] width 641 height 656
click at [85, 61] on span "Page Builder" at bounding box center [78, 64] width 52 height 11
click at [682, 286] on div "[{ "schema" : { "fields" : [{ "schema" : { "fields" : [{ "html" : "<div v-for='…" at bounding box center [576, 429] width 641 height 656
